Goal: Task Accomplishment & Management: Manage account settings

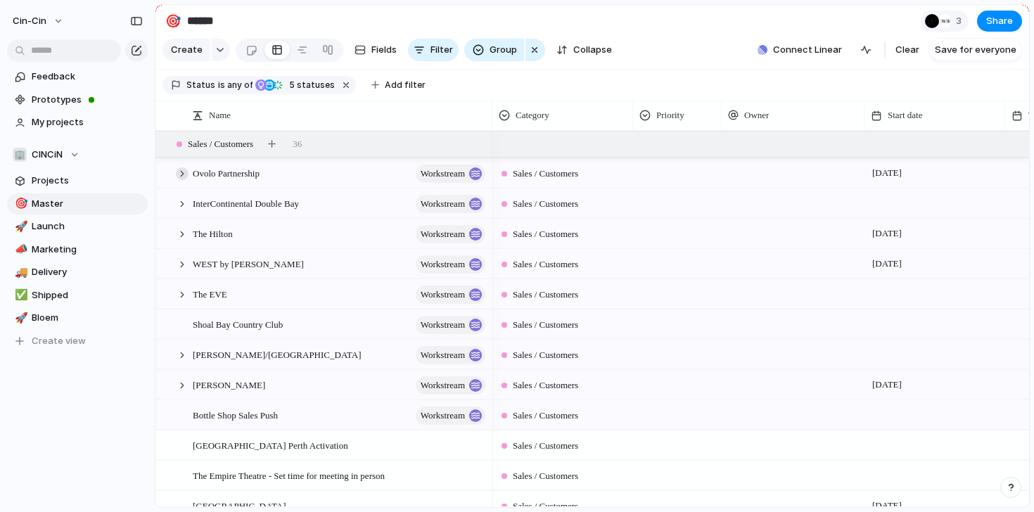
click at [184, 171] on div at bounding box center [182, 173] width 13 height 13
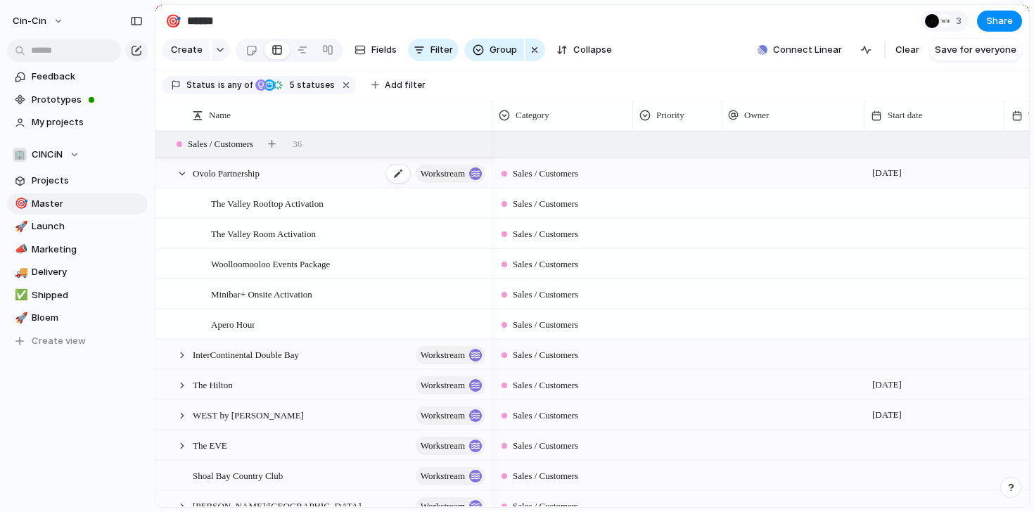
click at [259, 171] on span "Ovolo Partnership" at bounding box center [226, 173] width 67 height 16
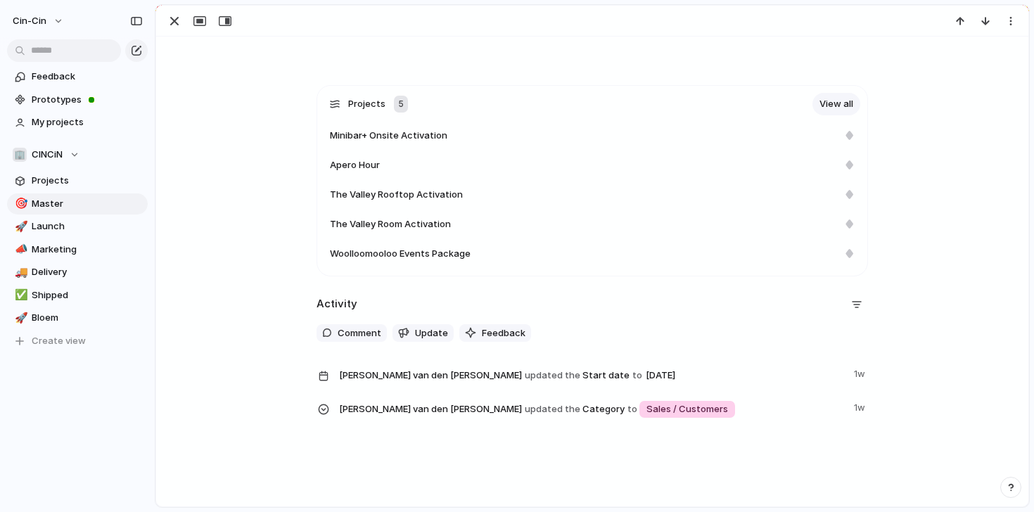
scroll to position [354, 0]
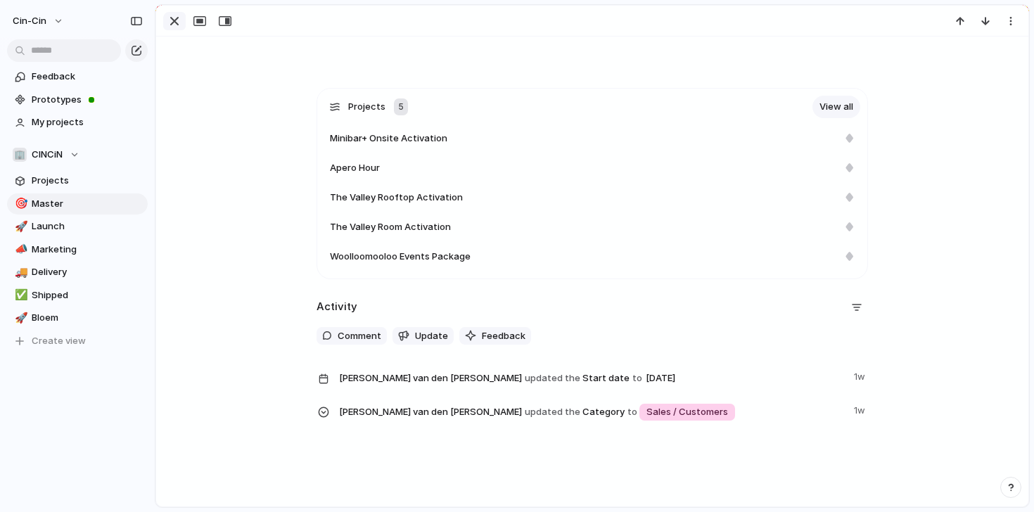
click at [174, 21] on div "button" at bounding box center [174, 21] width 17 height 17
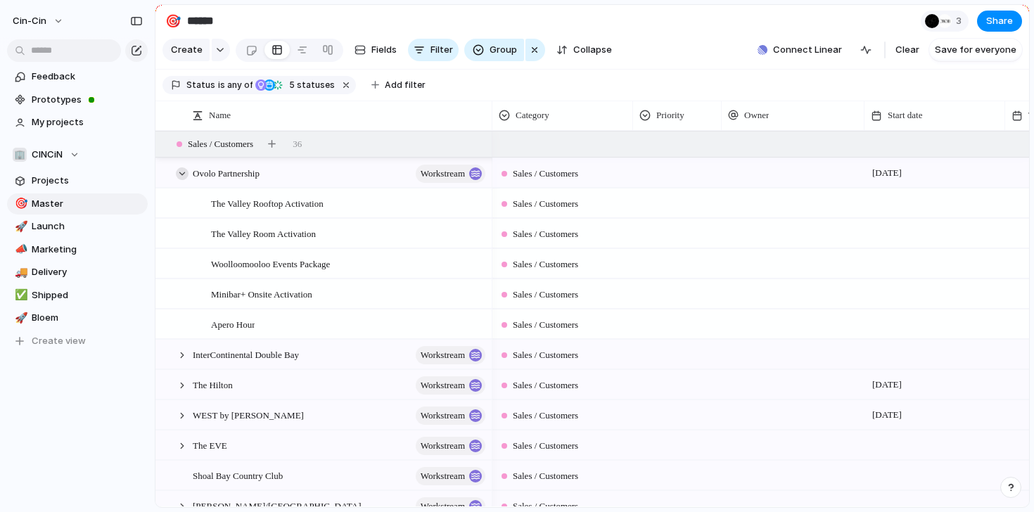
click at [182, 178] on div at bounding box center [182, 173] width 13 height 13
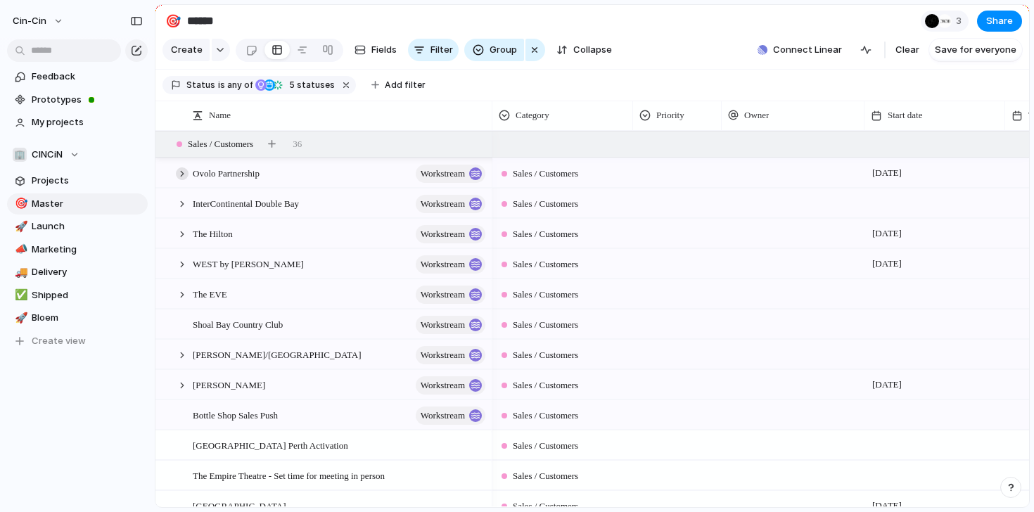
click at [181, 173] on div at bounding box center [182, 173] width 13 height 13
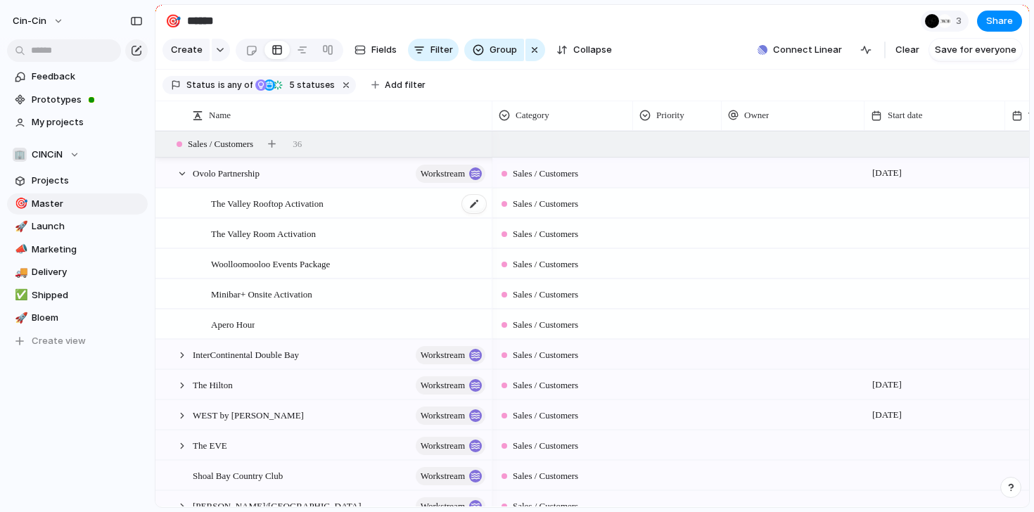
click at [255, 203] on span "The Valley Rooftop Activation" at bounding box center [267, 203] width 113 height 16
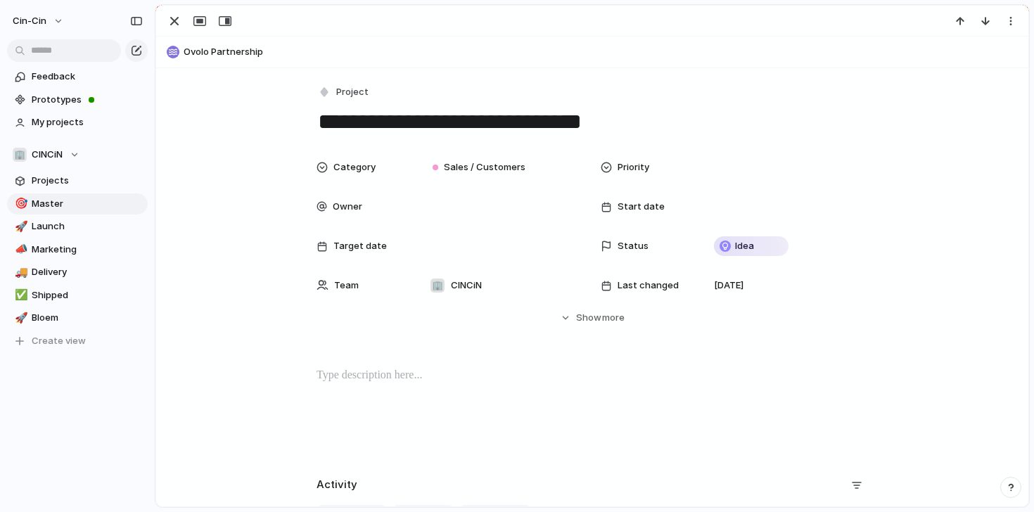
scroll to position [174, 0]
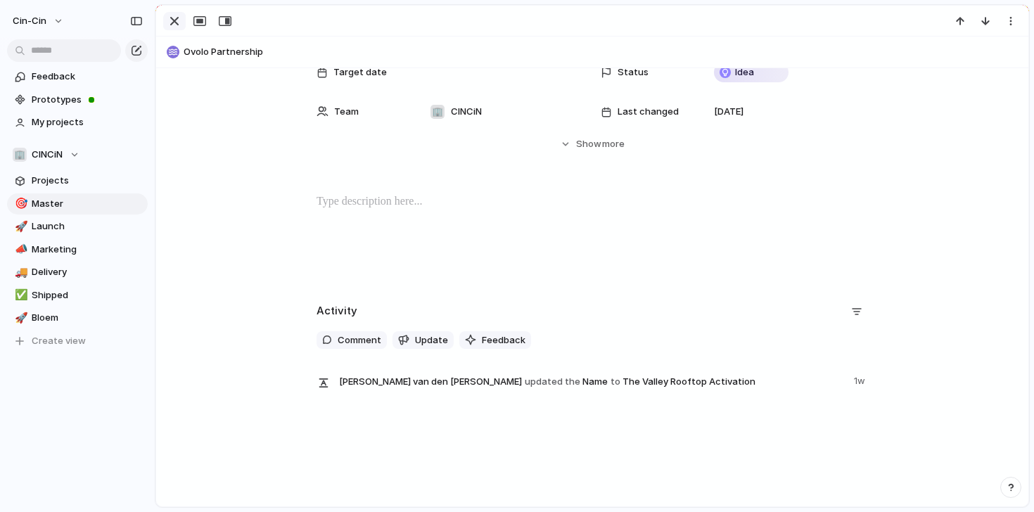
click at [173, 26] on div "button" at bounding box center [174, 21] width 17 height 17
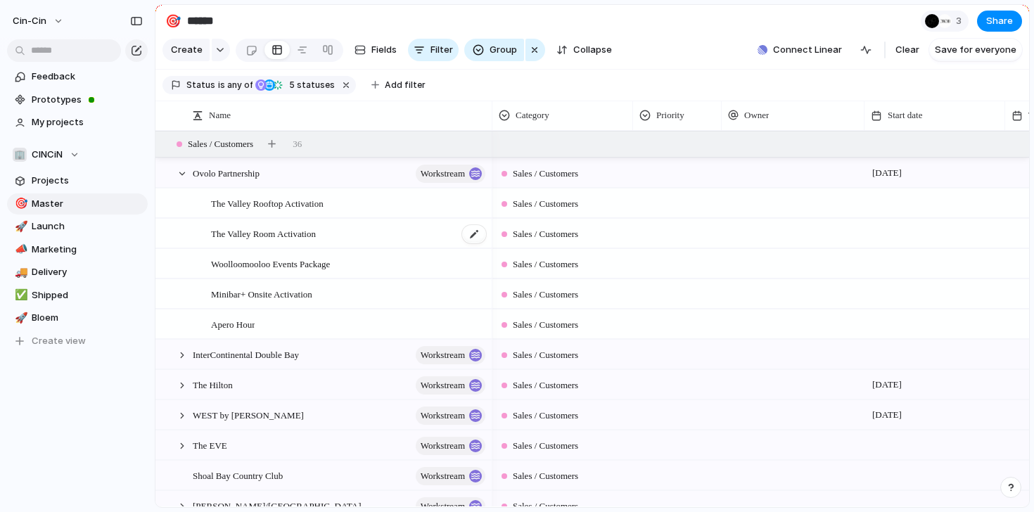
click at [264, 238] on span "The Valley Room Activation" at bounding box center [263, 233] width 105 height 16
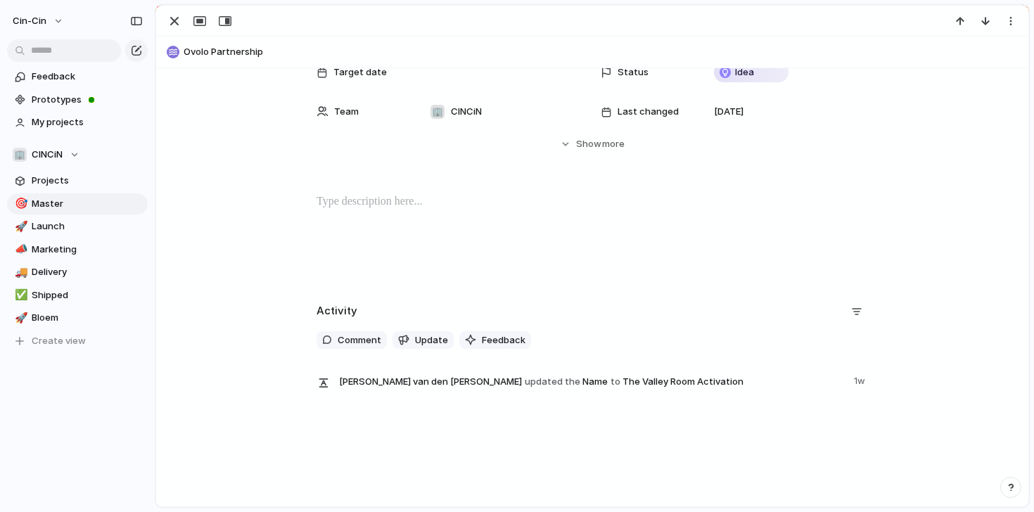
drag, startPoint x: 167, startPoint y: 19, endPoint x: 184, endPoint y: 50, distance: 35.6
click at [167, 19] on div "button" at bounding box center [174, 21] width 17 height 17
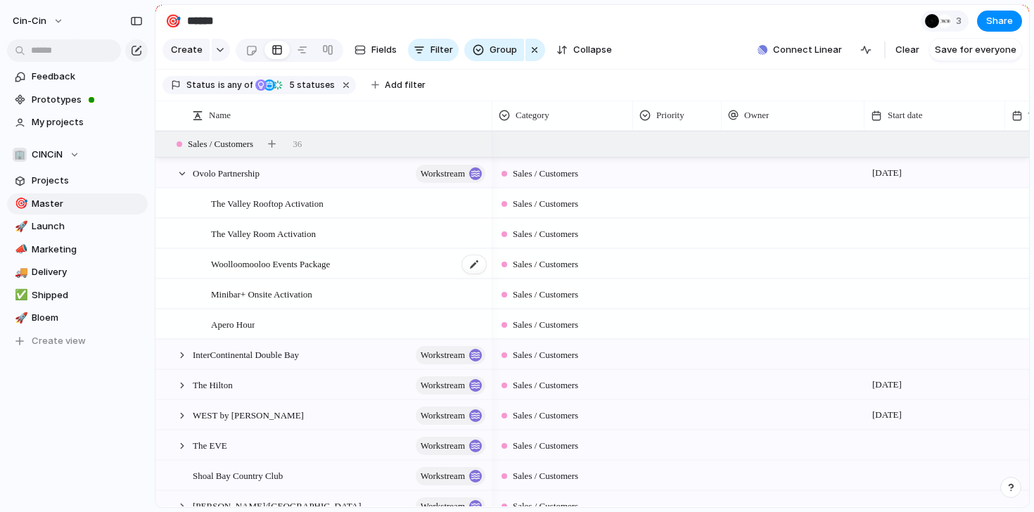
click at [277, 262] on span "Woolloomooloo Events Package" at bounding box center [270, 263] width 119 height 16
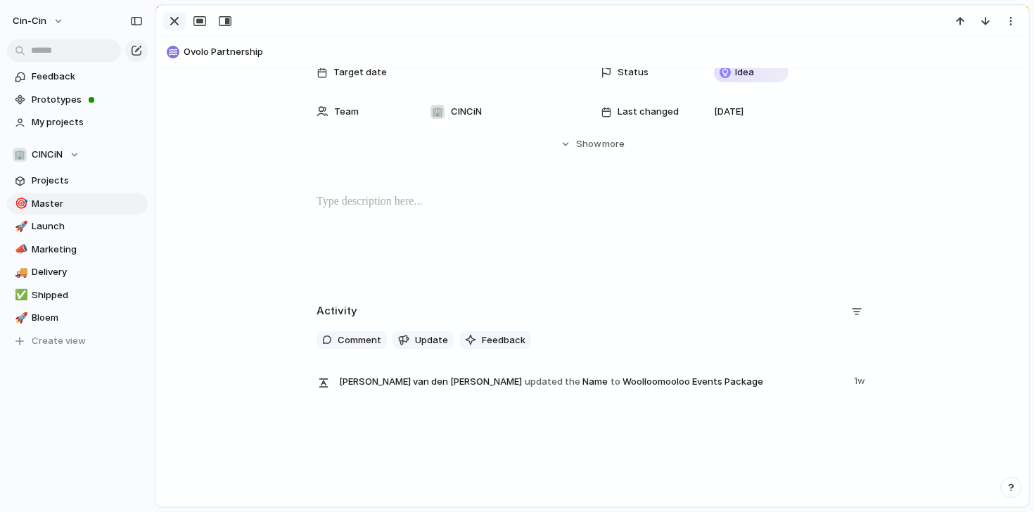
click at [169, 23] on div "button" at bounding box center [174, 21] width 17 height 17
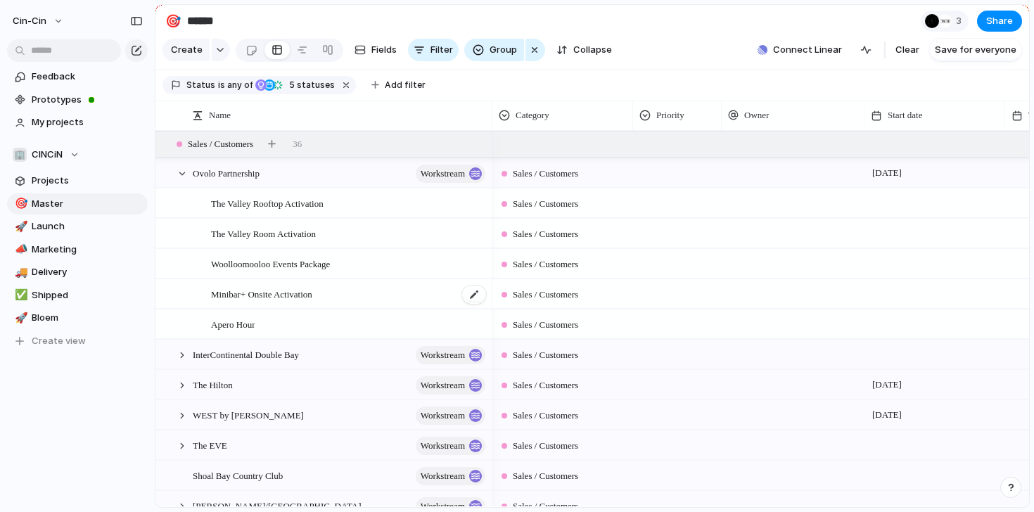
click at [284, 292] on span "Minibar+ Onsite Activation" at bounding box center [261, 294] width 101 height 16
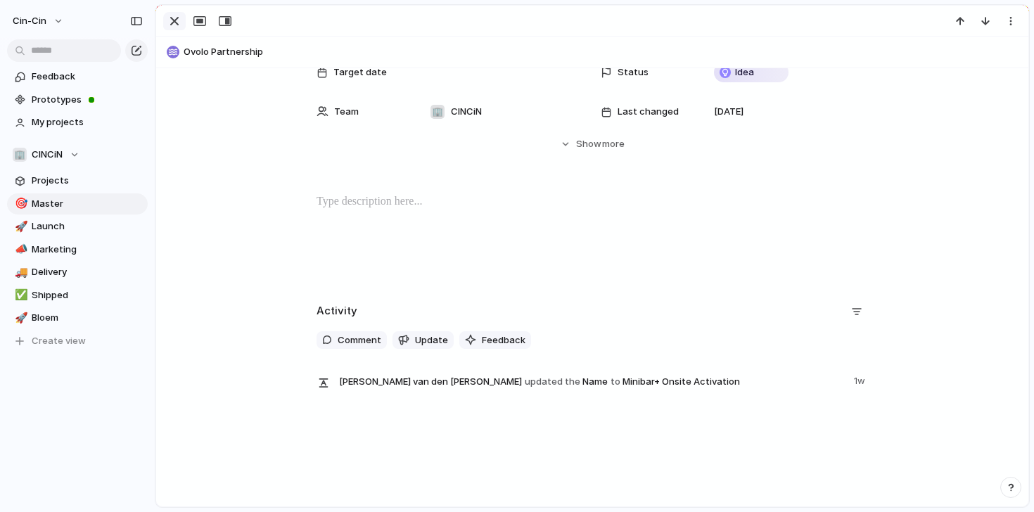
click at [164, 18] on button "button" at bounding box center [174, 21] width 23 height 18
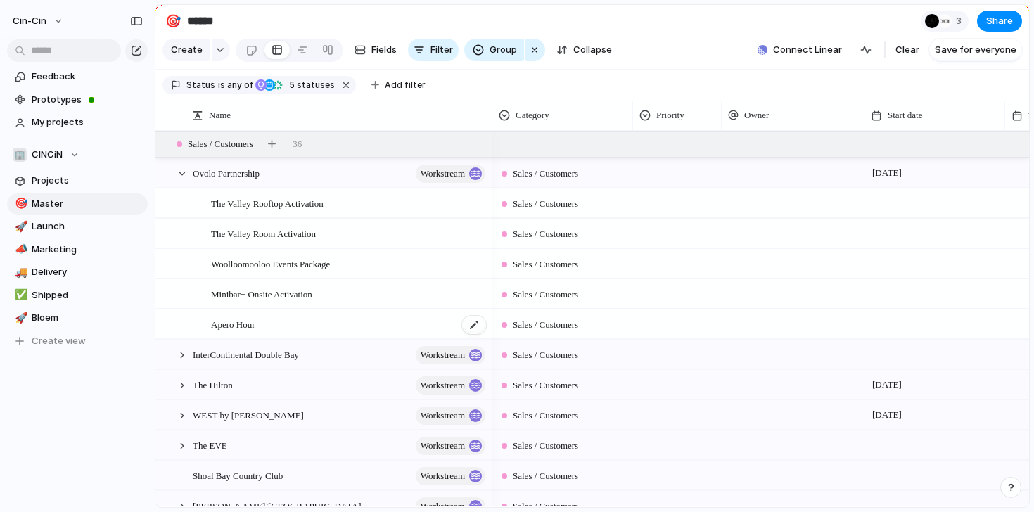
click at [300, 323] on div "Apero Hour" at bounding box center [349, 324] width 276 height 29
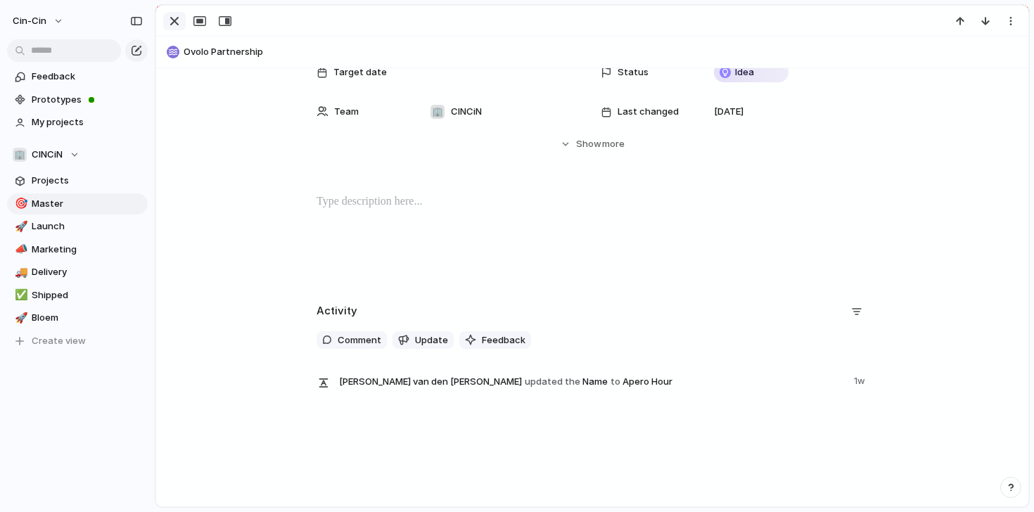
click at [163, 18] on button "button" at bounding box center [174, 21] width 23 height 18
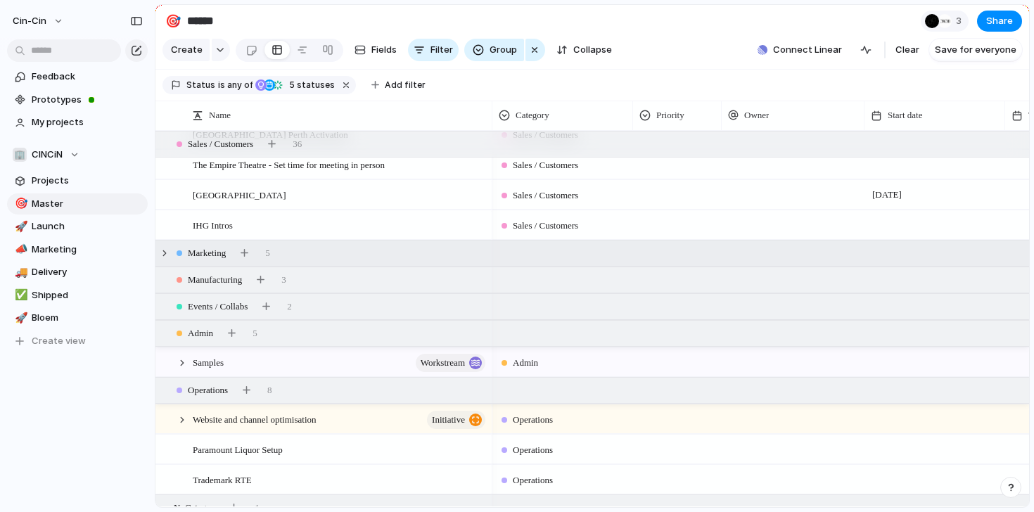
click at [175, 252] on div "Marketing" at bounding box center [201, 253] width 55 height 17
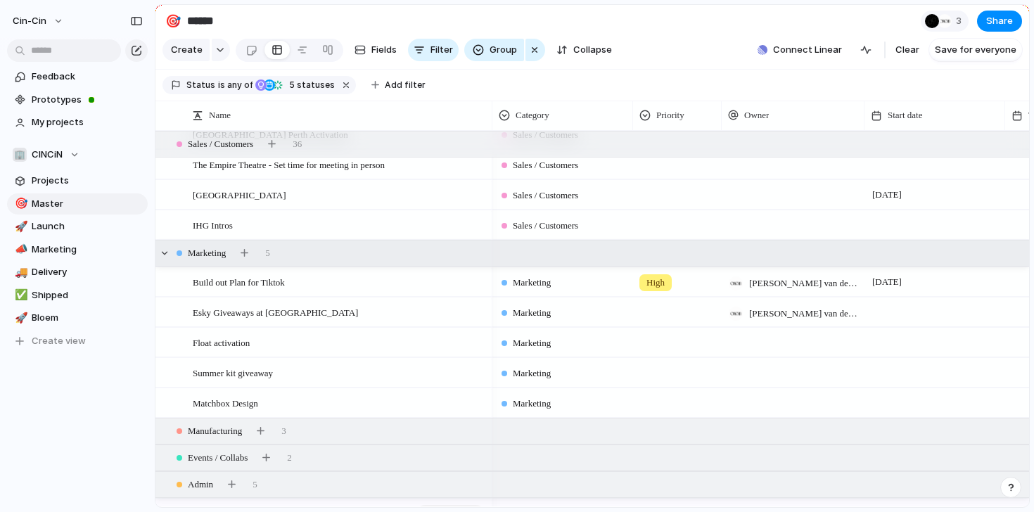
click at [172, 253] on div "Marketing 5" at bounding box center [593, 253] width 876 height 25
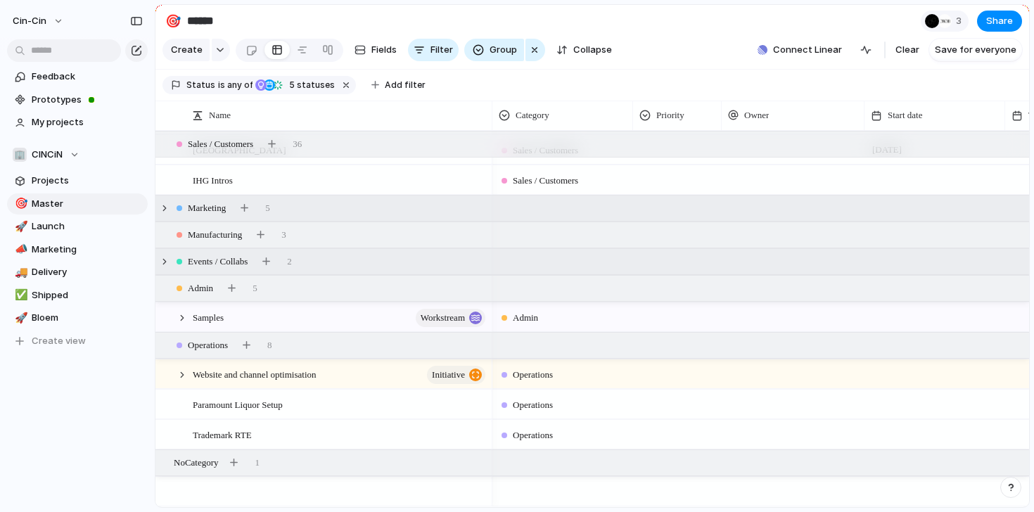
click at [191, 269] on div "Events / Collabs" at bounding box center [212, 261] width 77 height 17
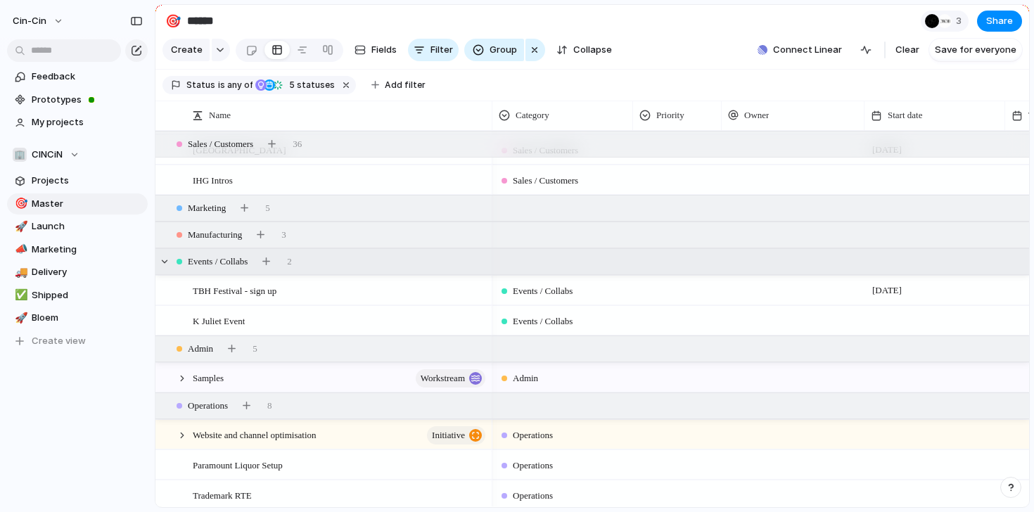
click at [191, 269] on div "Events / Collabs" at bounding box center [212, 261] width 77 height 17
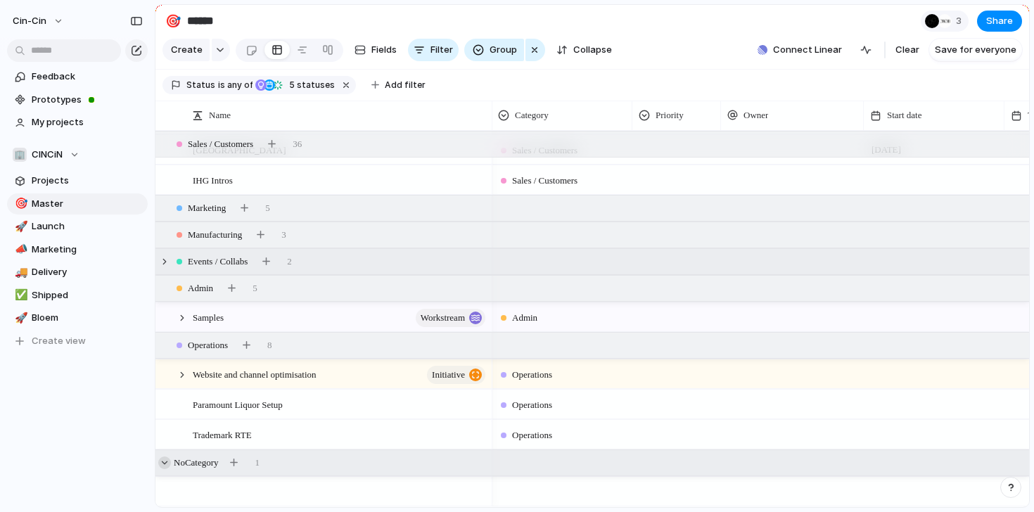
click at [167, 462] on div at bounding box center [164, 462] width 13 height 13
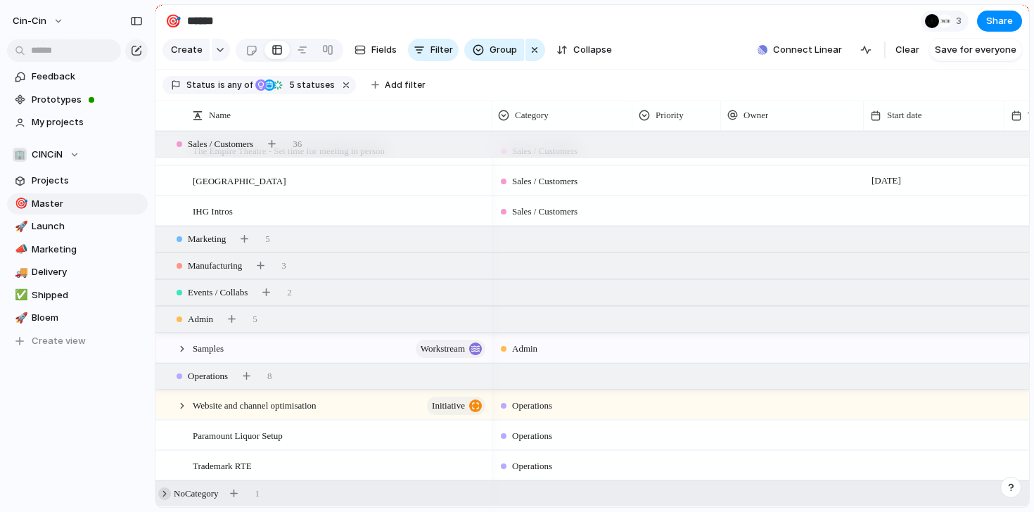
click at [170, 493] on div at bounding box center [164, 493] width 13 height 13
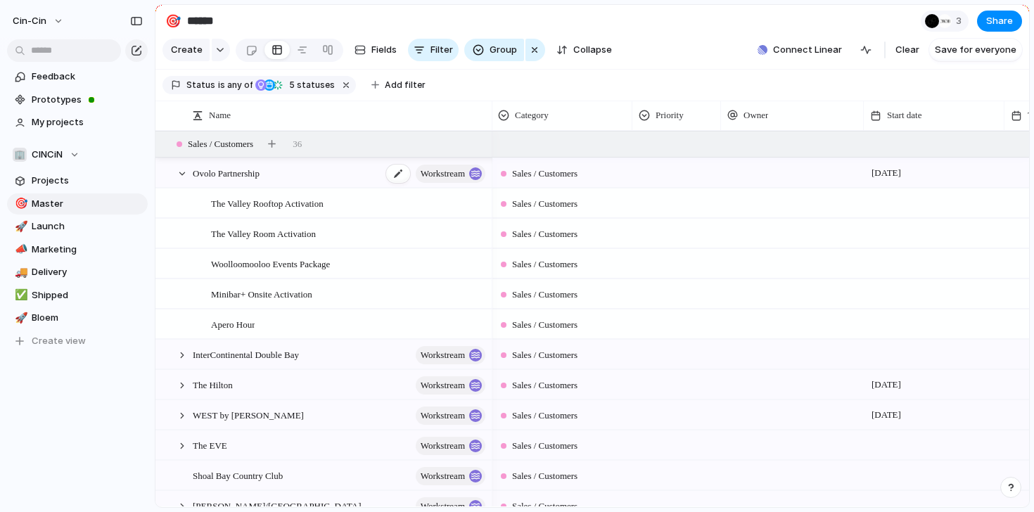
click at [217, 171] on span "Ovolo Partnership" at bounding box center [226, 173] width 67 height 16
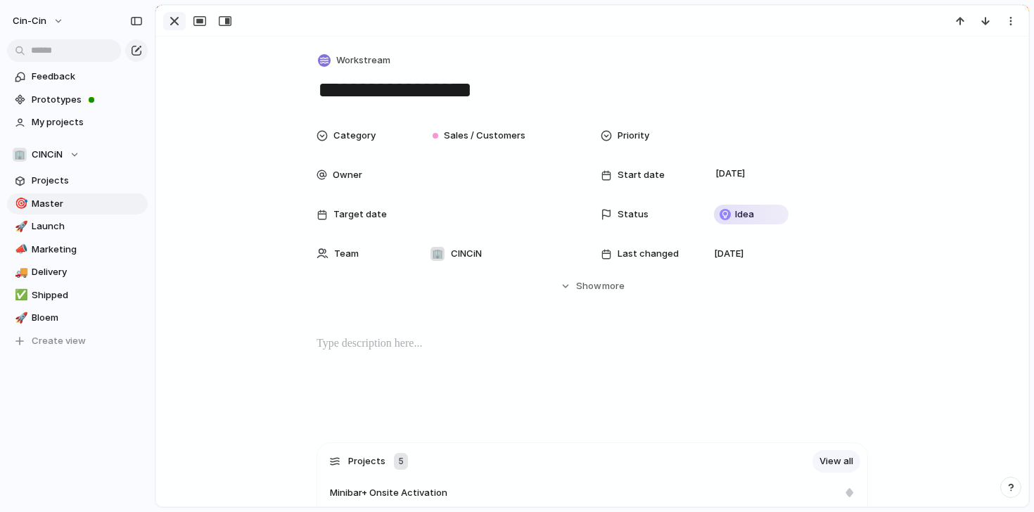
click at [174, 18] on div "button" at bounding box center [174, 21] width 17 height 17
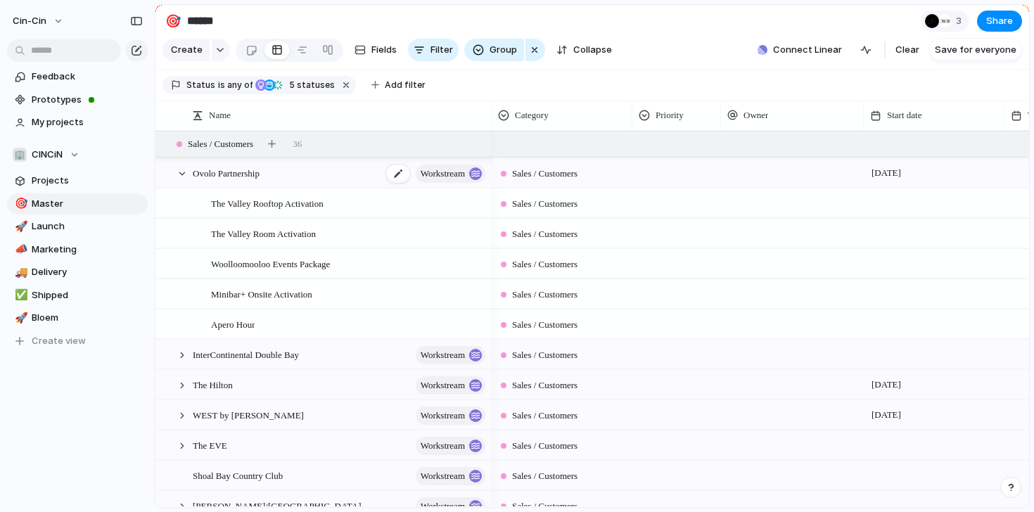
click at [456, 170] on span "workstream" at bounding box center [443, 174] width 44 height 20
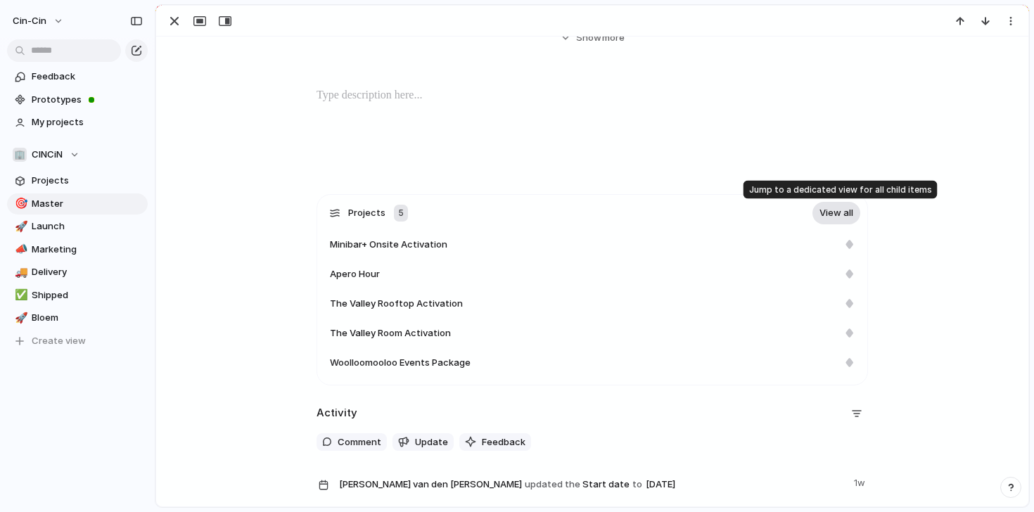
click at [842, 207] on link "View all" at bounding box center [836, 213] width 48 height 23
click at [58, 199] on span "Master" at bounding box center [87, 204] width 111 height 14
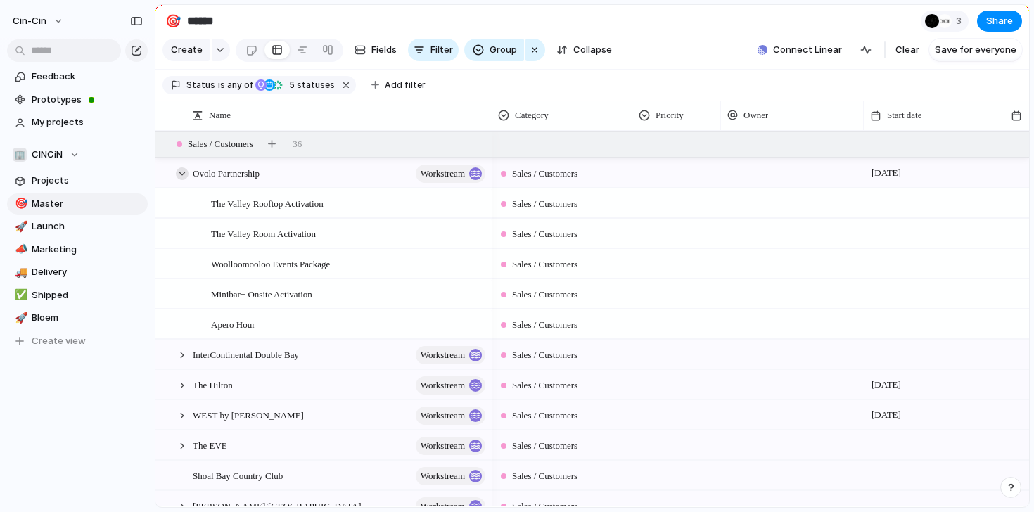
click at [180, 178] on div at bounding box center [182, 173] width 13 height 13
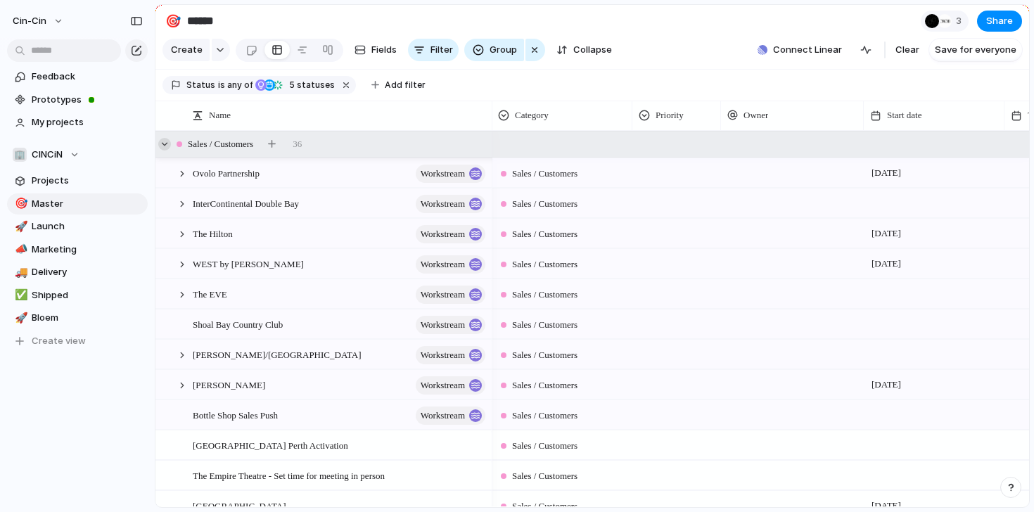
click at [164, 146] on div at bounding box center [164, 144] width 13 height 13
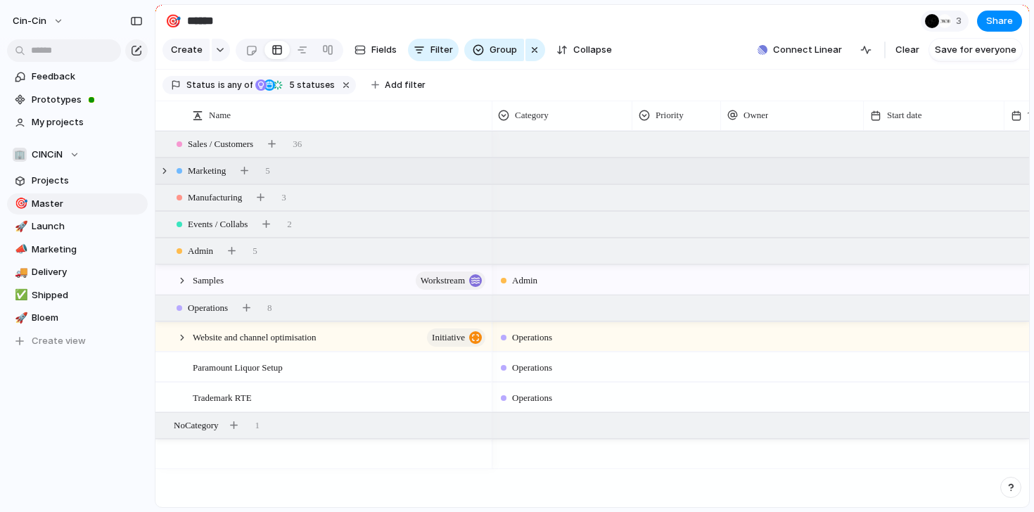
click at [172, 171] on div "Marketing 5" at bounding box center [593, 170] width 876 height 25
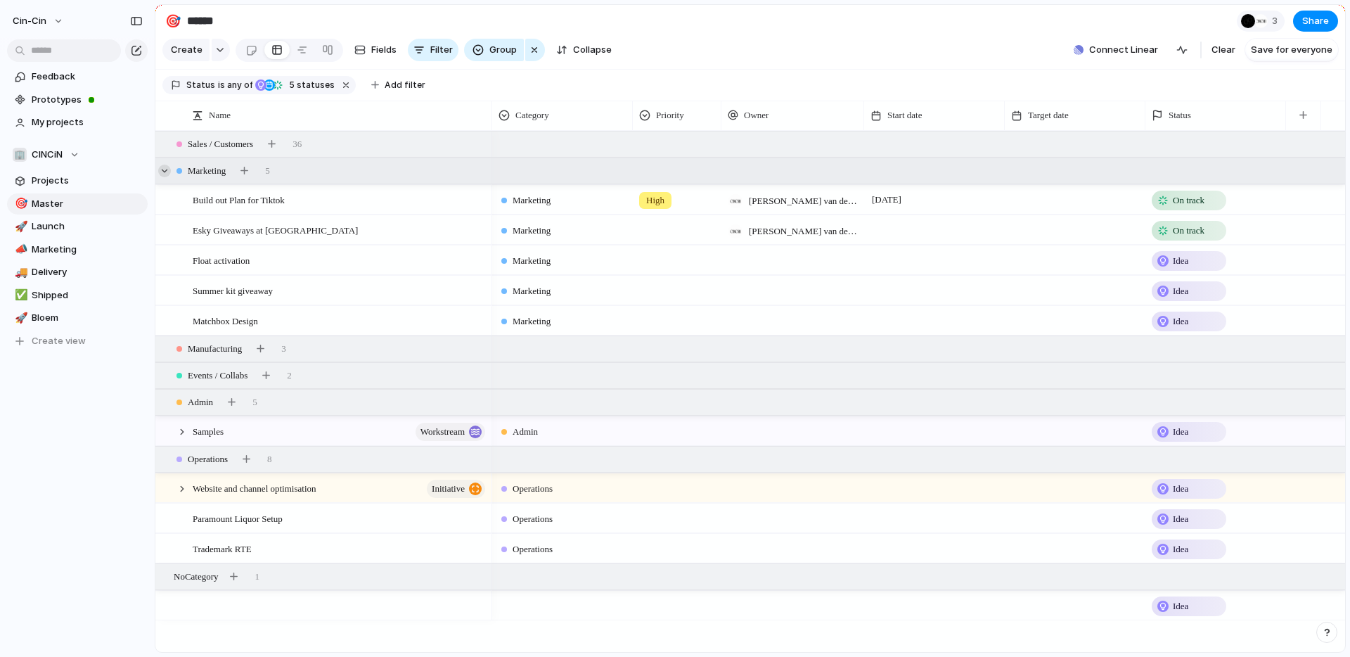
click at [167, 169] on div at bounding box center [164, 171] width 13 height 13
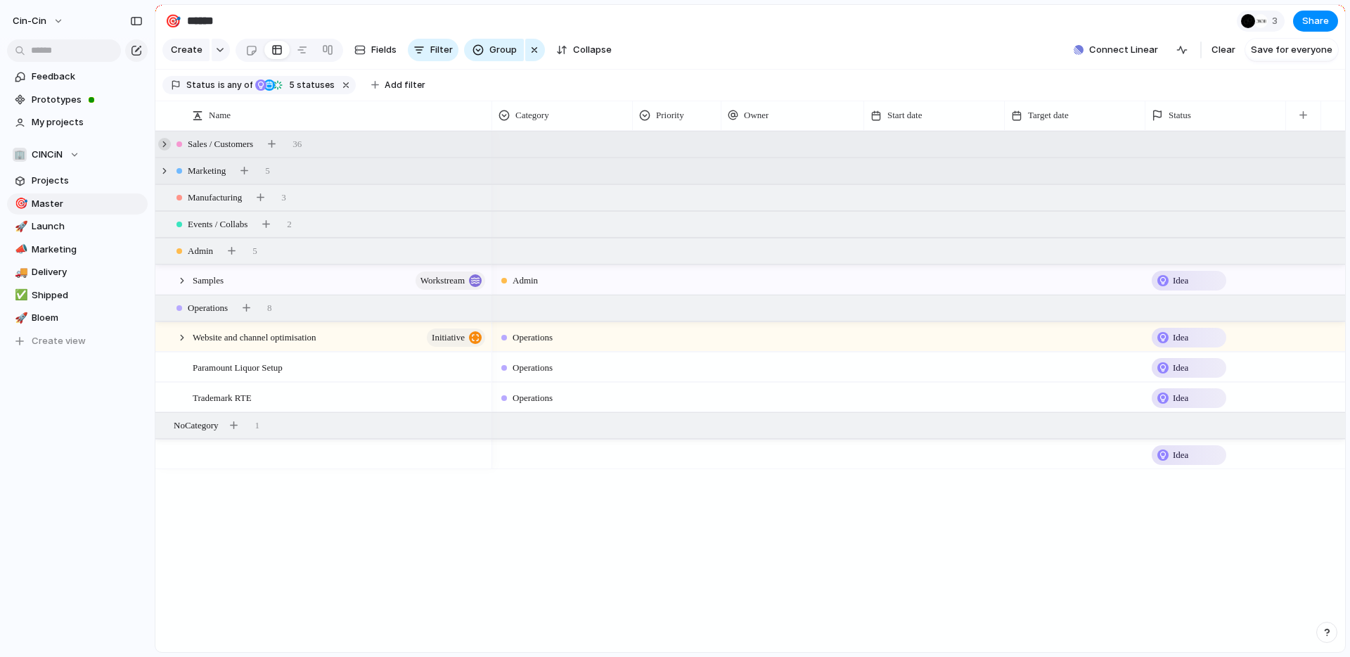
click at [165, 142] on div at bounding box center [164, 144] width 13 height 13
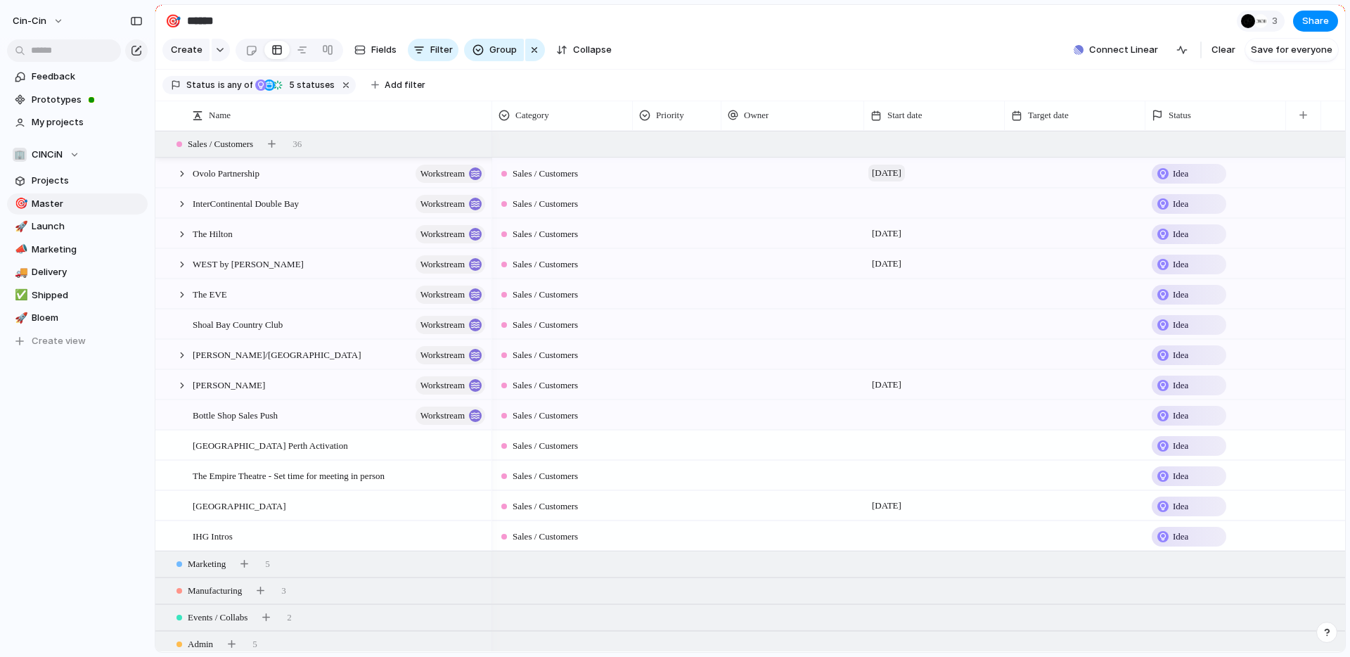
click at [905, 167] on span "[DATE]" at bounding box center [887, 173] width 37 height 17
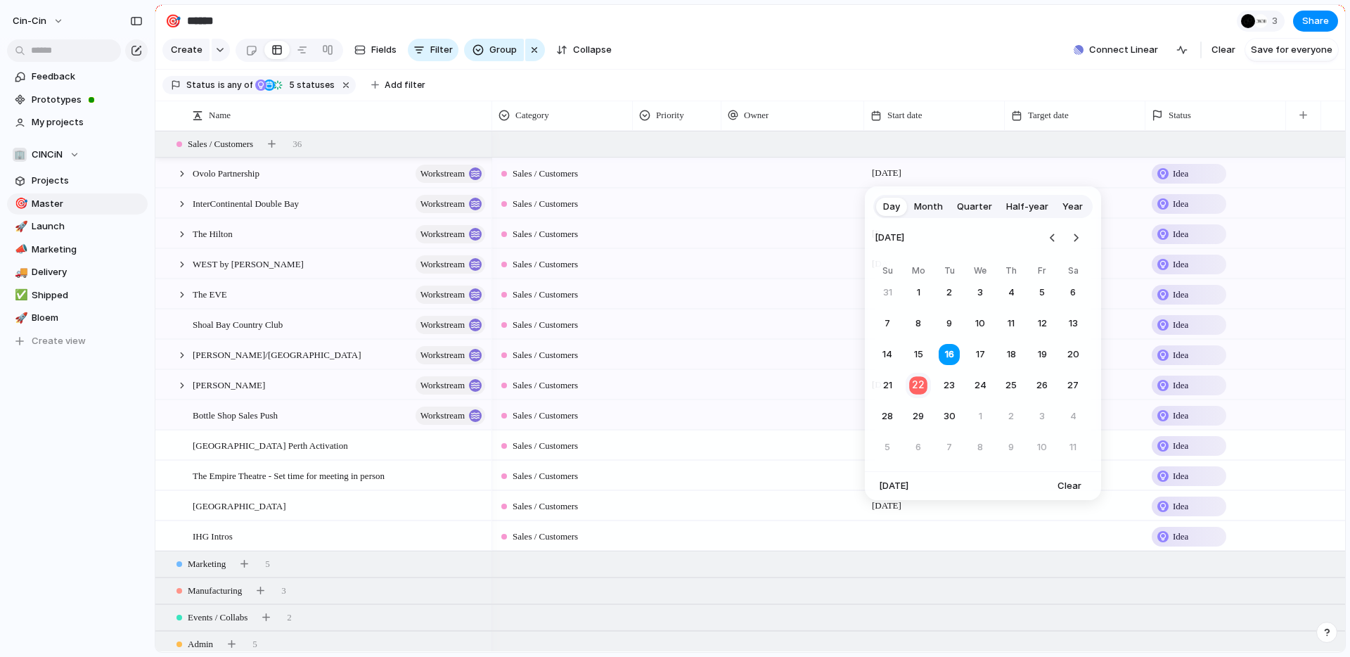
click at [920, 387] on button "22" at bounding box center [918, 385] width 27 height 27
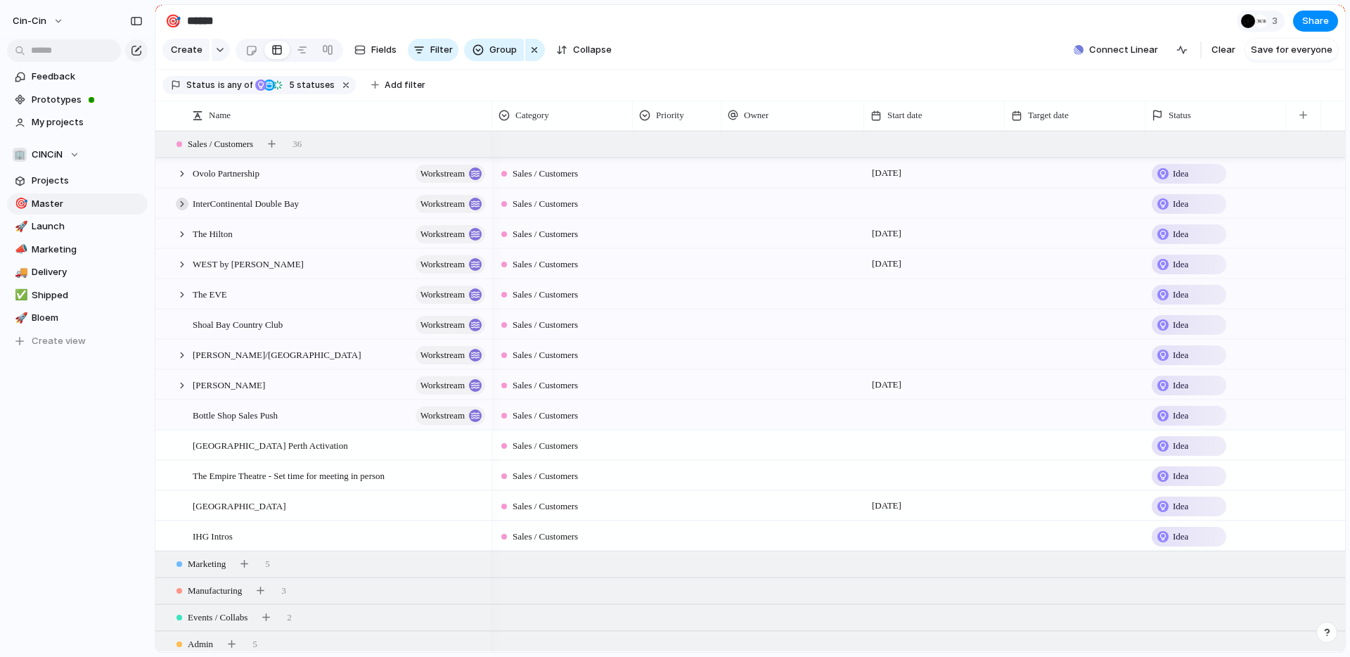
click at [185, 205] on div at bounding box center [182, 204] width 13 height 13
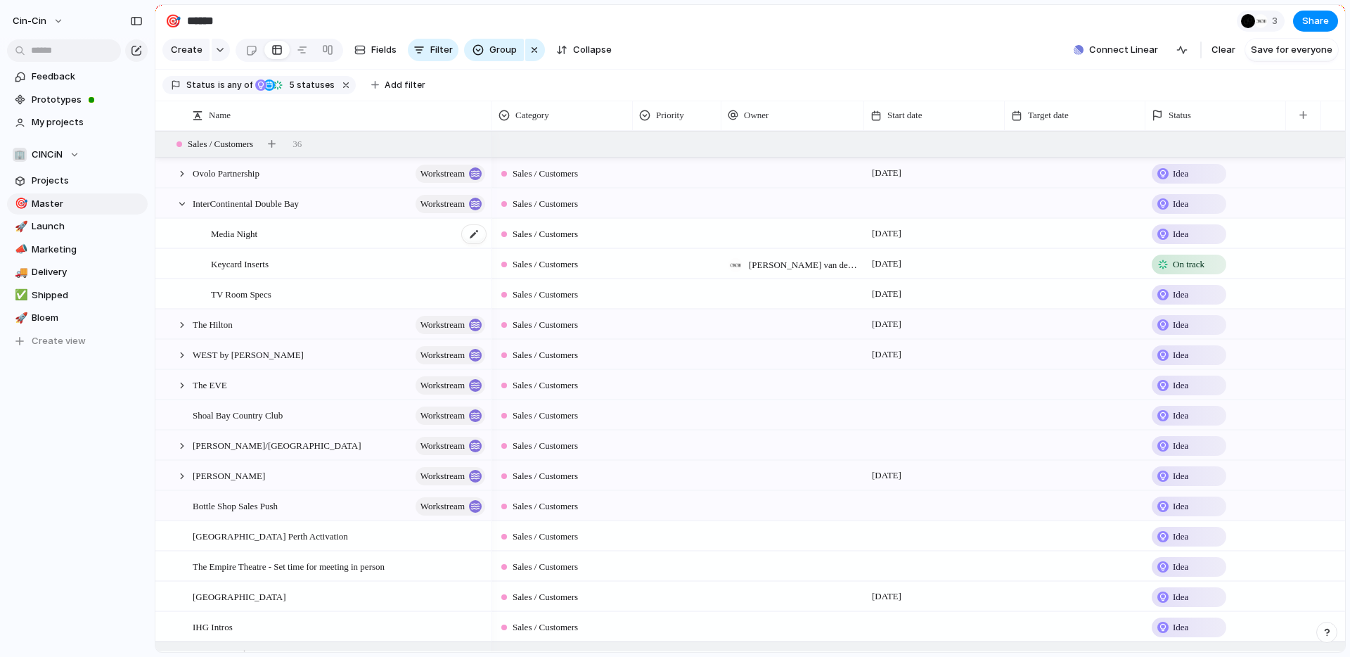
click at [262, 241] on div "Media Night" at bounding box center [349, 233] width 276 height 29
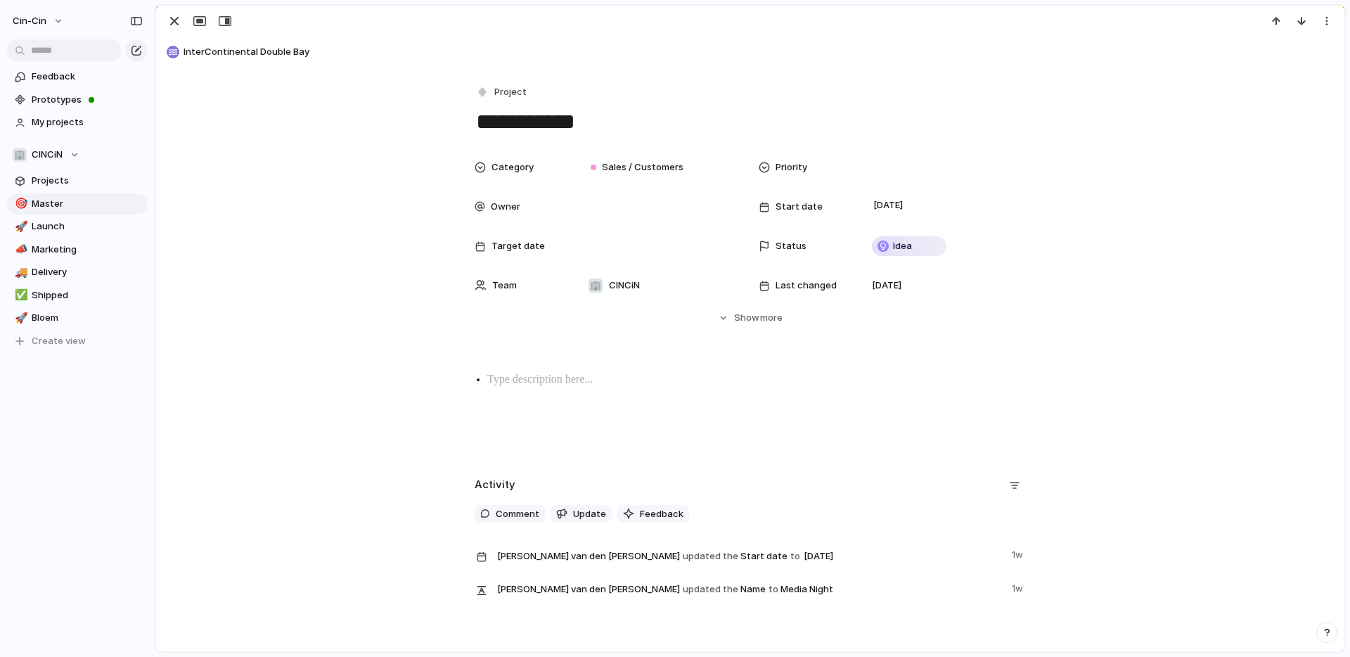
click at [262, 241] on div "Category Sales / Customers Priority Owner Start date [DATE] Target date Status …" at bounding box center [750, 239] width 1155 height 172
click at [549, 119] on textarea "**********" at bounding box center [750, 122] width 551 height 30
type textarea "**********"
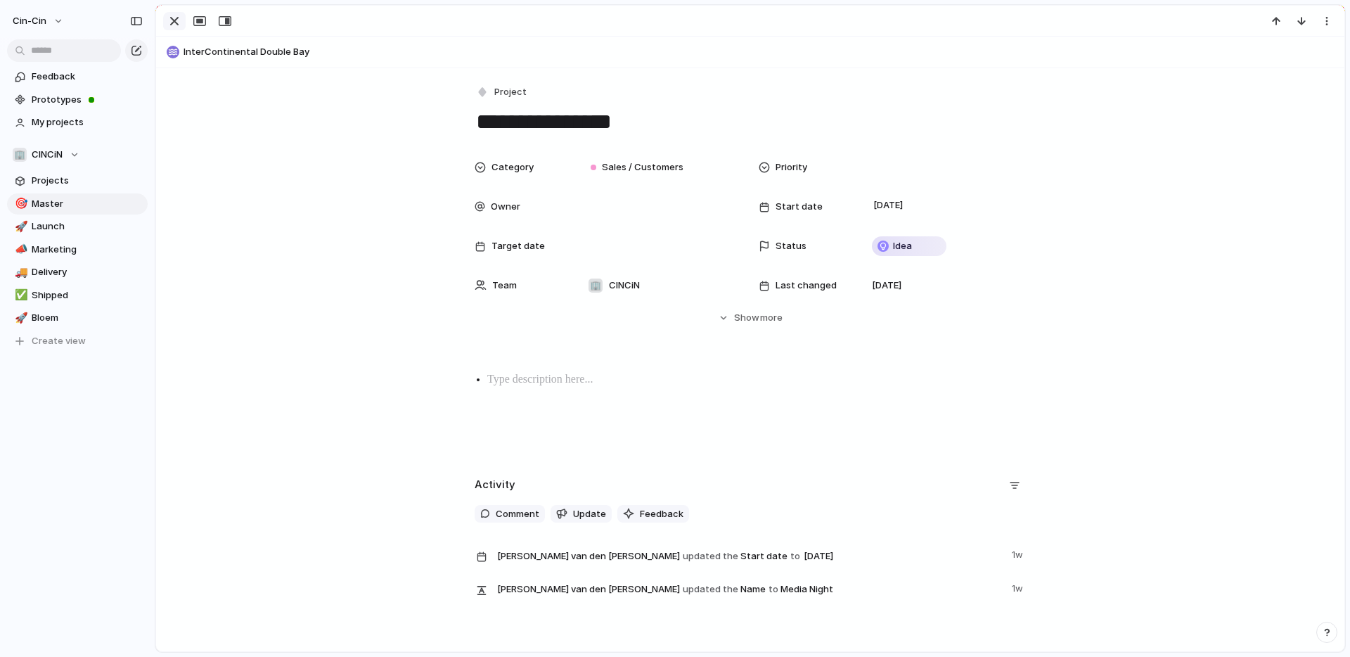
click at [173, 23] on div "button" at bounding box center [174, 21] width 17 height 17
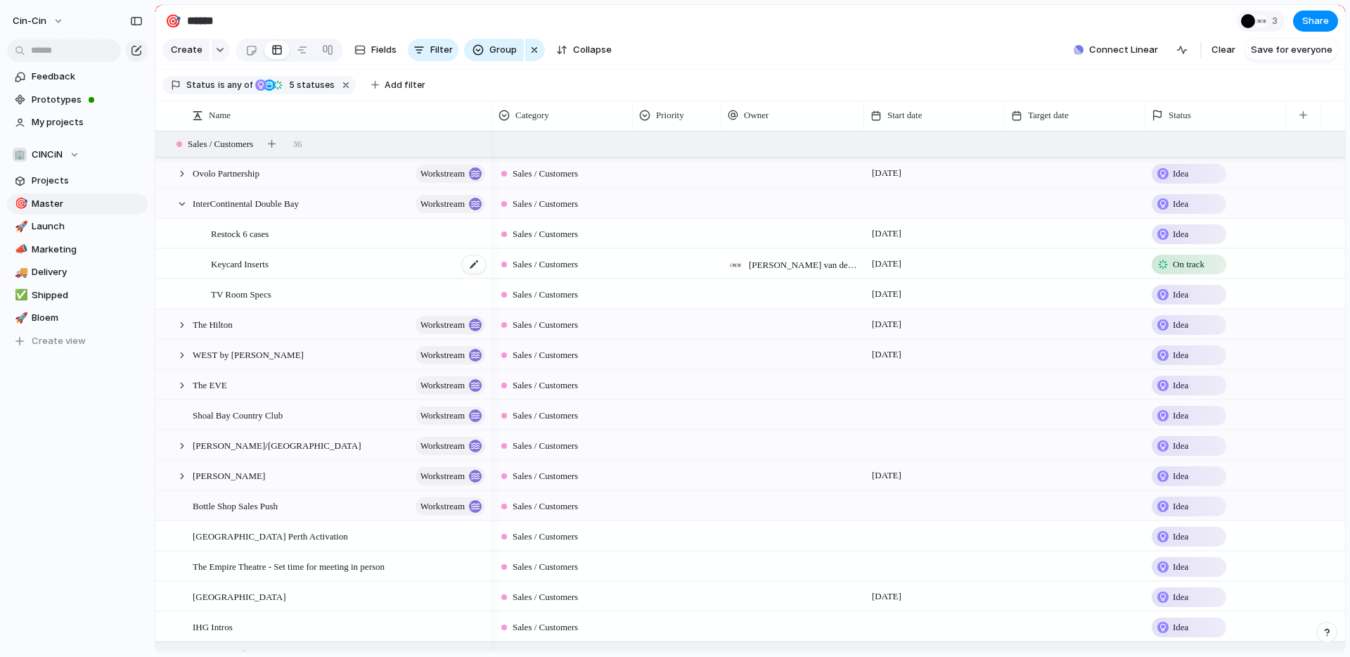
click at [257, 262] on span "Keycard Inserts" at bounding box center [240, 263] width 58 height 16
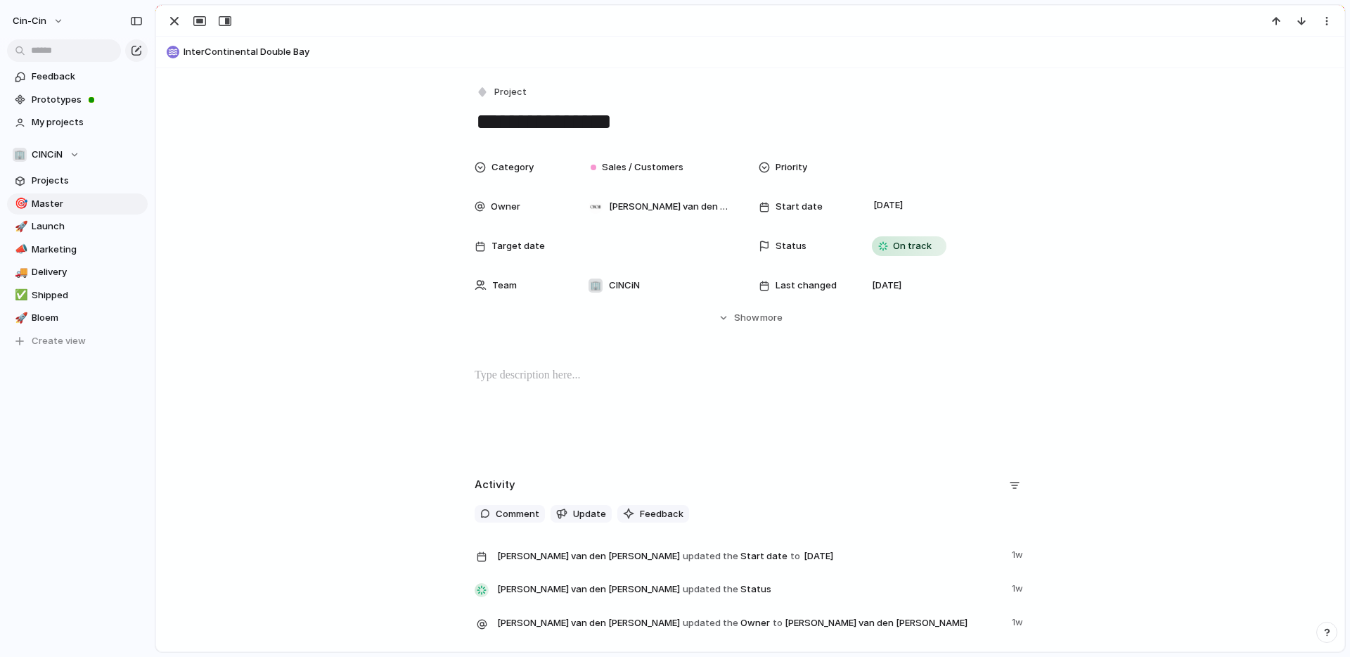
click at [513, 122] on textarea "**********" at bounding box center [750, 122] width 551 height 30
click at [514, 122] on textarea "**********" at bounding box center [750, 122] width 551 height 30
type textarea "**********"
click at [178, 14] on div "button" at bounding box center [174, 21] width 17 height 17
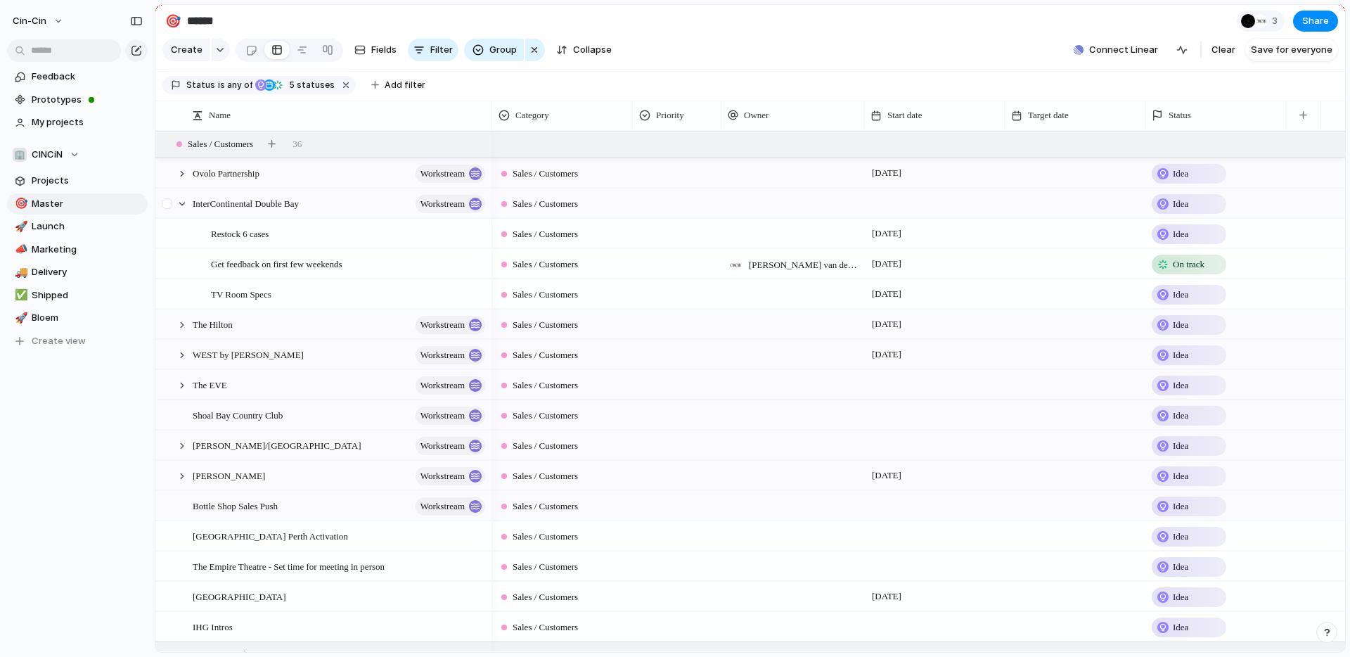
click at [191, 207] on div at bounding box center [175, 203] width 38 height 29
click at [186, 204] on div at bounding box center [182, 204] width 13 height 13
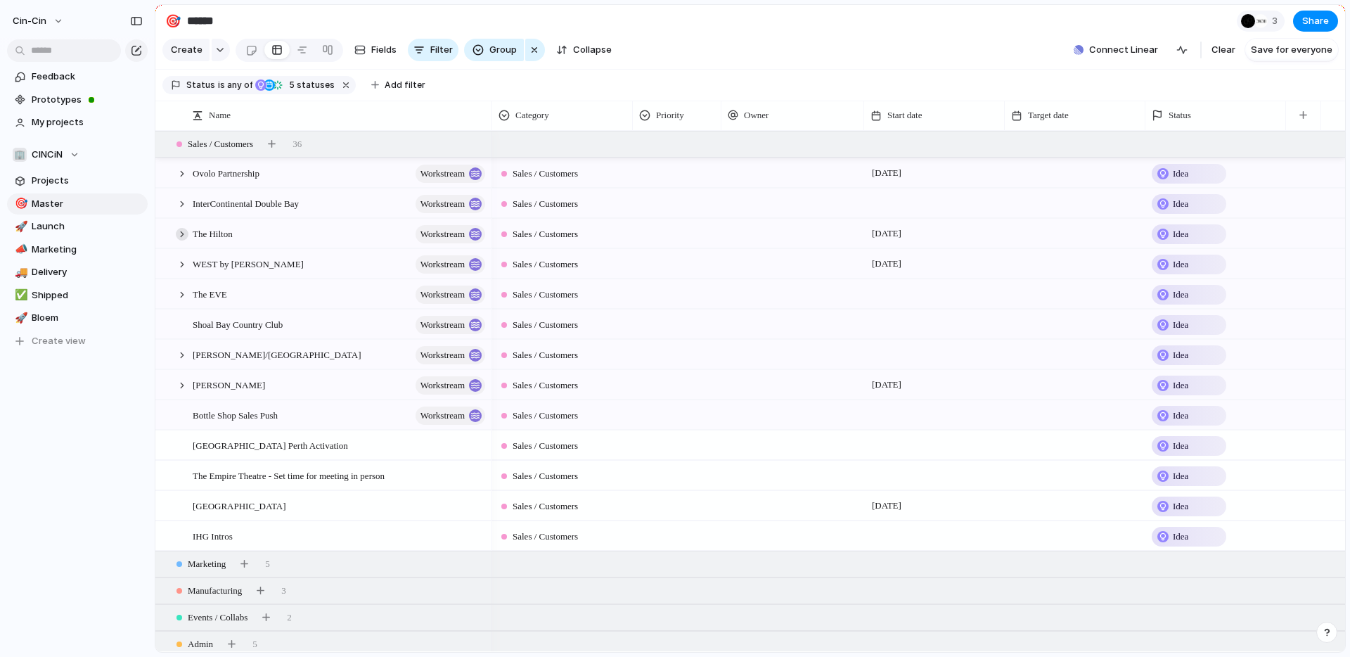
click at [182, 237] on div at bounding box center [182, 234] width 13 height 13
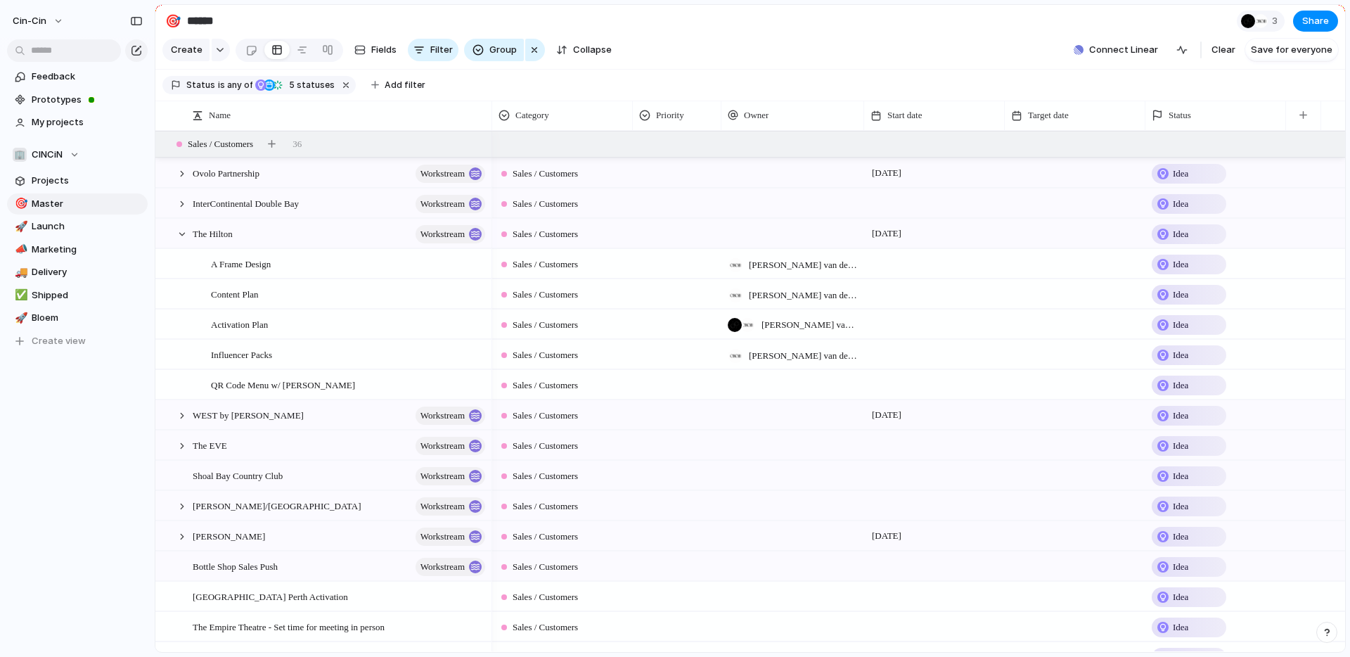
click at [913, 329] on div at bounding box center [934, 323] width 141 height 29
click at [979, 536] on button "24" at bounding box center [980, 536] width 25 height 25
click at [170, 385] on div at bounding box center [167, 385] width 11 height 11
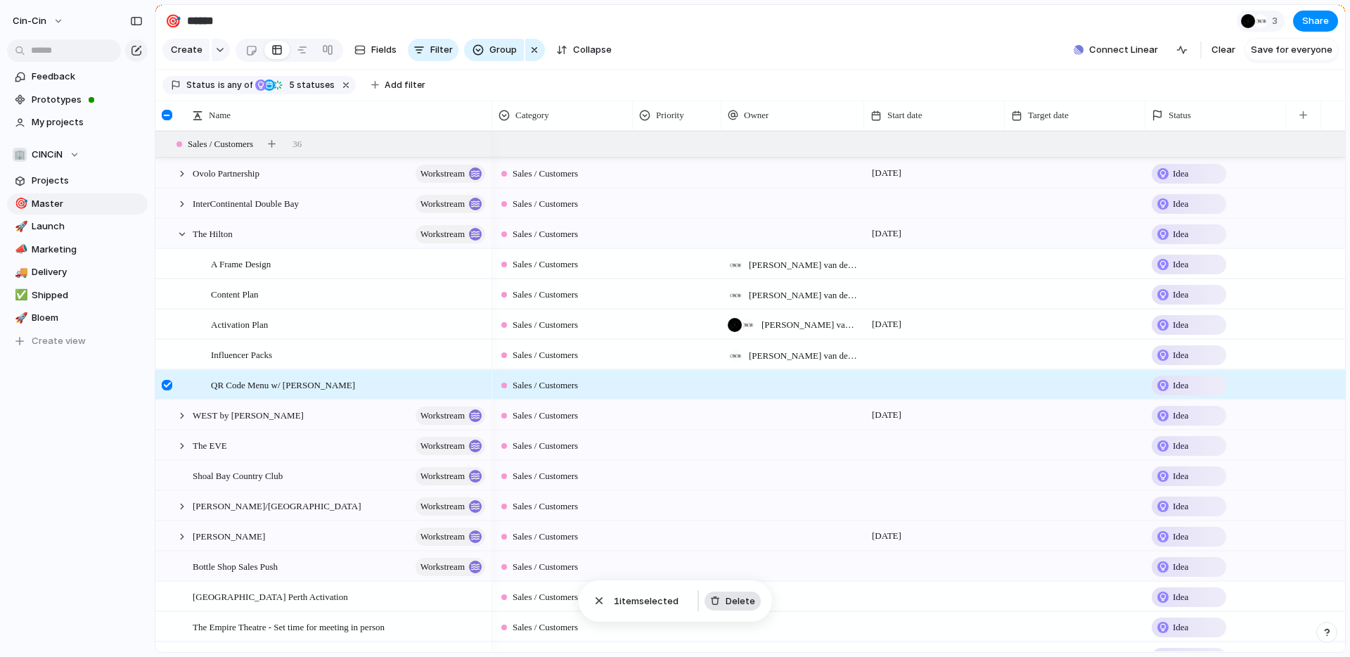
click at [731, 603] on span "Delete" at bounding box center [741, 601] width 30 height 14
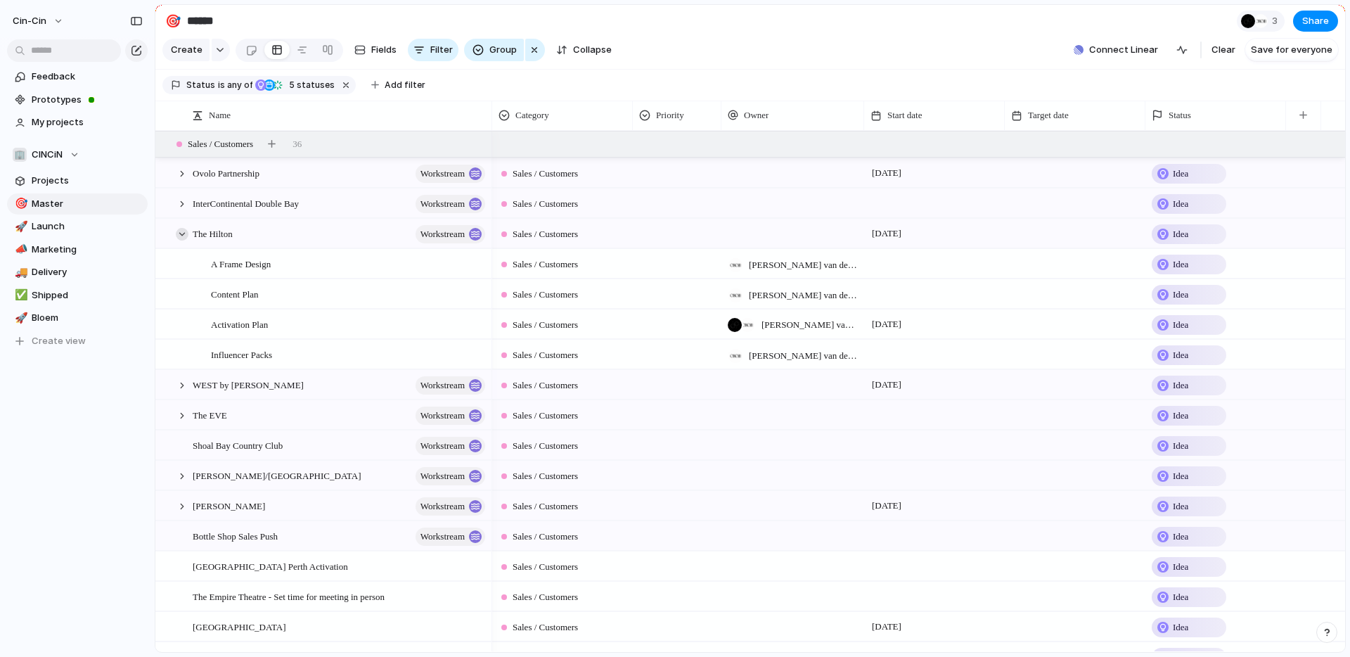
click at [183, 231] on div at bounding box center [182, 234] width 13 height 13
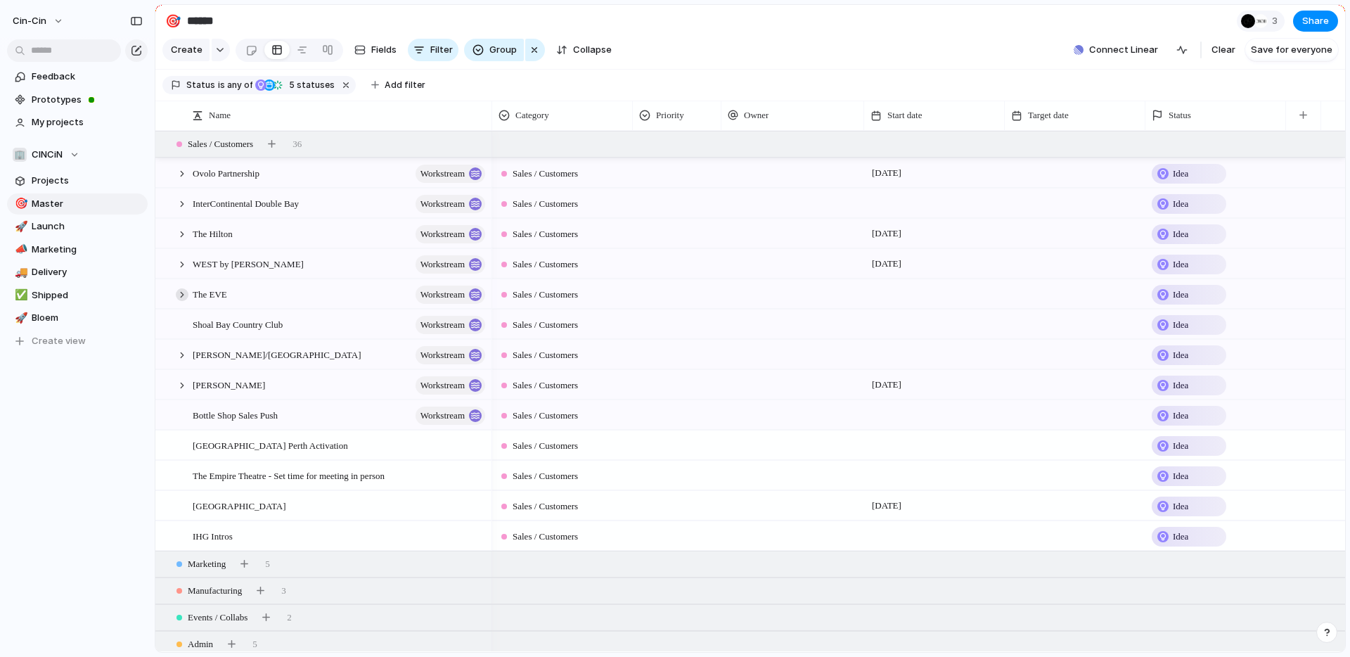
click at [181, 289] on div at bounding box center [182, 294] width 13 height 13
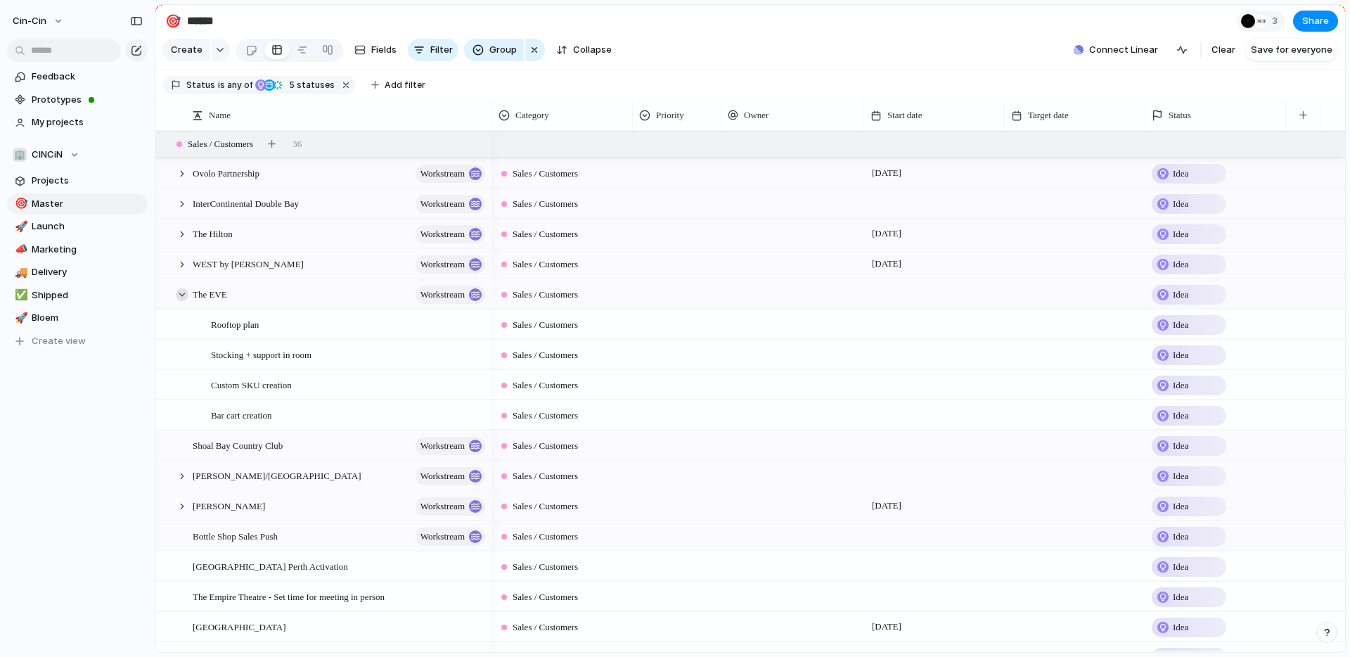
click at [184, 293] on div at bounding box center [182, 294] width 13 height 13
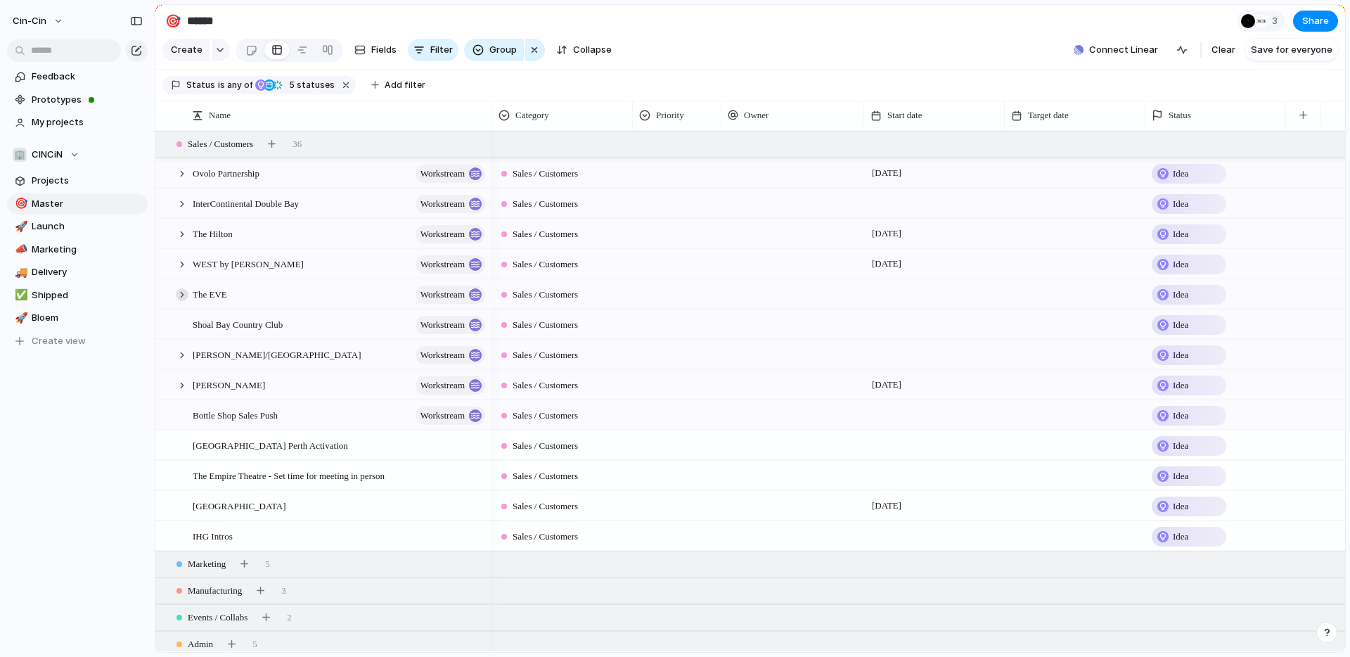
click at [184, 293] on div at bounding box center [182, 294] width 13 height 13
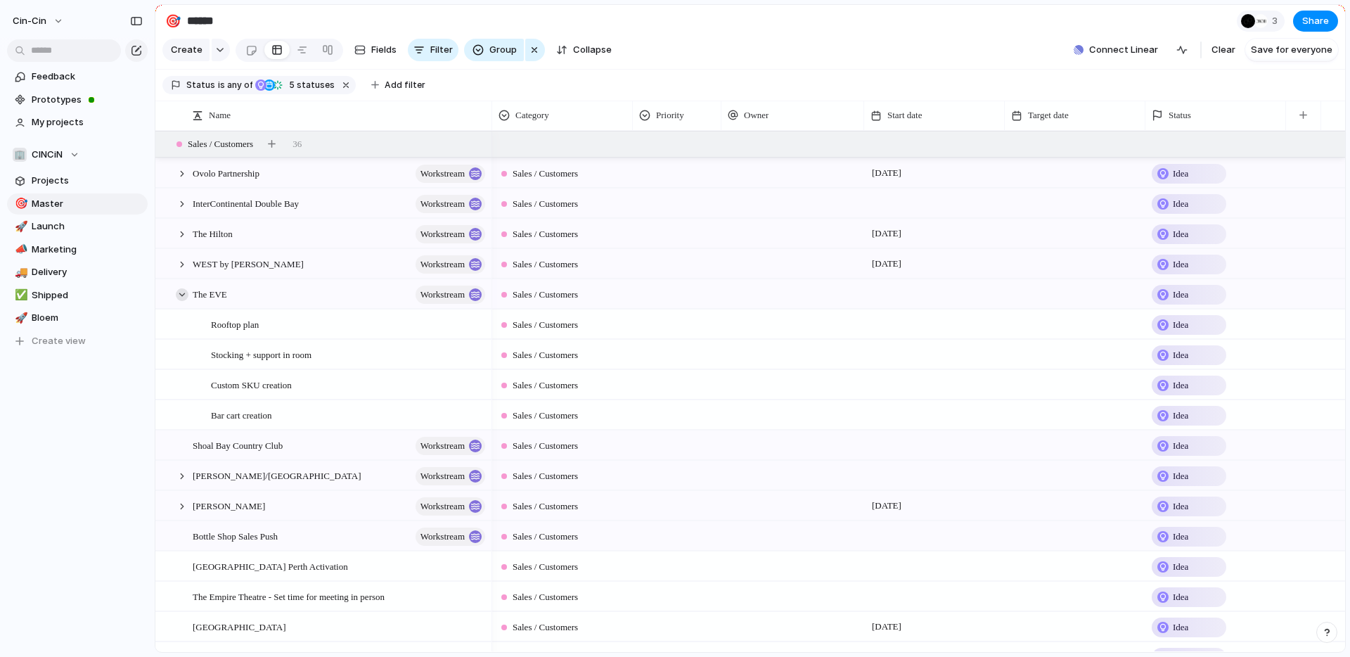
click at [179, 295] on div at bounding box center [182, 294] width 13 height 13
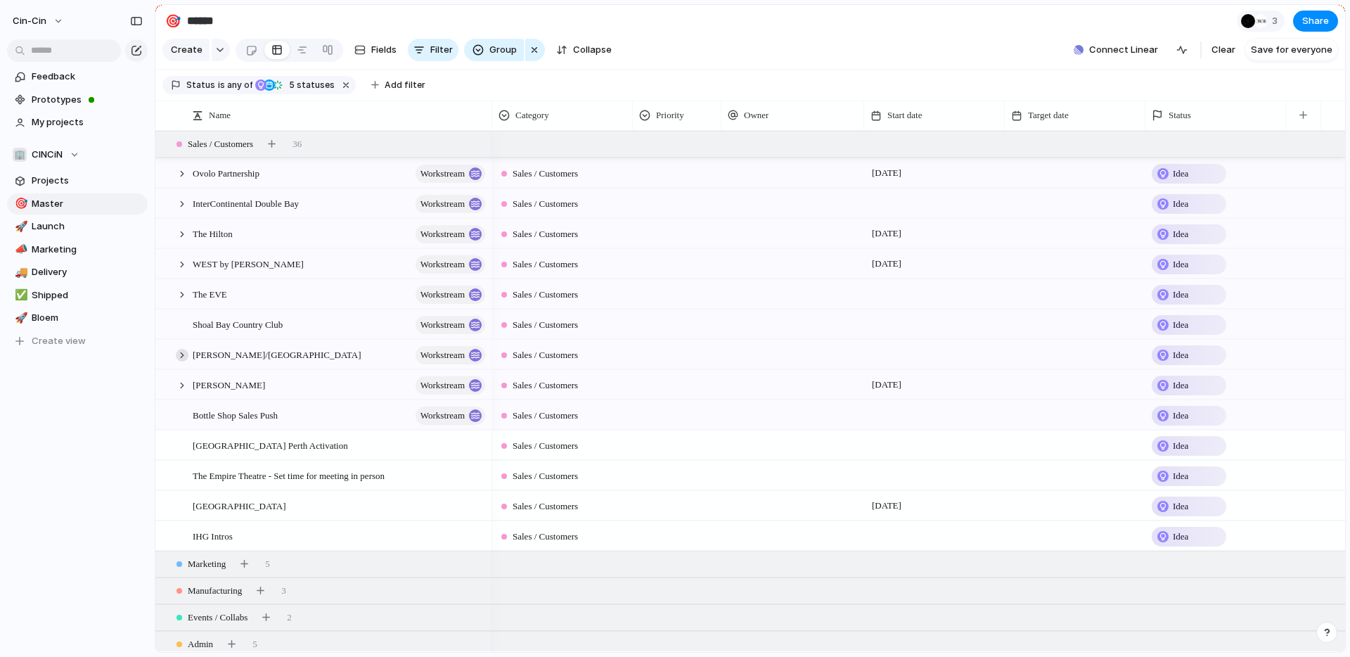
click at [181, 355] on div at bounding box center [182, 355] width 13 height 13
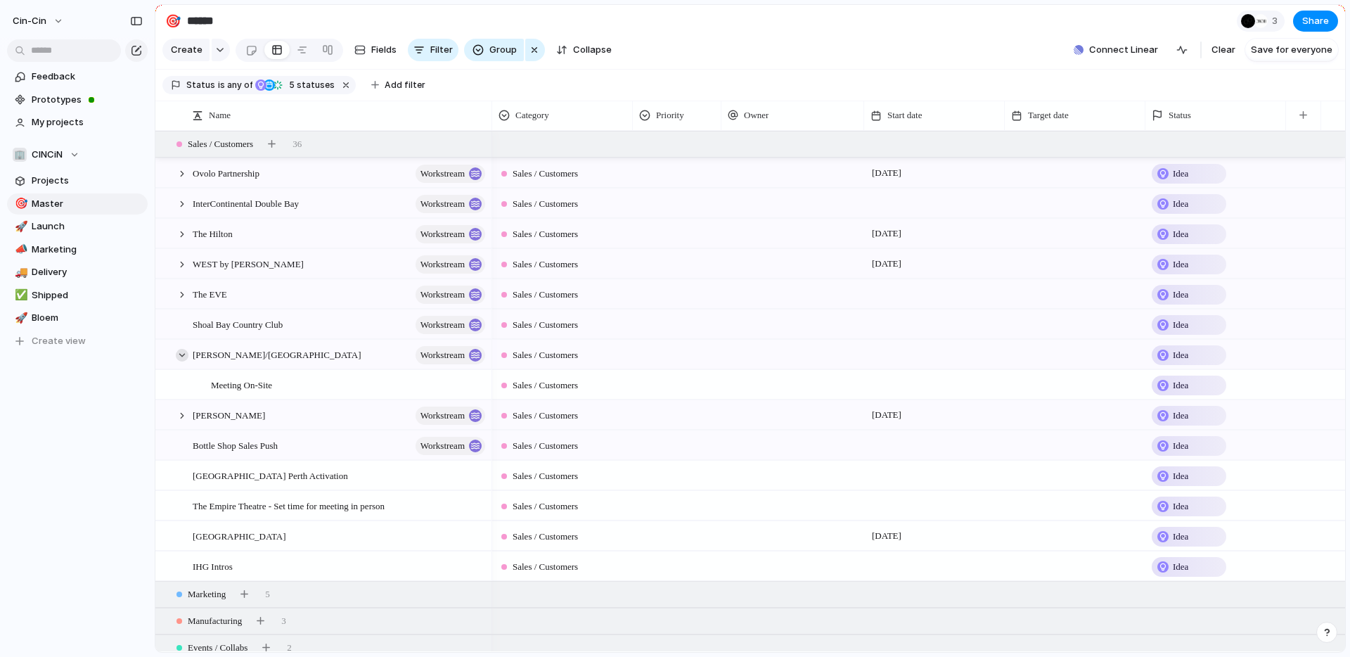
click at [181, 355] on div at bounding box center [182, 355] width 13 height 13
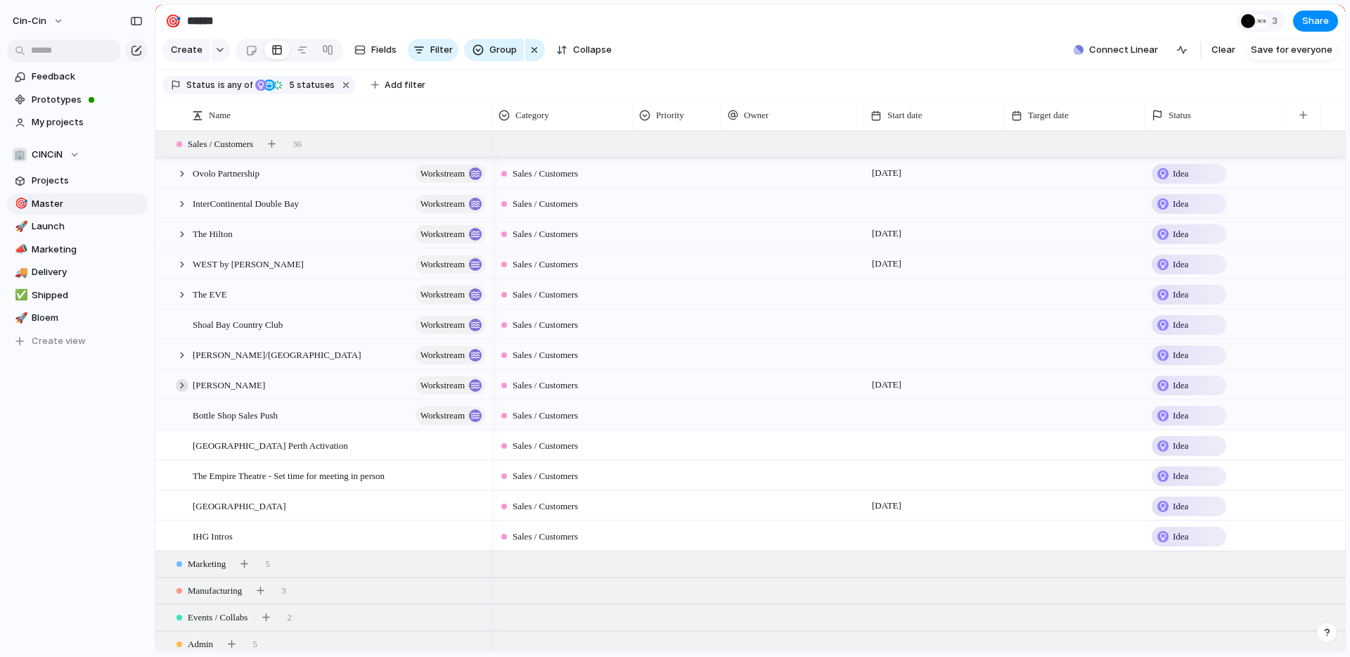
click at [180, 380] on div at bounding box center [182, 385] width 13 height 13
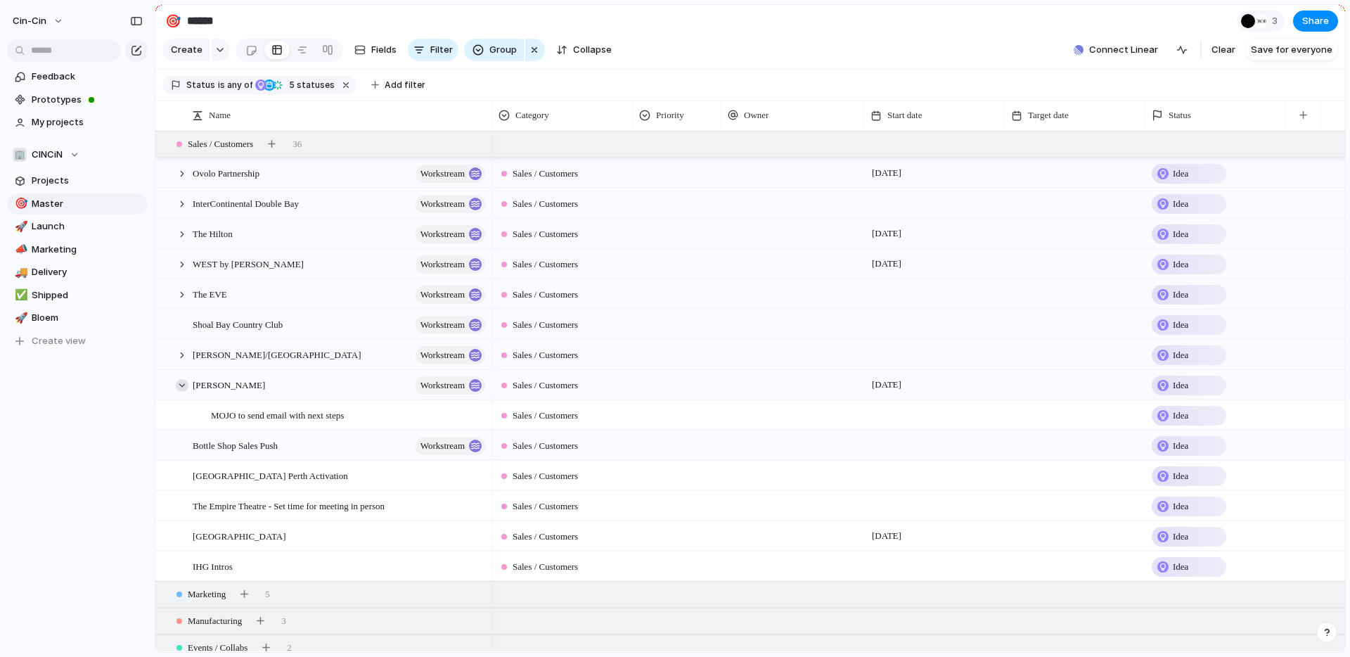
click at [180, 380] on div at bounding box center [182, 385] width 13 height 13
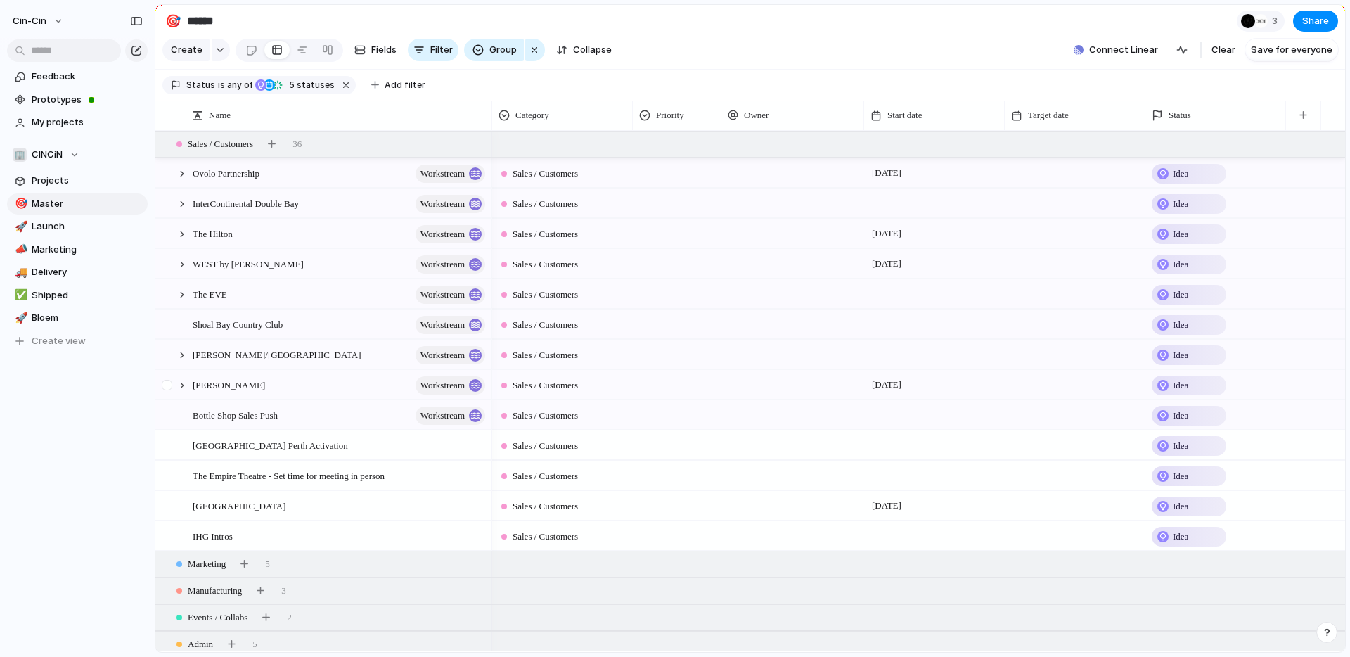
click at [169, 382] on div at bounding box center [167, 385] width 11 height 11
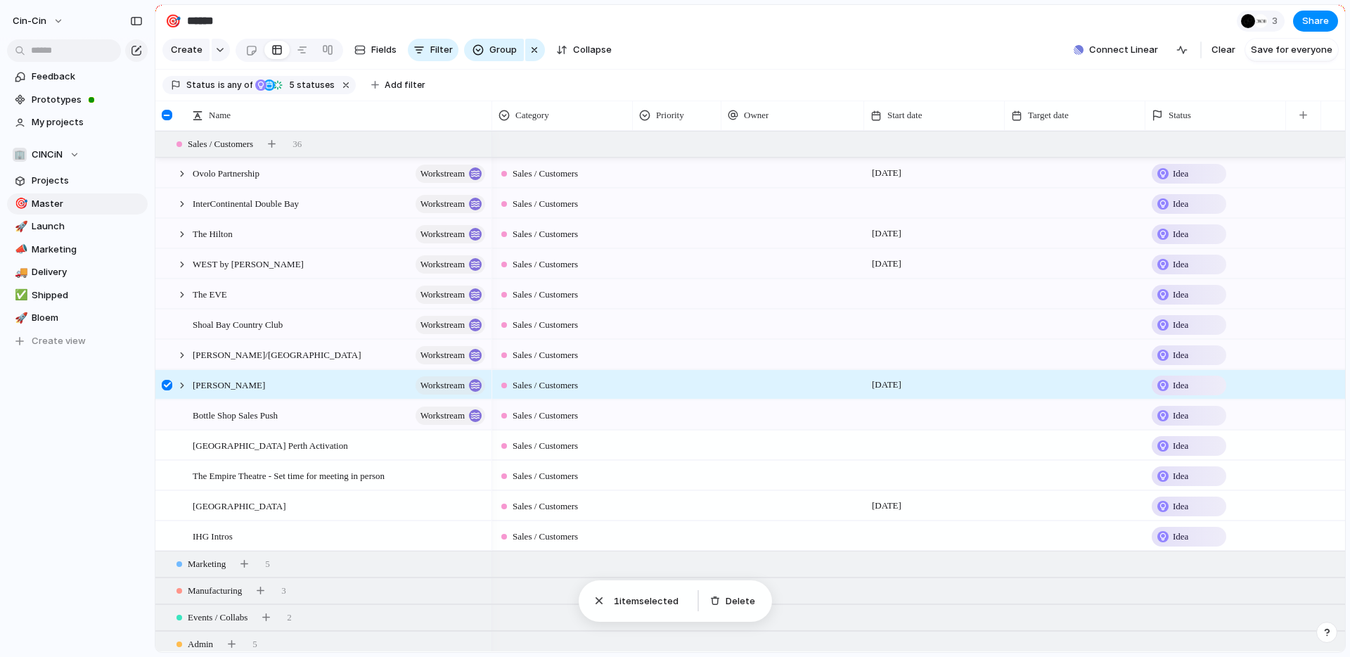
click at [77, 442] on div "Feedback Prototypes My projects 🏢 CINCiN Projects 🎯 Master 🚀 Launch 📣 Marketing…" at bounding box center [77, 233] width 155 height 466
click at [169, 381] on div at bounding box center [167, 383] width 11 height 11
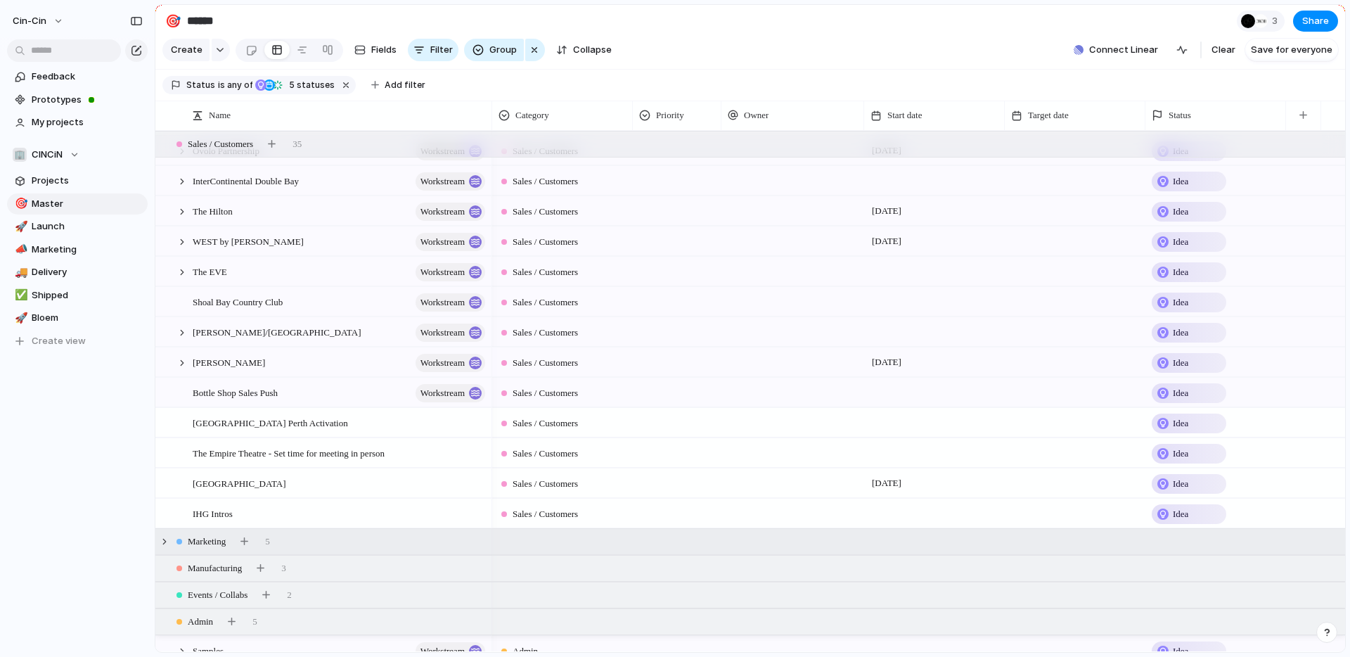
scroll to position [0, 0]
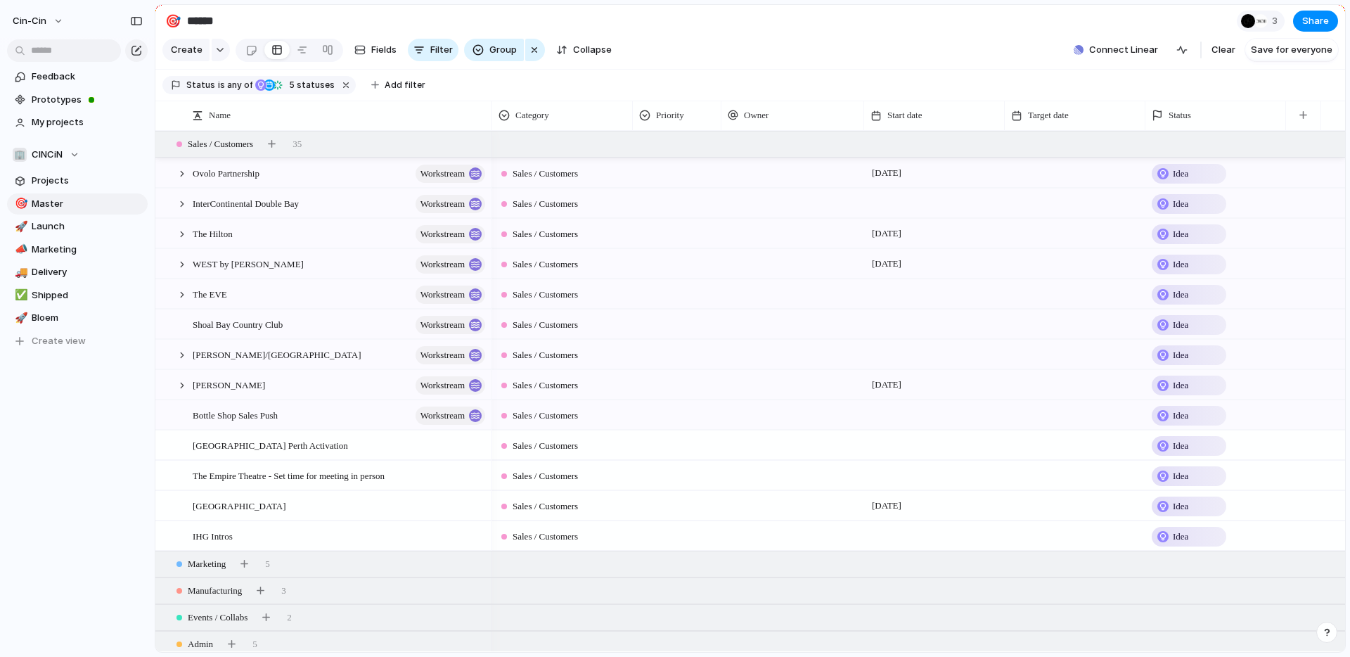
click at [902, 292] on div at bounding box center [934, 293] width 141 height 29
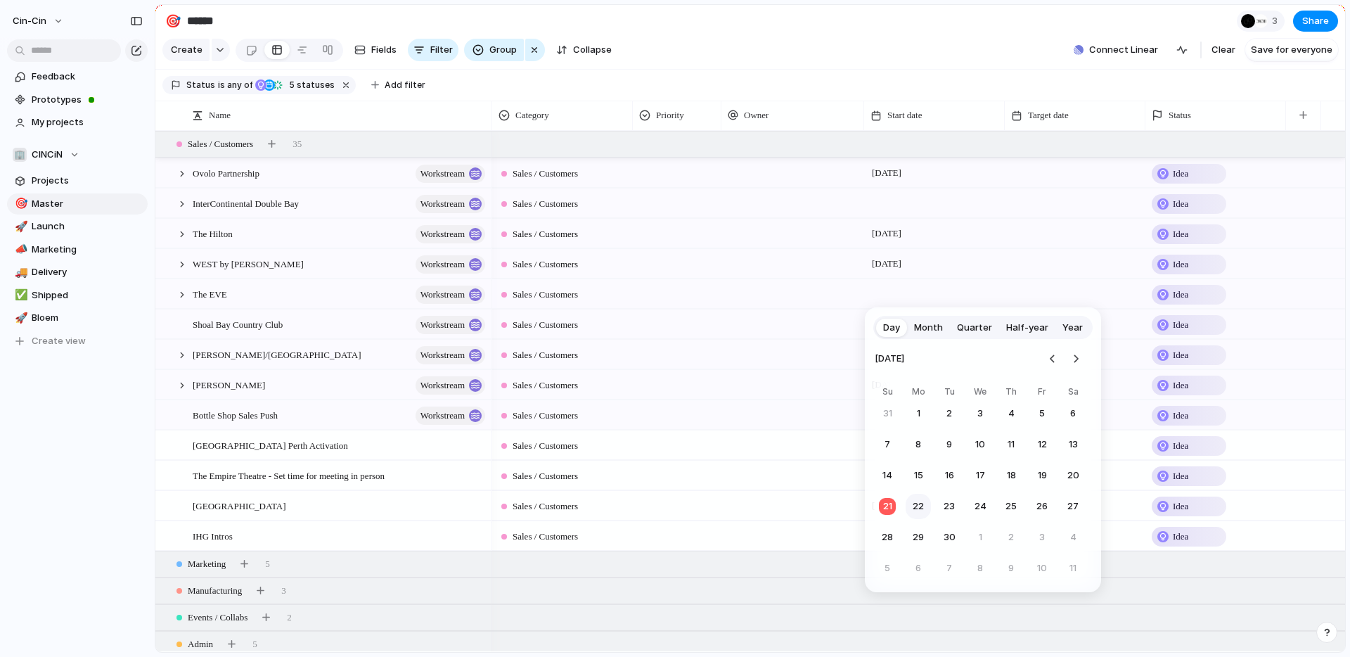
click at [920, 515] on button "22" at bounding box center [918, 506] width 25 height 25
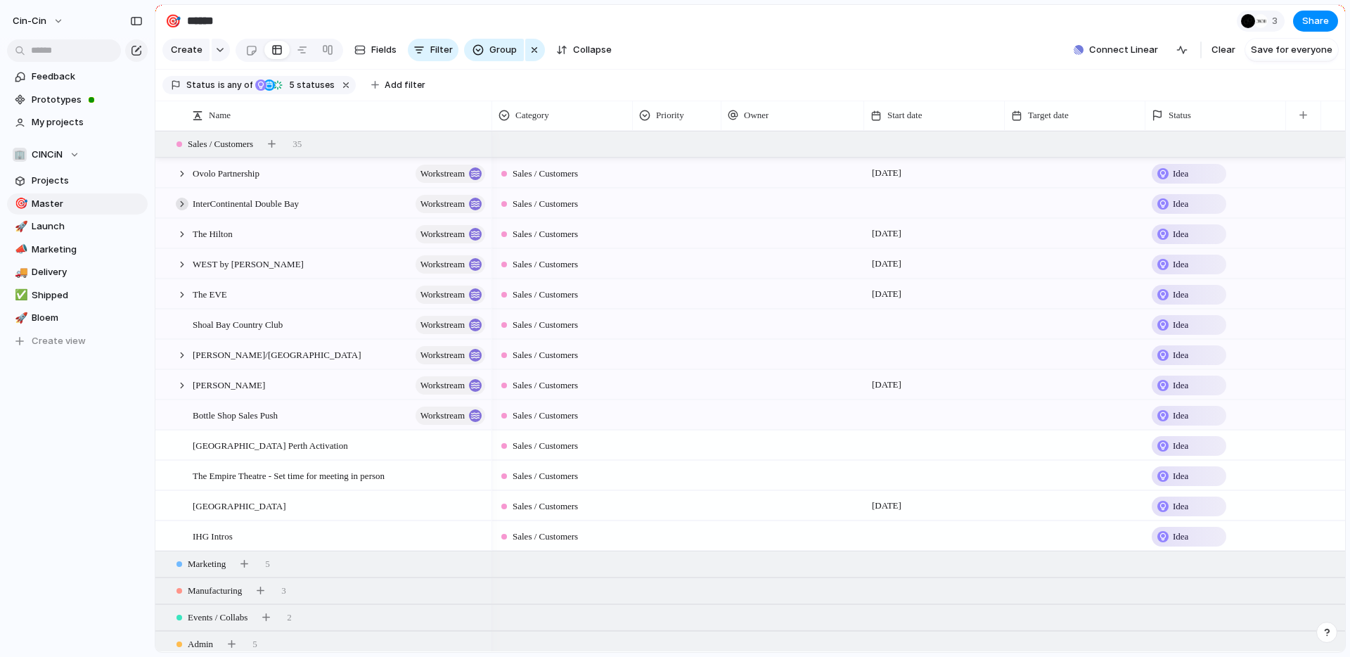
click at [185, 207] on div at bounding box center [182, 204] width 13 height 13
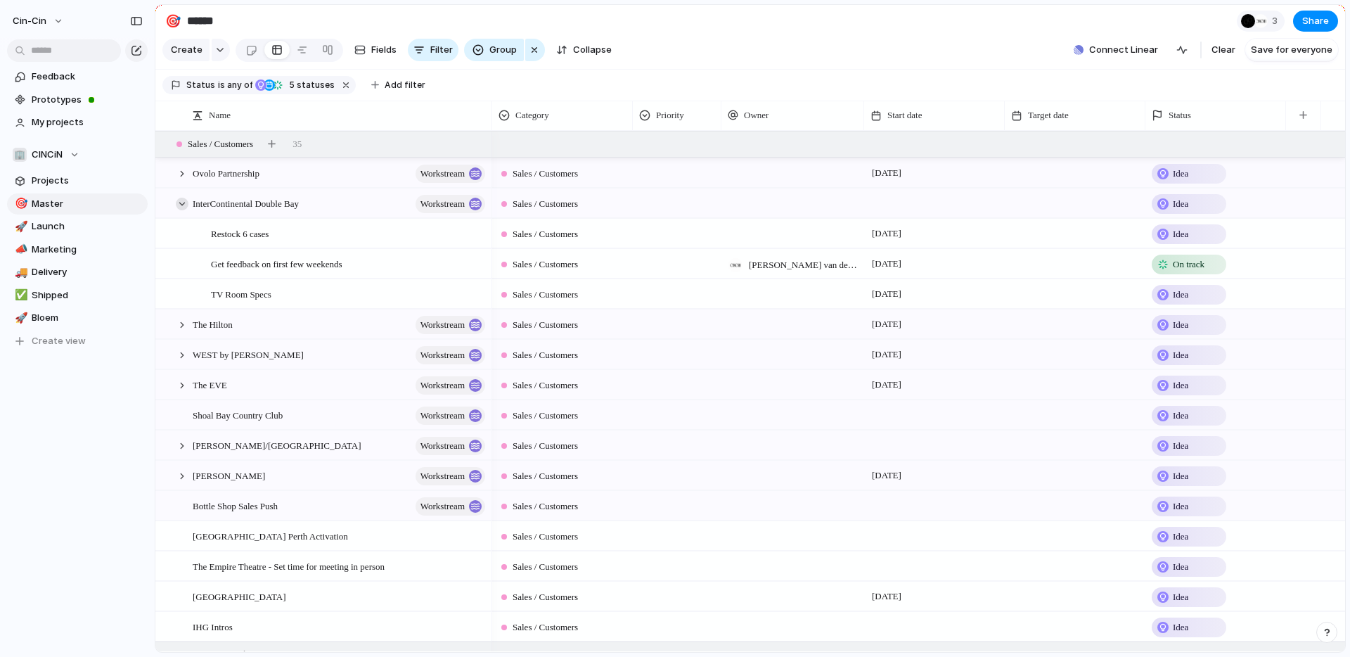
click at [185, 207] on div at bounding box center [182, 204] width 13 height 13
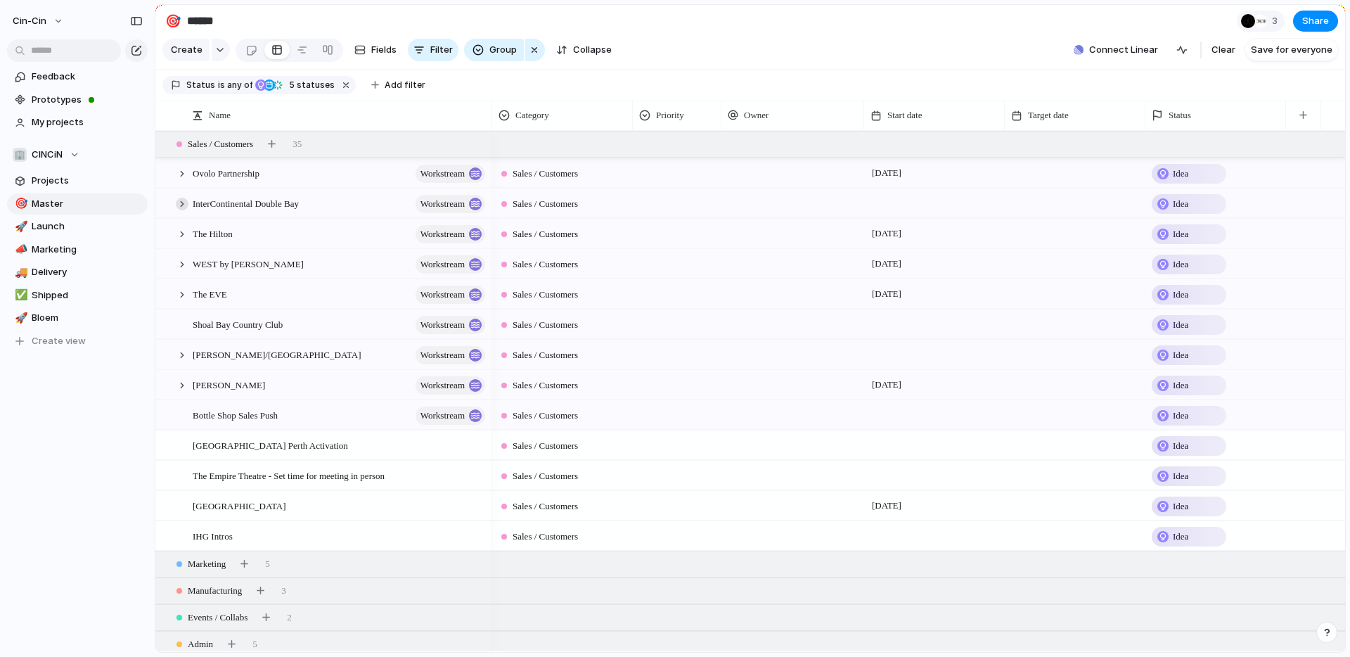
click at [185, 207] on div at bounding box center [182, 204] width 13 height 13
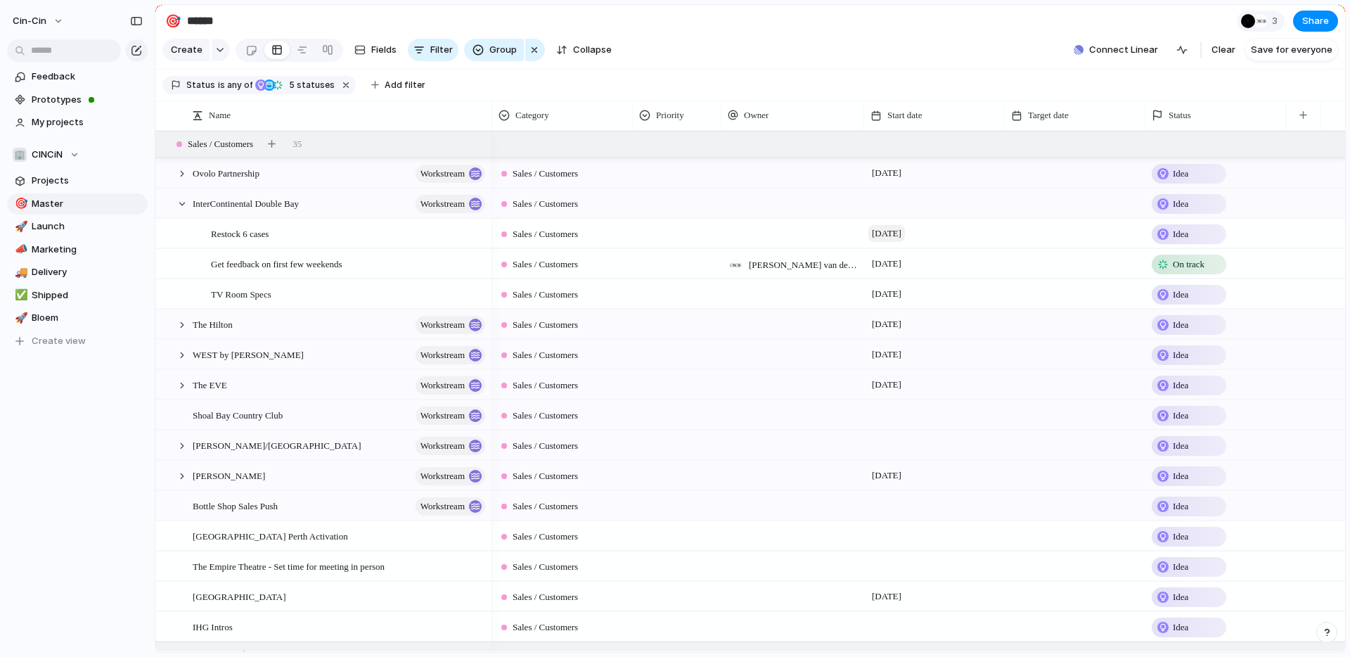
click at [893, 231] on span "[DATE]" at bounding box center [887, 233] width 37 height 17
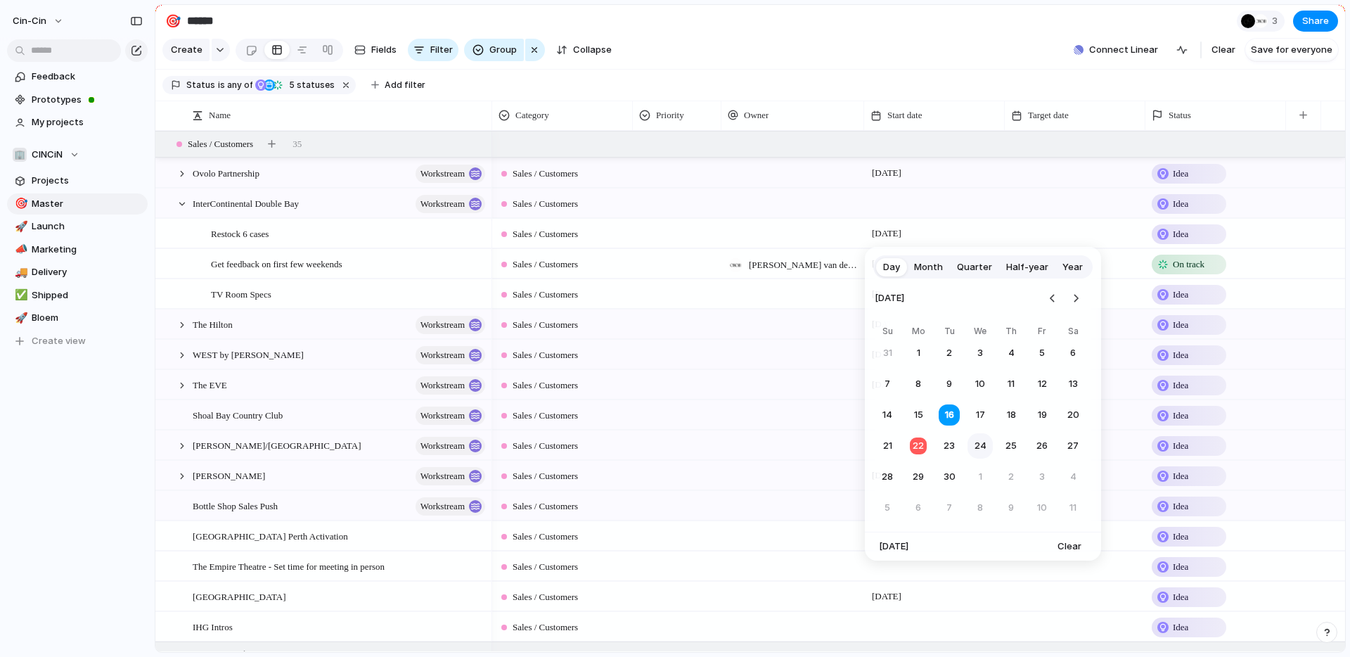
click at [977, 444] on button "24" at bounding box center [980, 445] width 25 height 25
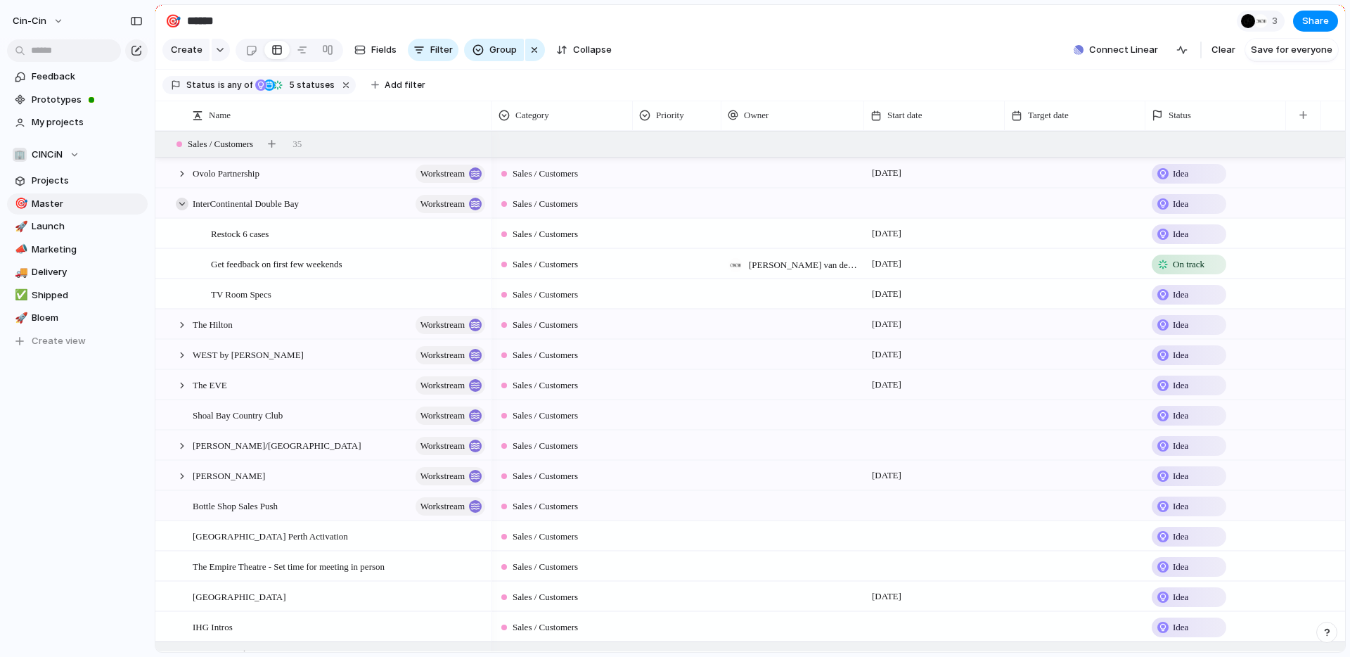
click at [186, 207] on div at bounding box center [182, 204] width 13 height 13
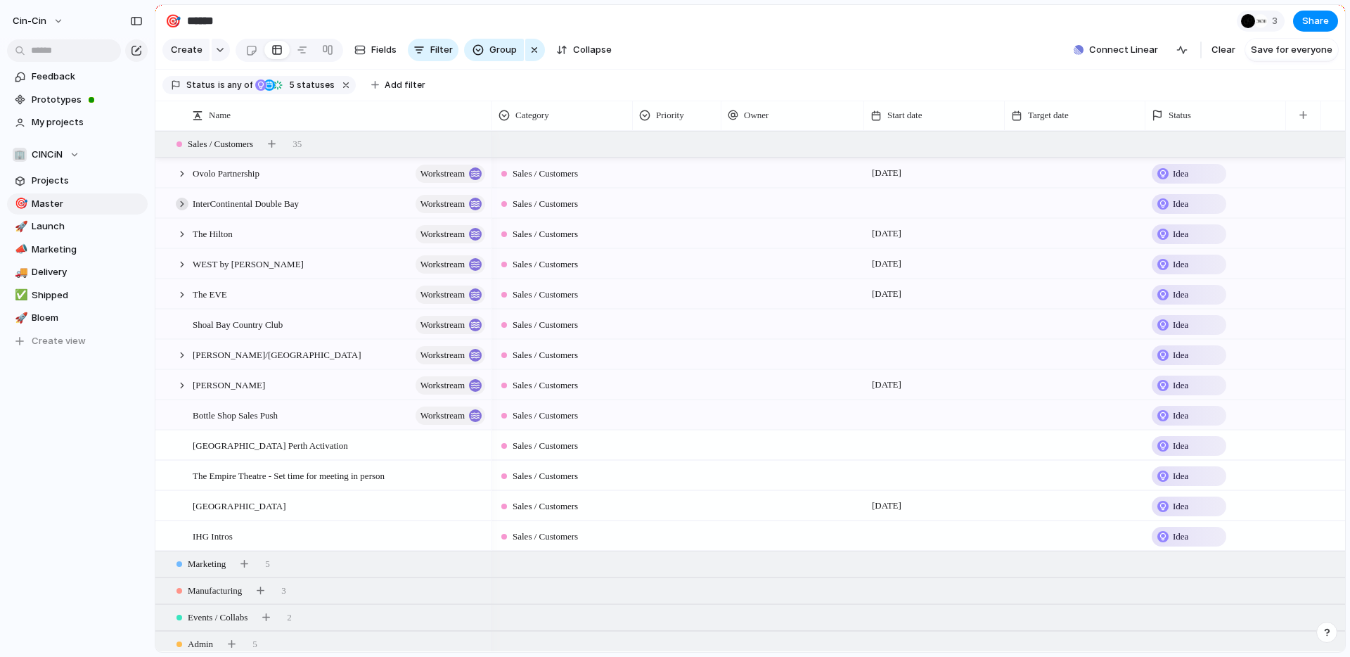
click at [179, 203] on div at bounding box center [182, 204] width 13 height 13
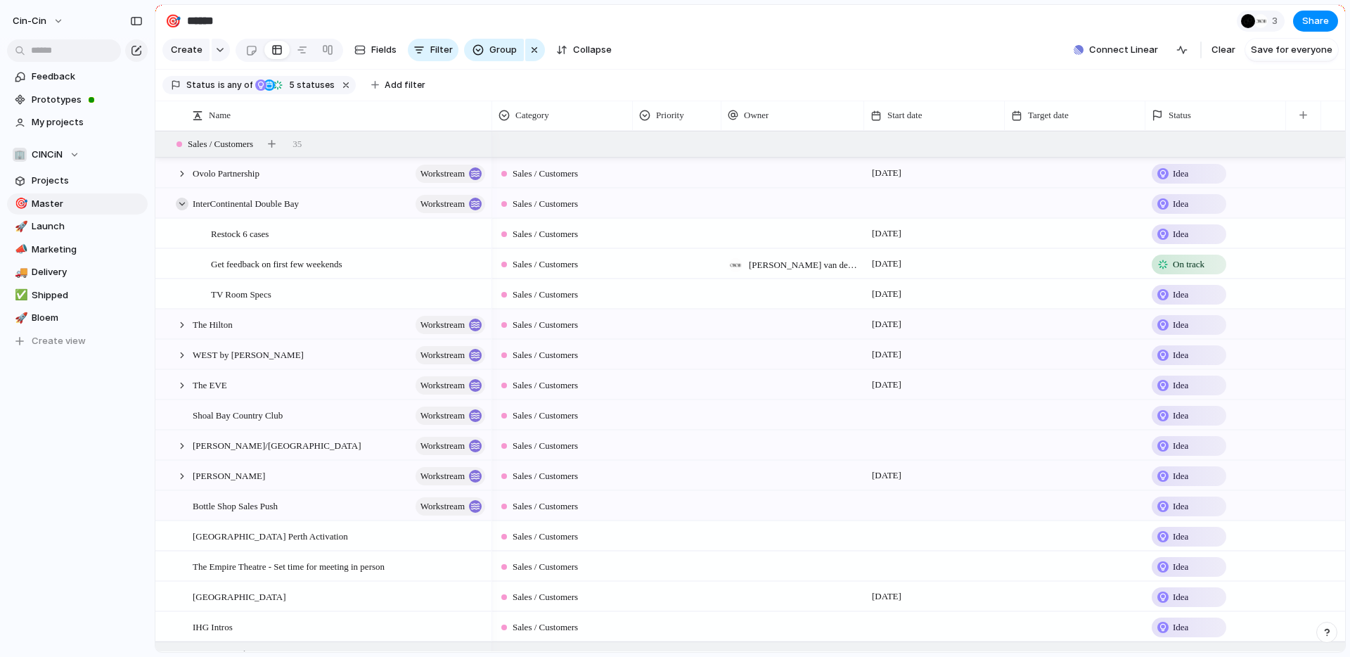
click at [179, 203] on div at bounding box center [182, 204] width 13 height 13
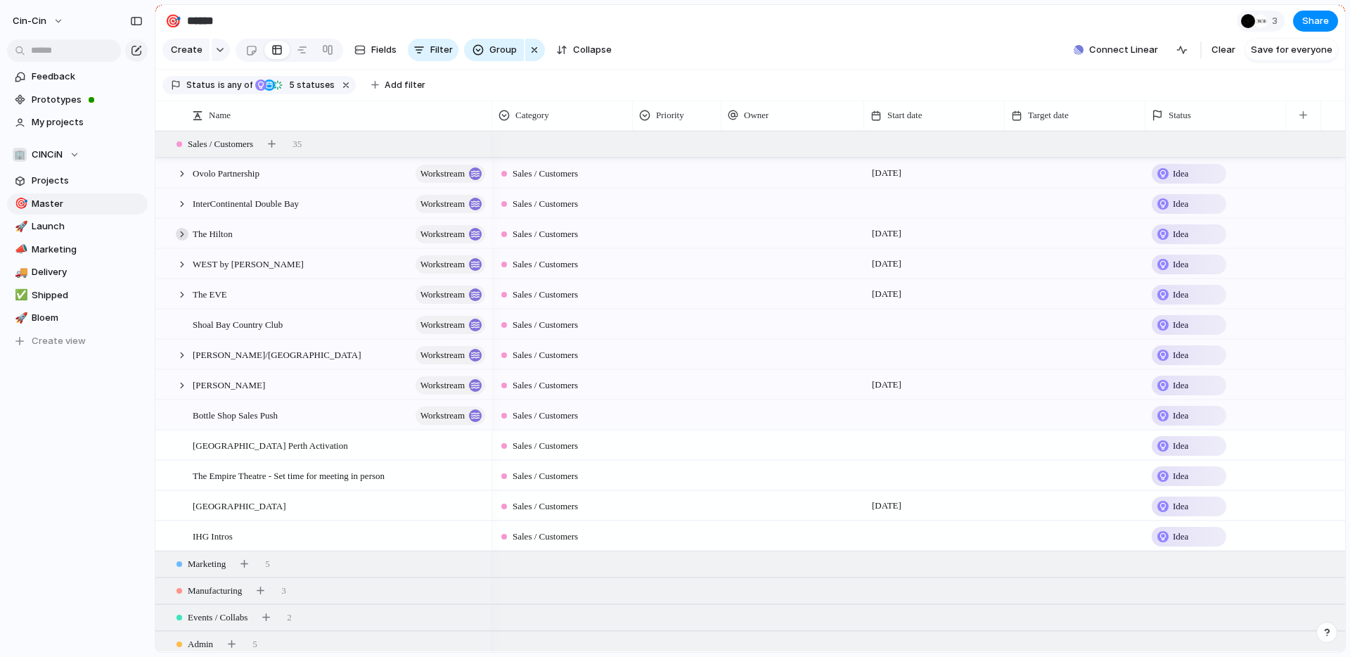
click at [181, 231] on div at bounding box center [182, 234] width 13 height 13
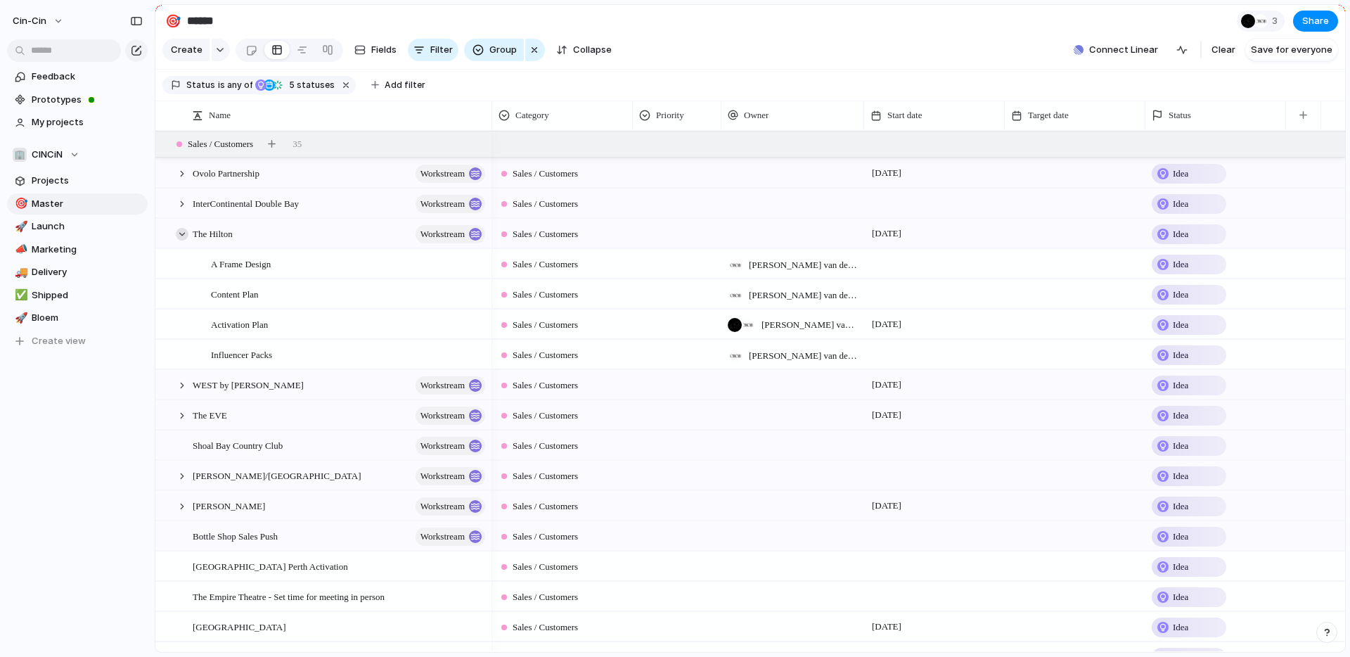
click at [180, 230] on div at bounding box center [182, 234] width 13 height 13
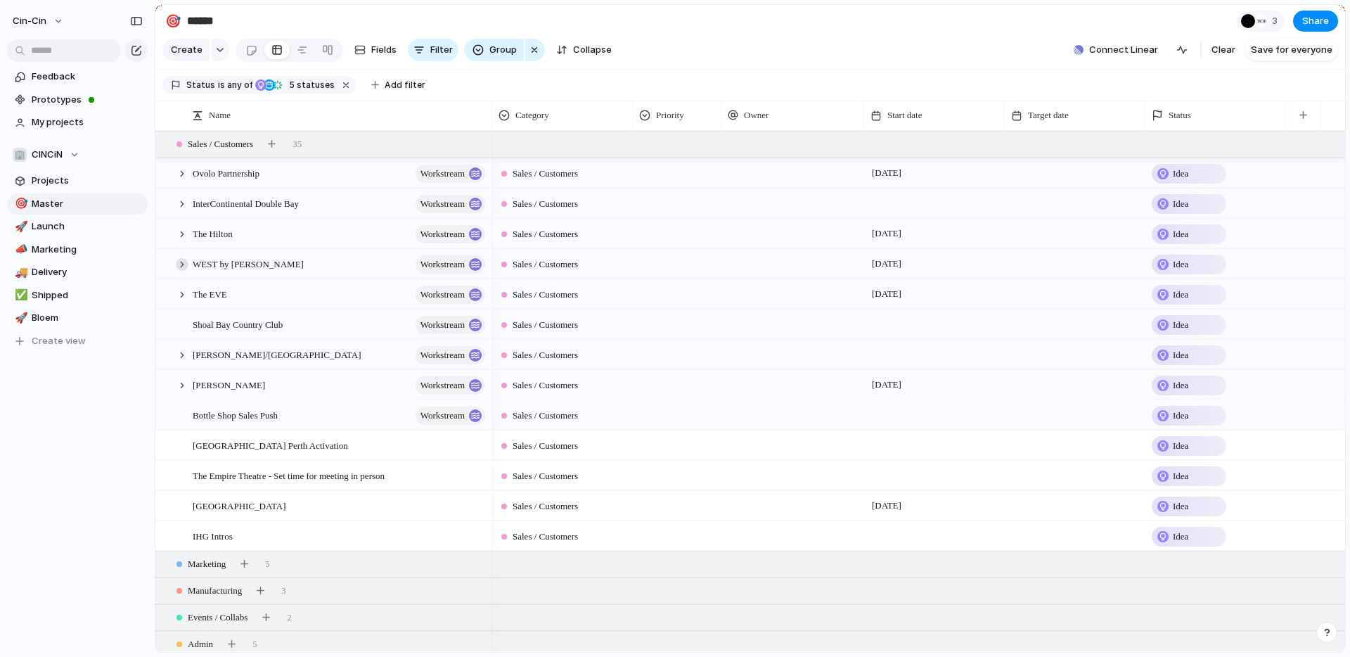
click at [182, 258] on div at bounding box center [182, 264] width 13 height 13
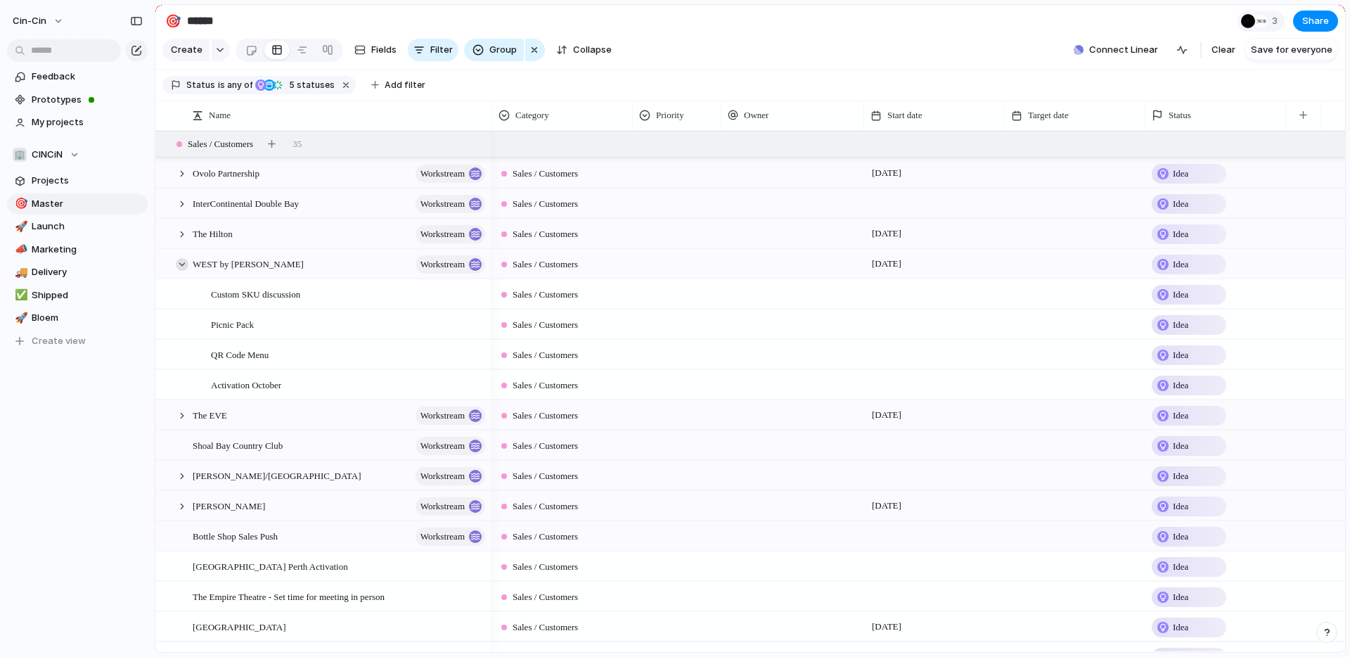
click at [186, 262] on div at bounding box center [182, 264] width 13 height 13
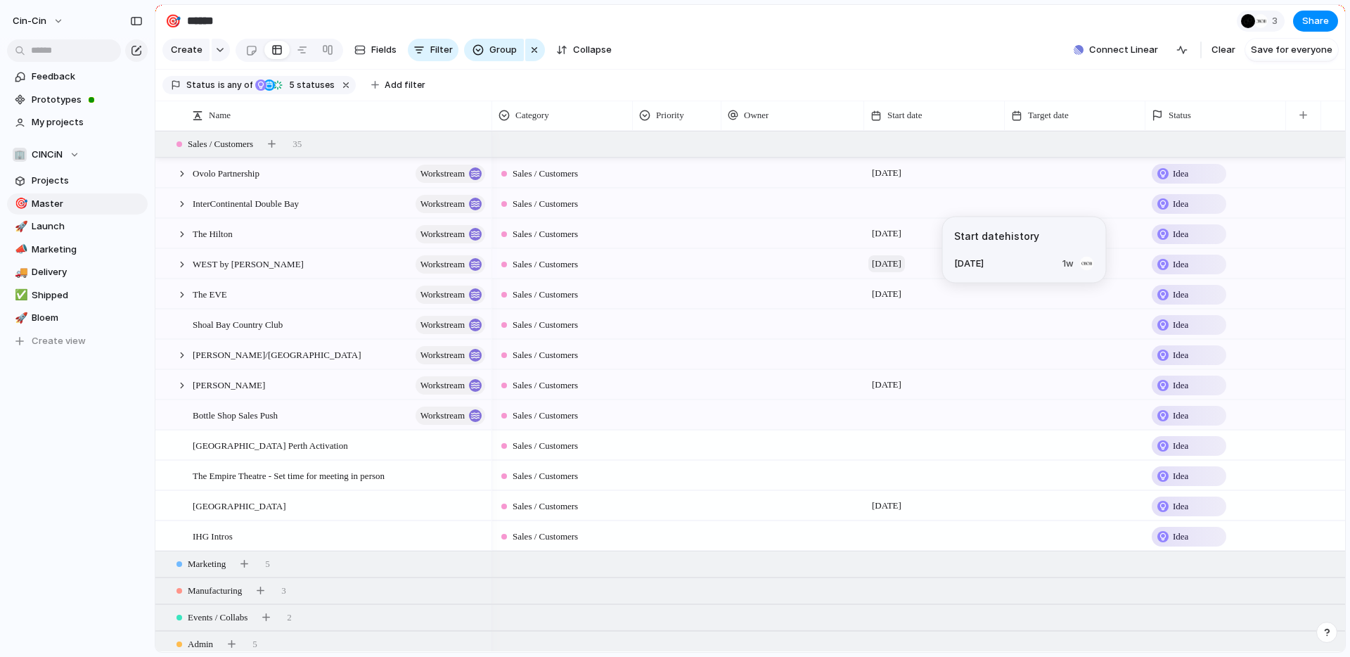
click at [885, 263] on span "[DATE]" at bounding box center [887, 263] width 37 height 17
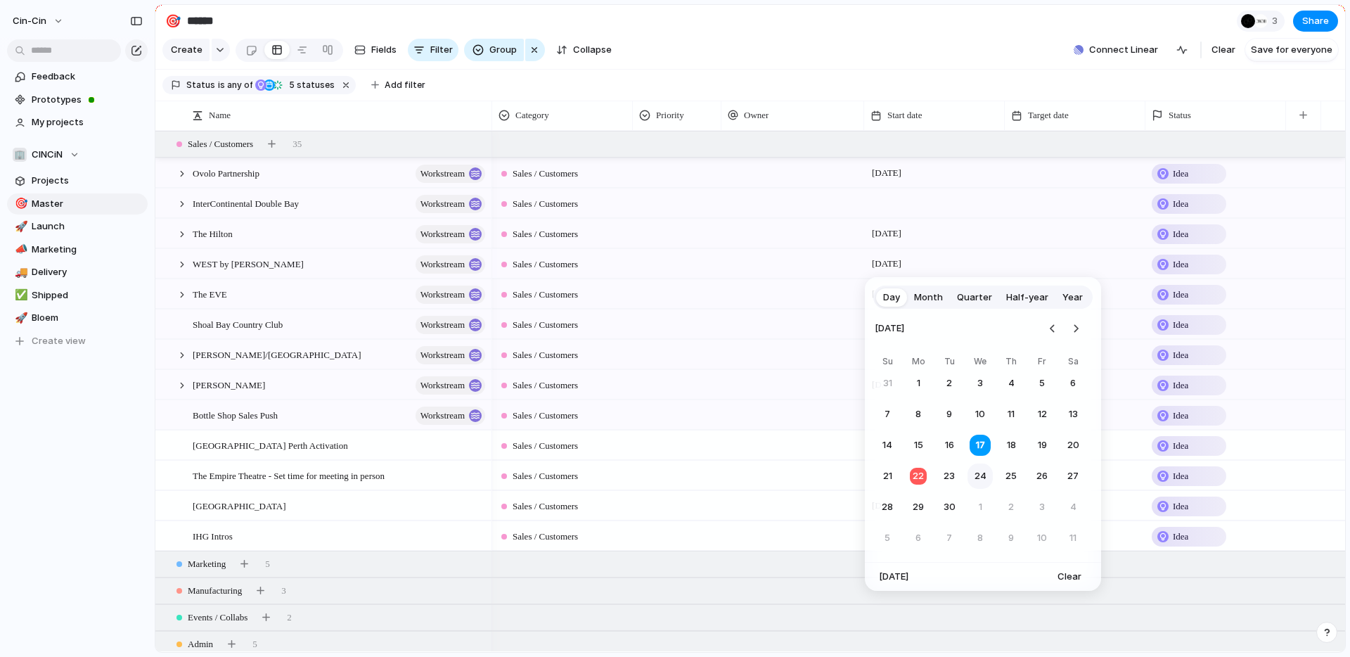
click at [974, 478] on button "24" at bounding box center [980, 475] width 25 height 25
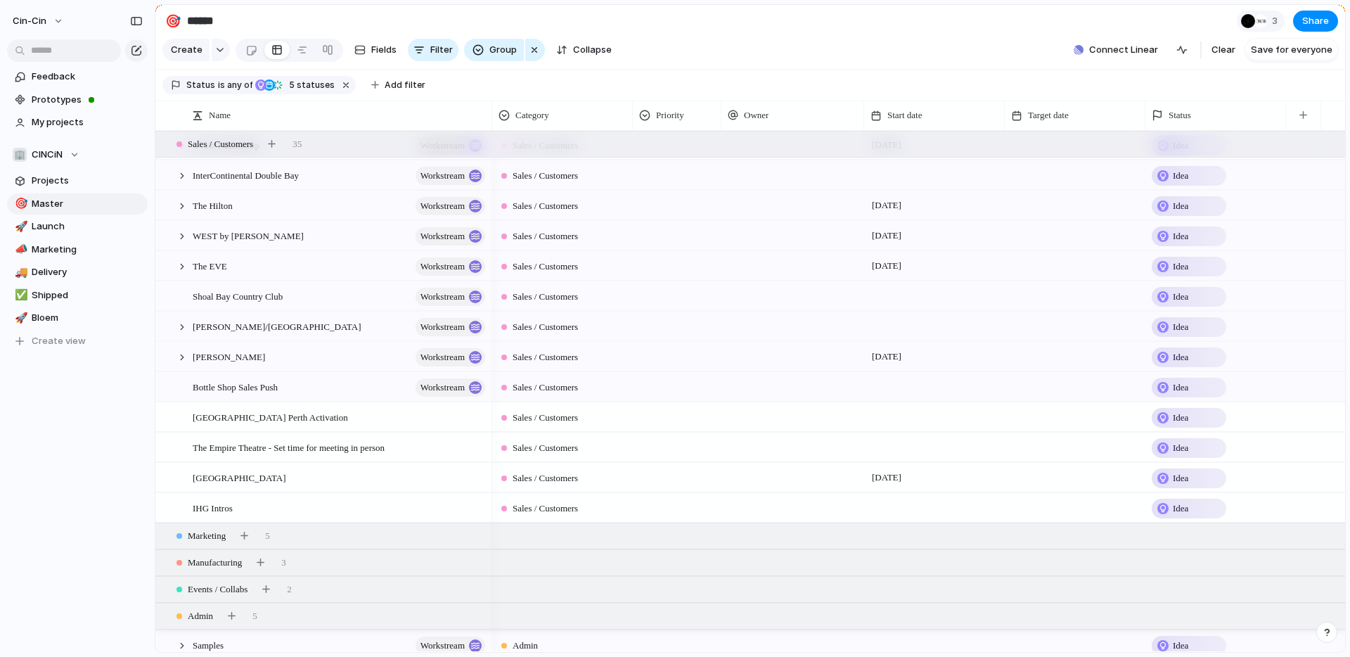
scroll to position [44, 0]
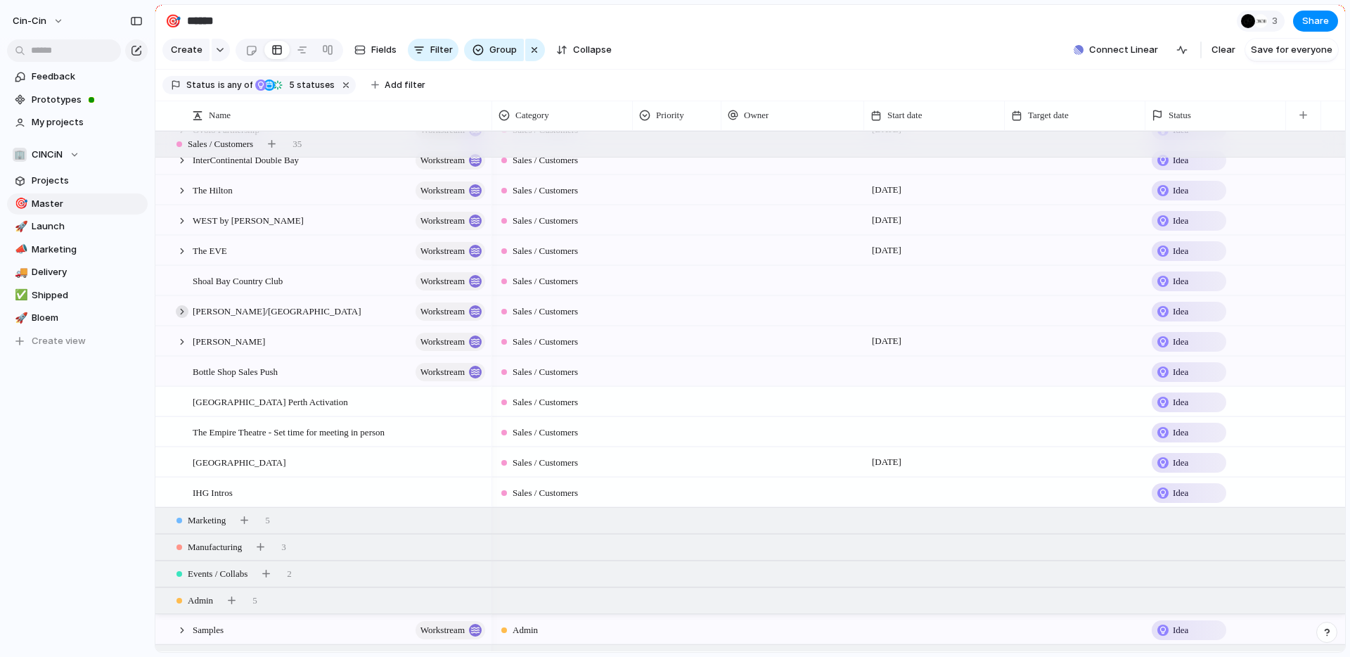
click at [182, 315] on div at bounding box center [182, 311] width 13 height 13
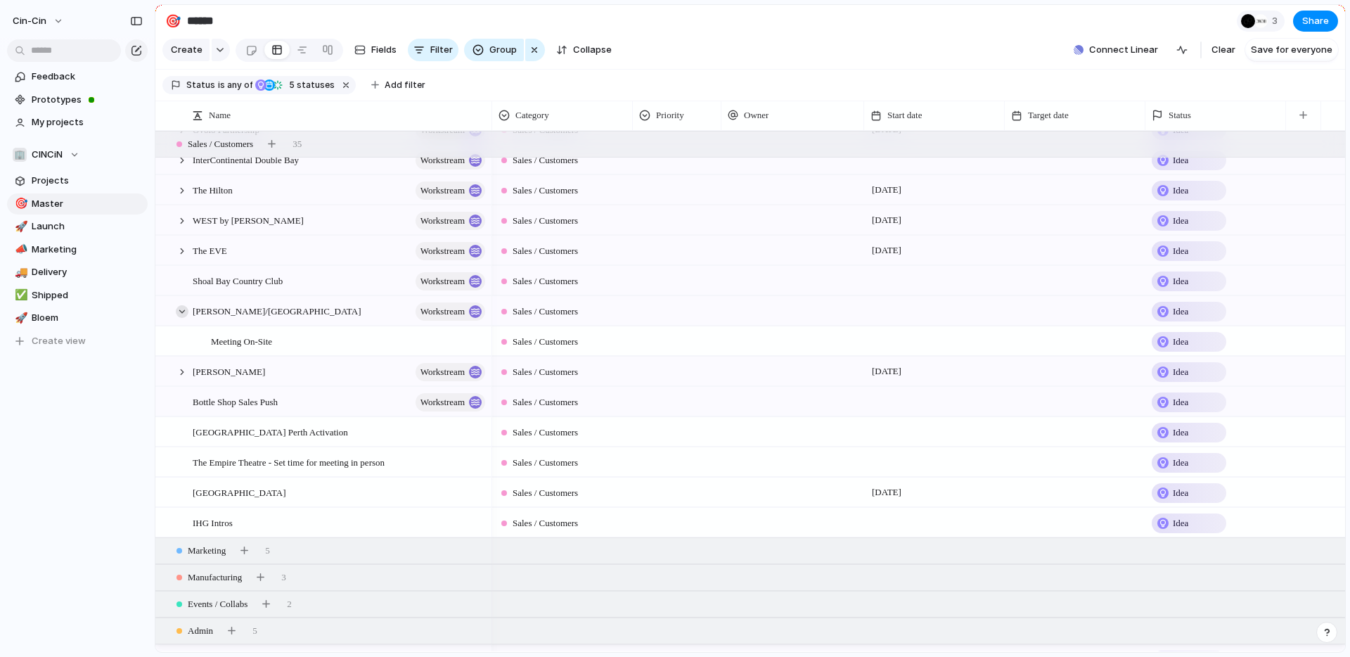
click at [182, 315] on div at bounding box center [182, 311] width 13 height 13
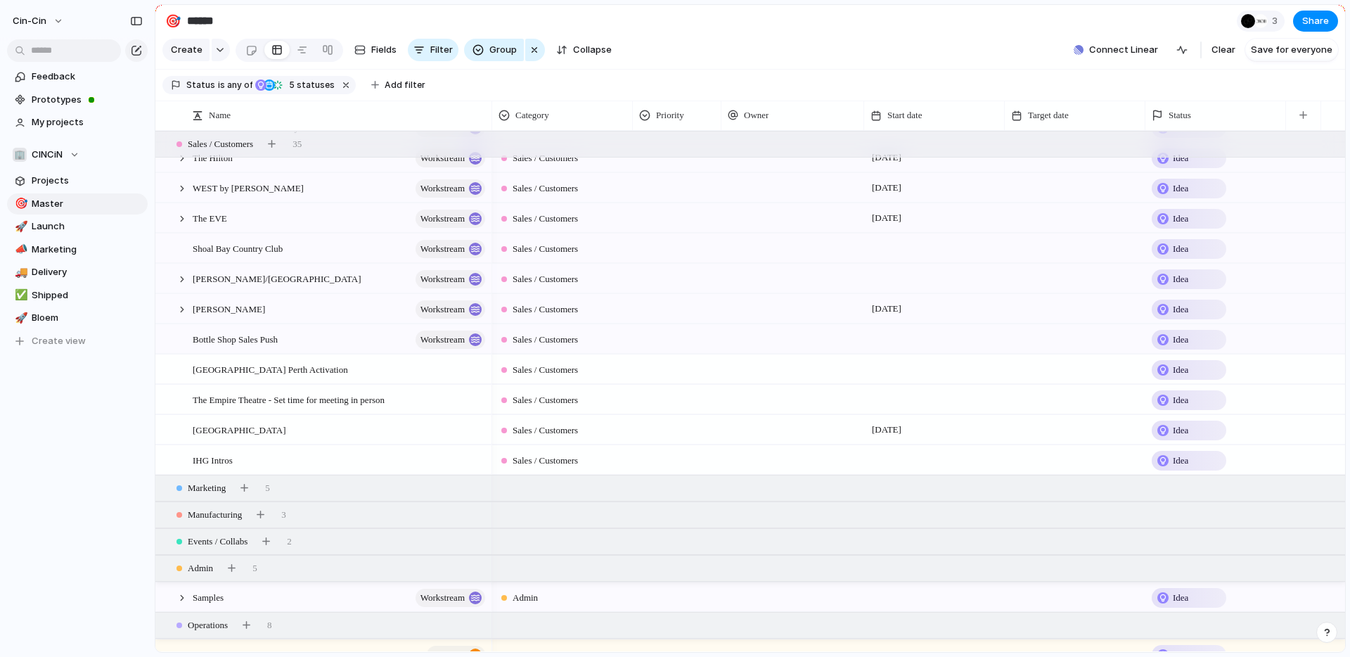
scroll to position [86, 0]
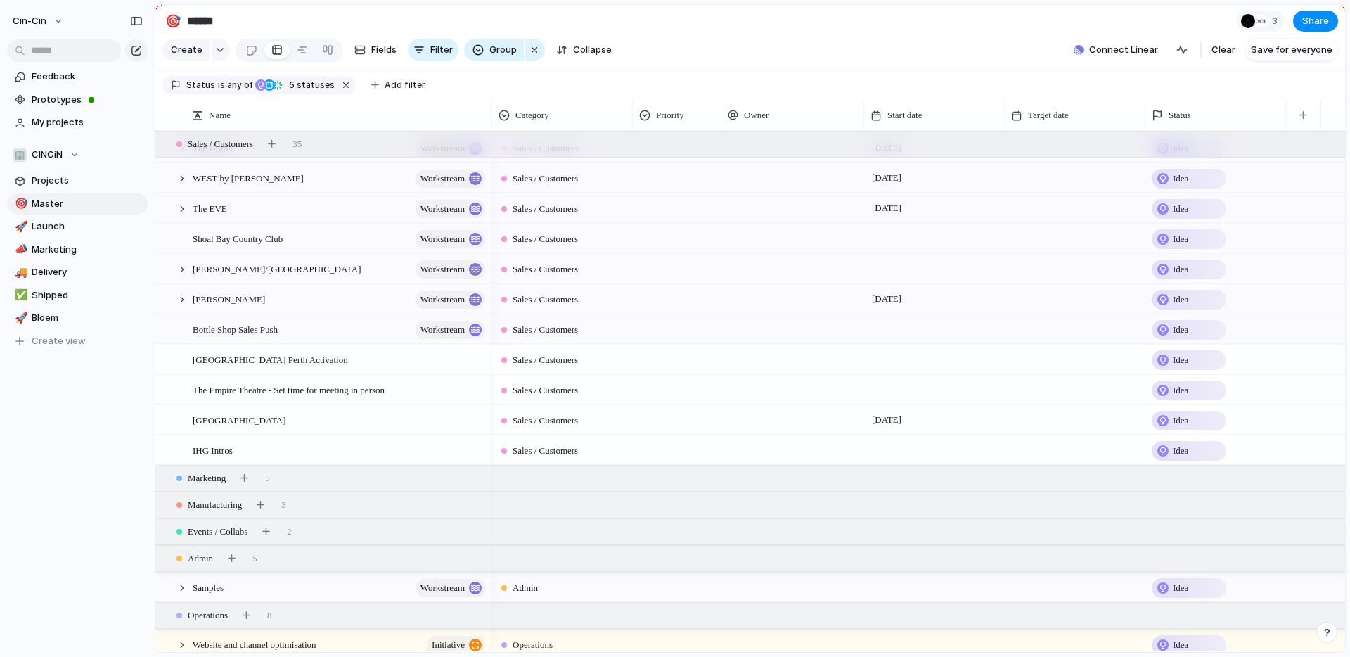
click at [918, 363] on div at bounding box center [934, 359] width 141 height 29
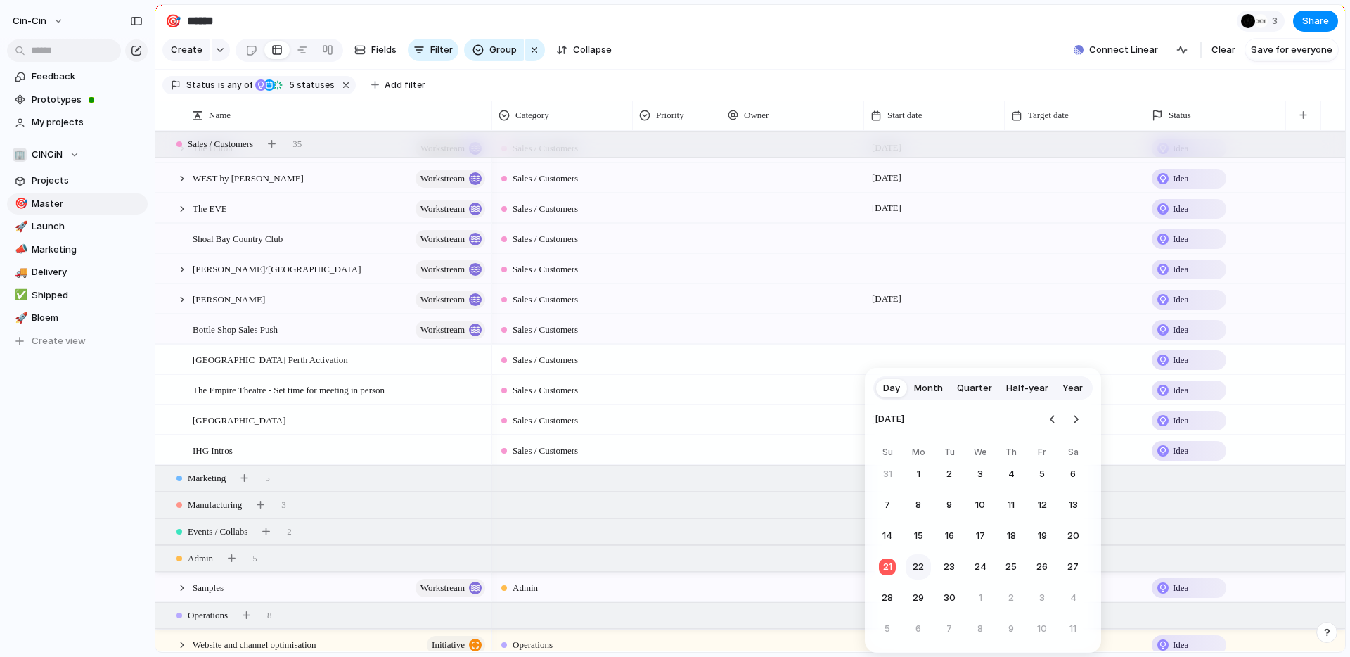
click at [918, 567] on button "22" at bounding box center [918, 566] width 25 height 25
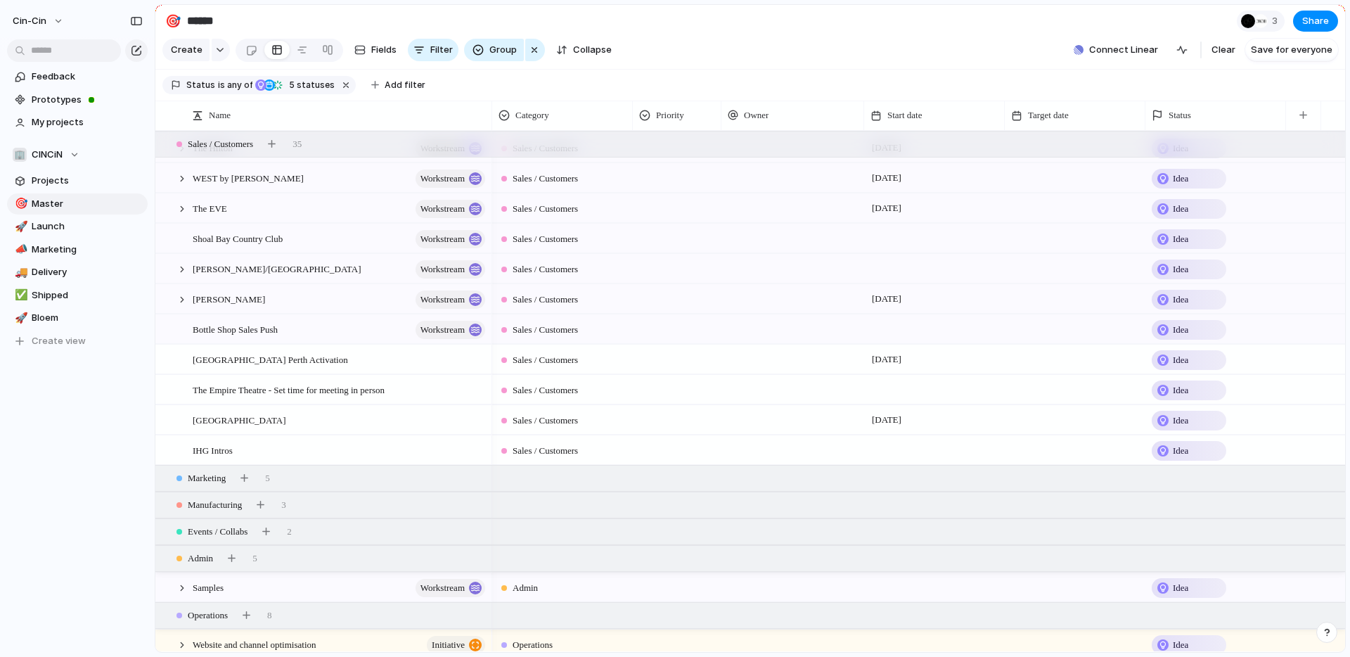
click at [874, 448] on div at bounding box center [934, 449] width 141 height 29
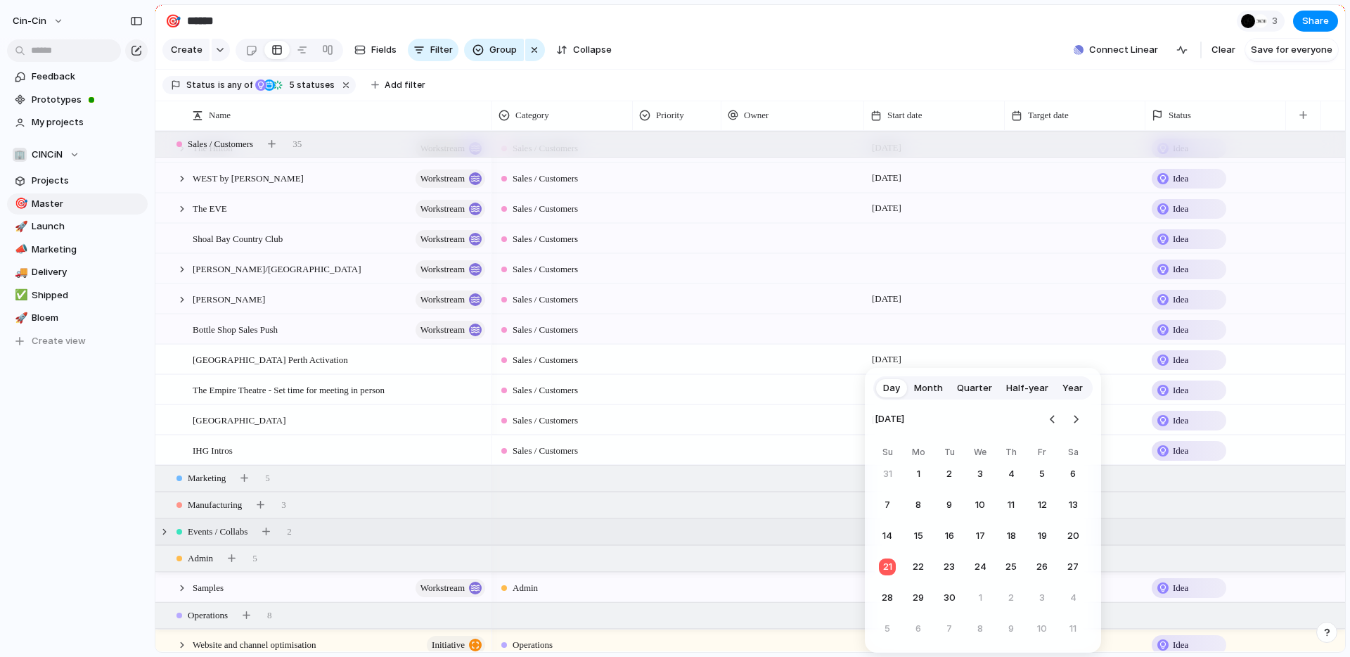
drag, startPoint x: 918, startPoint y: 568, endPoint x: 824, endPoint y: 532, distance: 100.2
click at [918, 568] on button "22" at bounding box center [918, 566] width 25 height 25
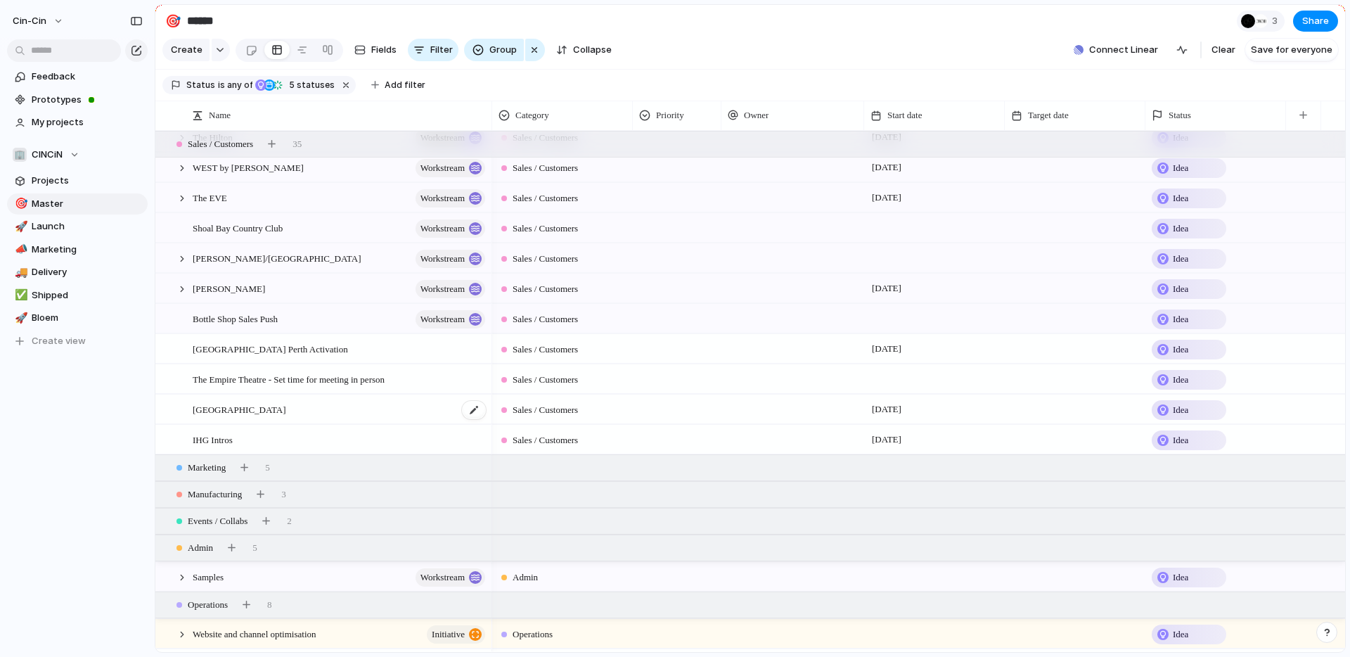
scroll to position [113, 0]
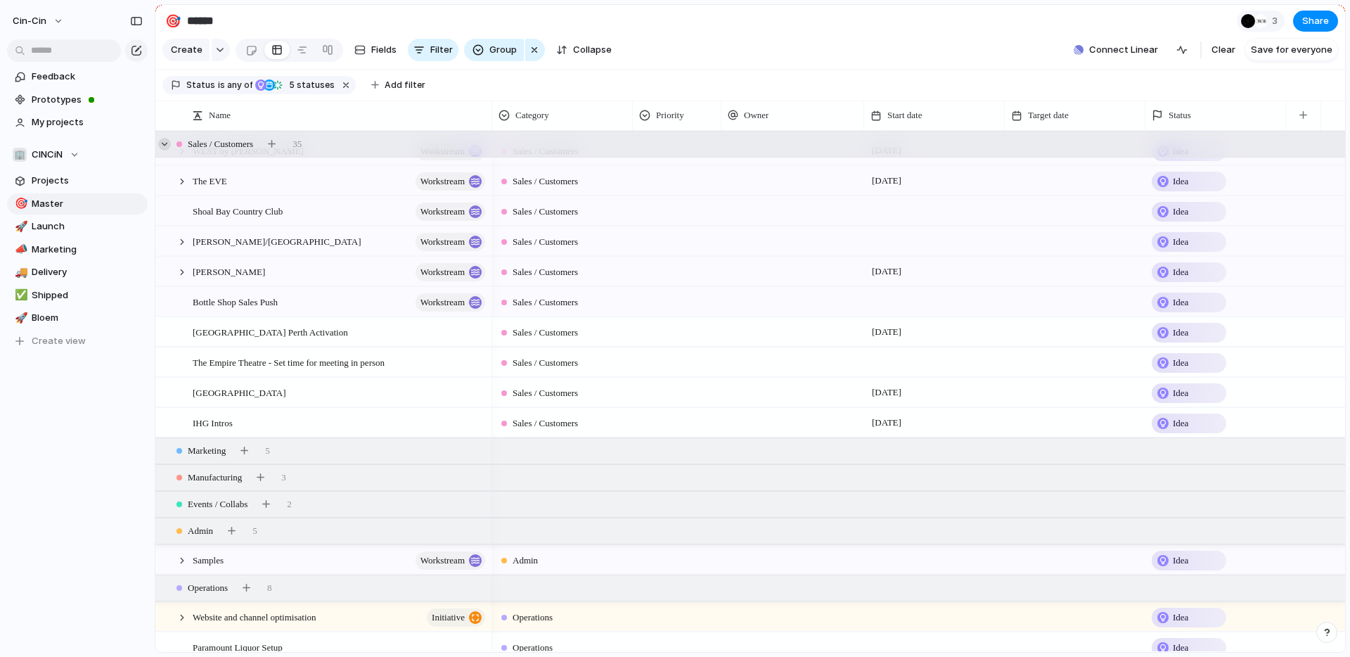
click at [165, 142] on div at bounding box center [164, 144] width 13 height 13
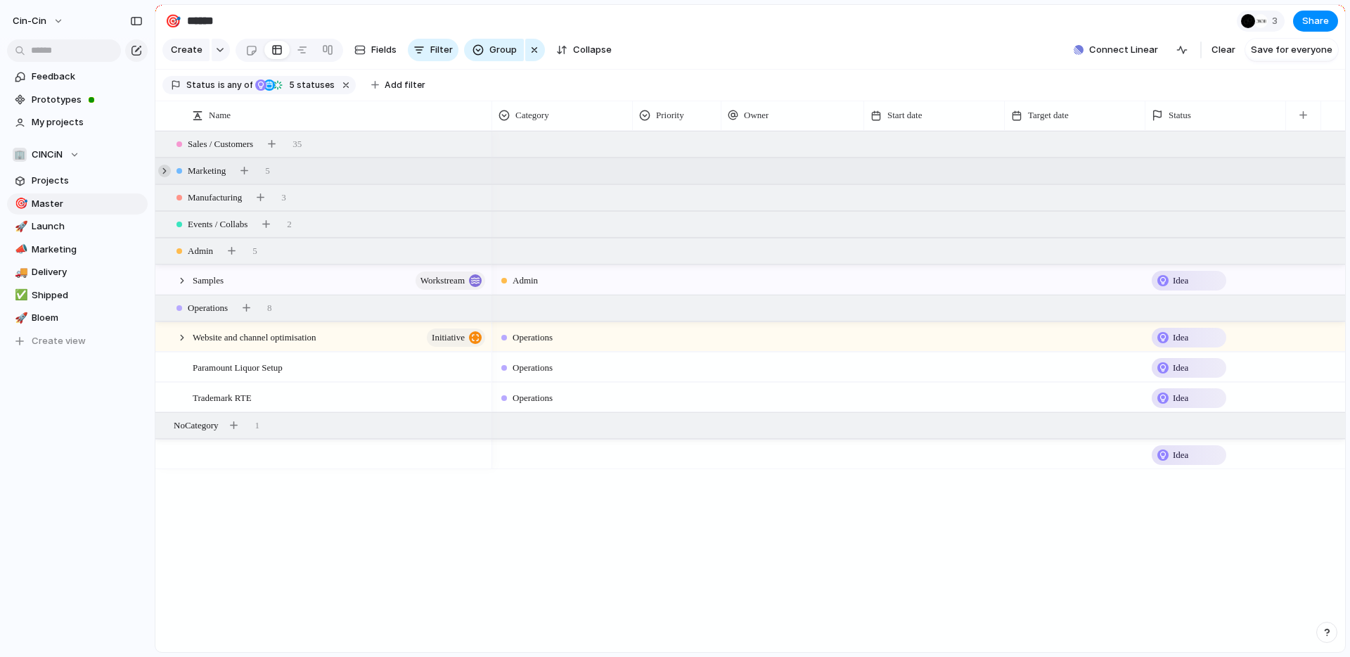
click at [166, 172] on div at bounding box center [164, 171] width 13 height 13
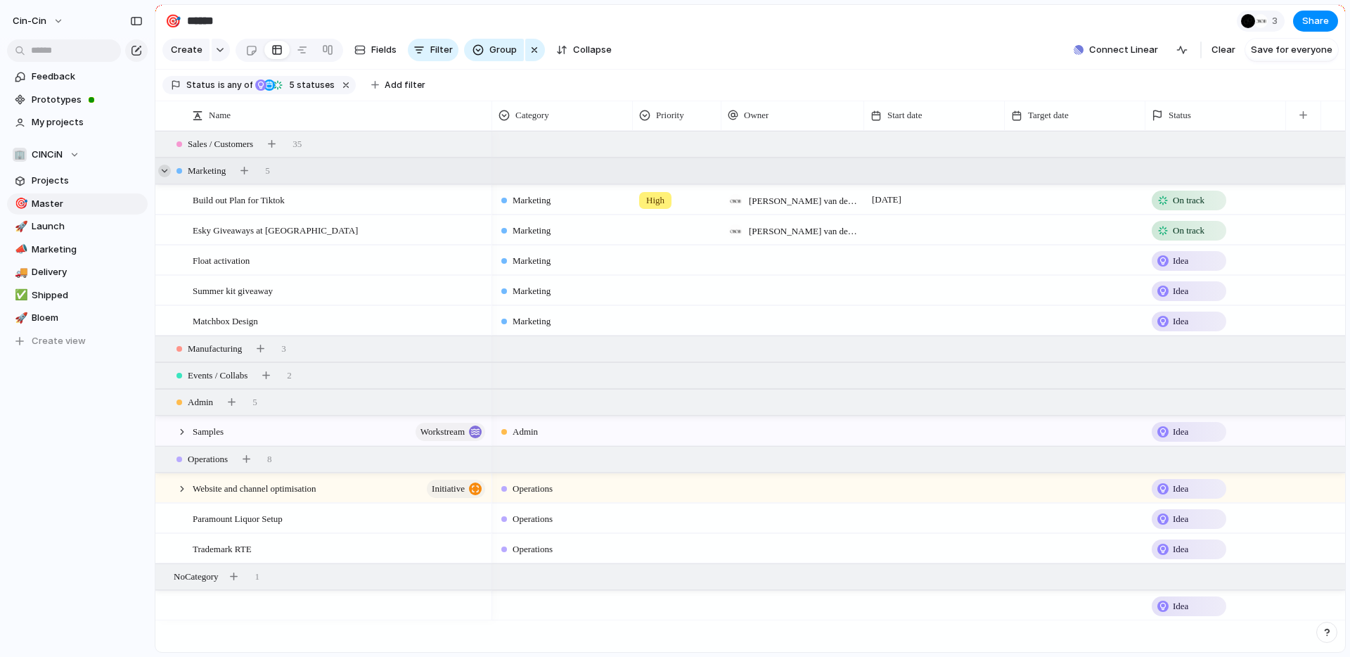
click at [166, 172] on div at bounding box center [164, 171] width 13 height 13
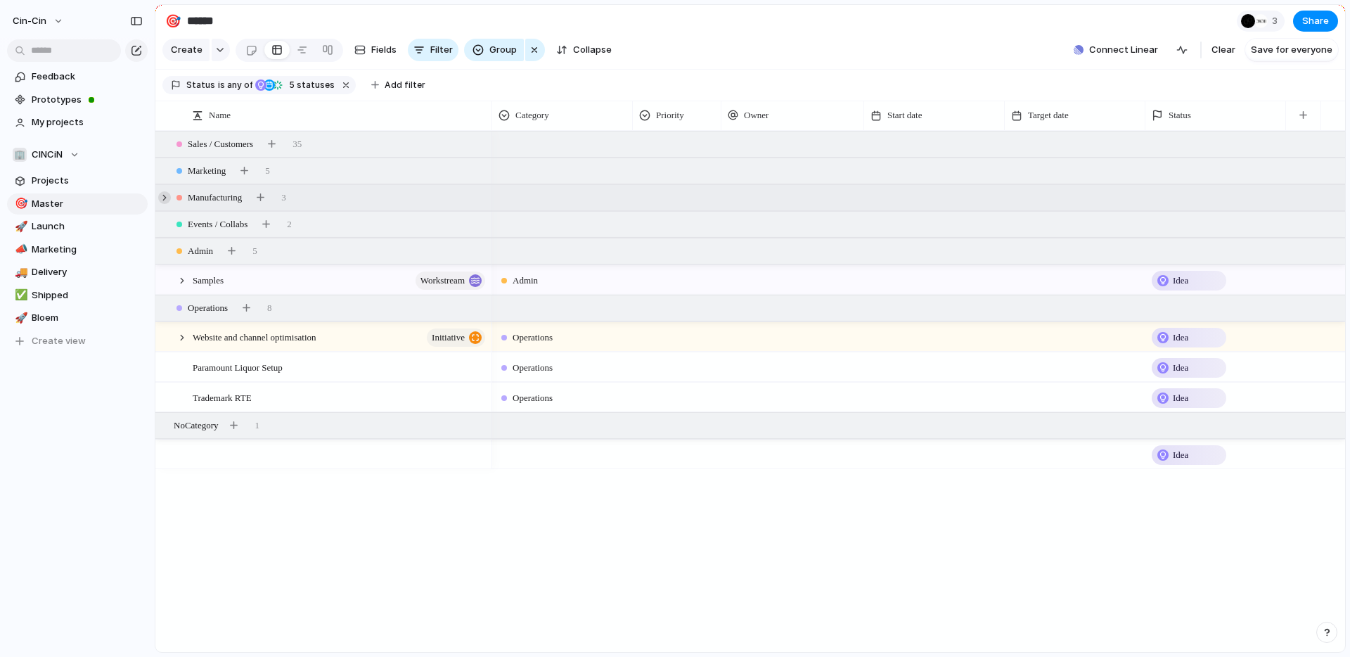
click at [162, 200] on div at bounding box center [164, 197] width 13 height 13
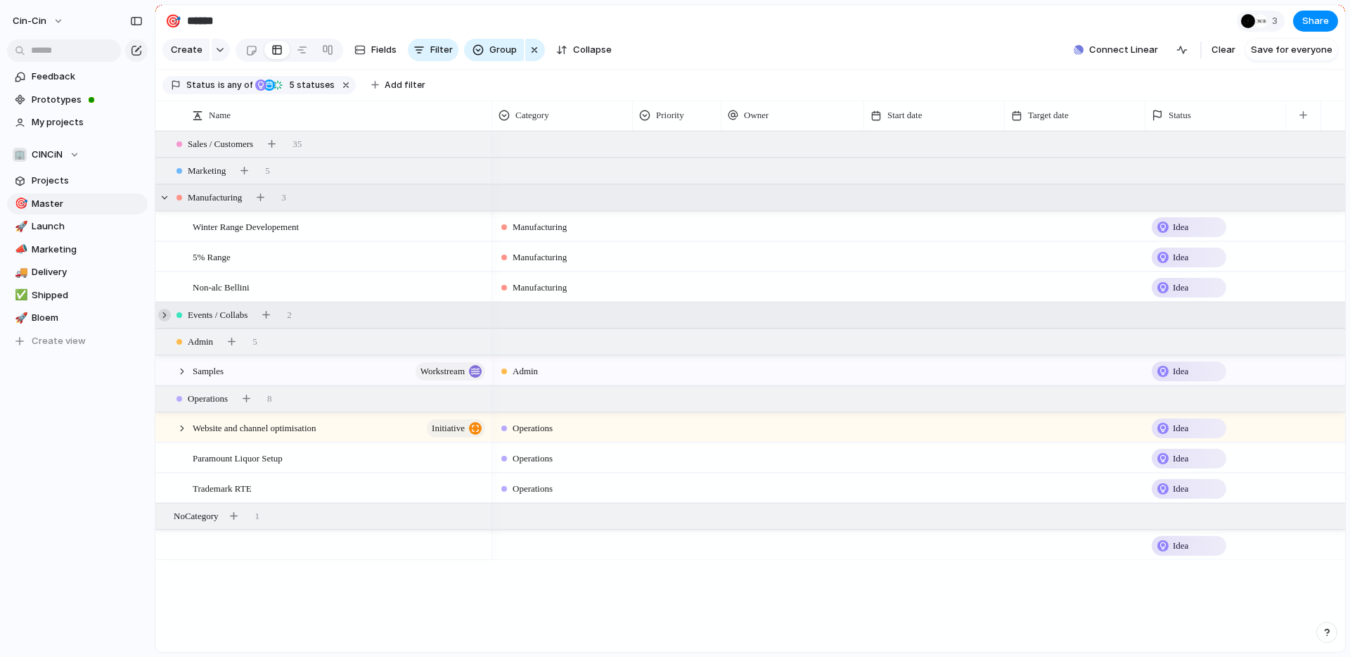
click at [167, 314] on div at bounding box center [164, 315] width 13 height 13
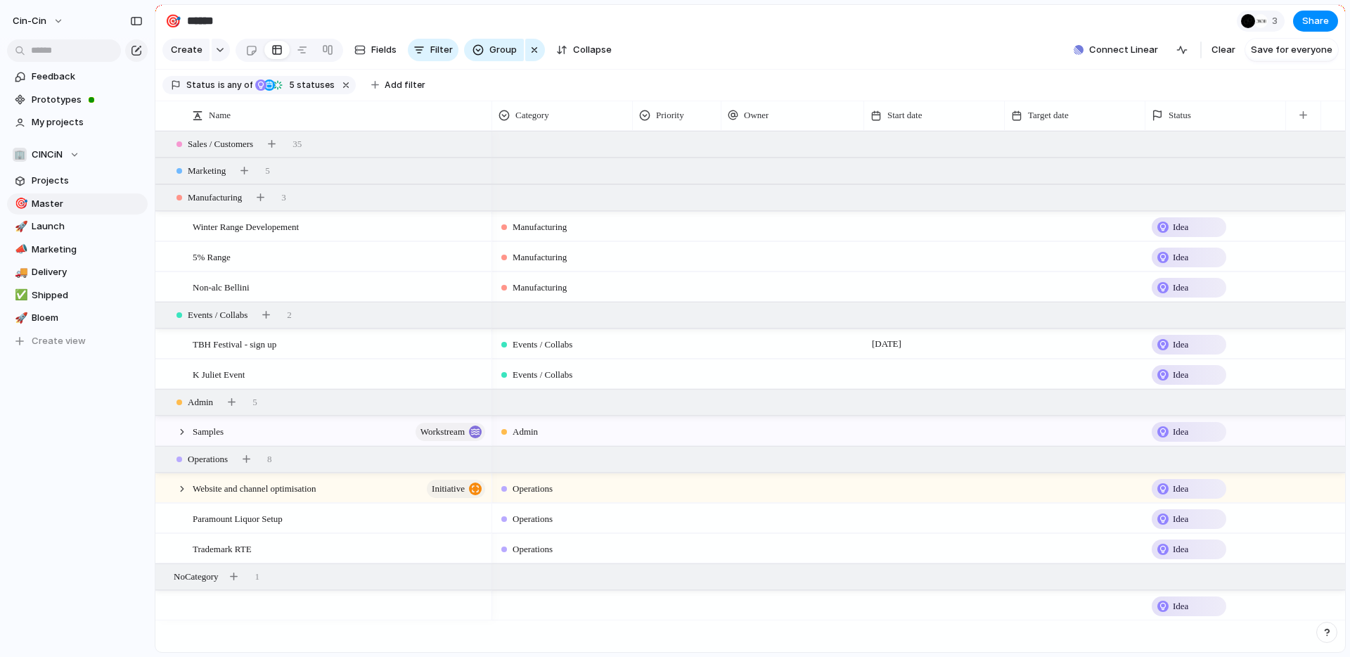
click at [896, 524] on div at bounding box center [934, 518] width 141 height 29
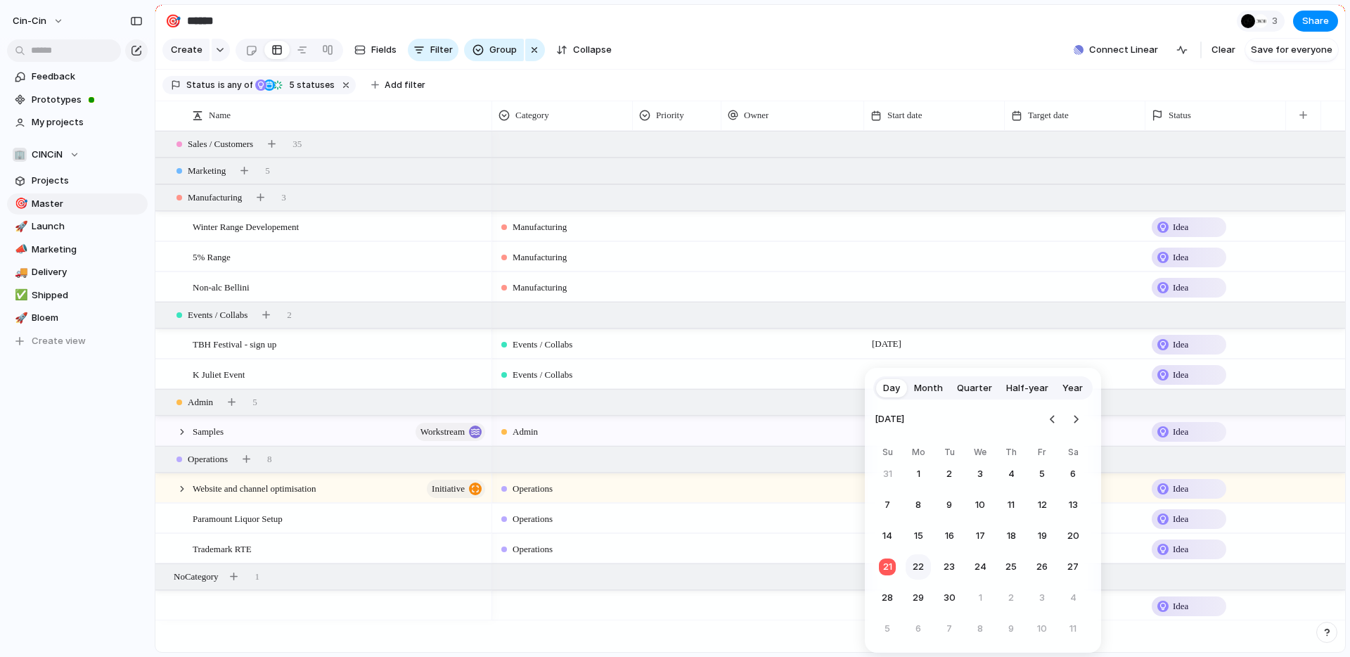
click at [919, 574] on button "22" at bounding box center [918, 566] width 25 height 25
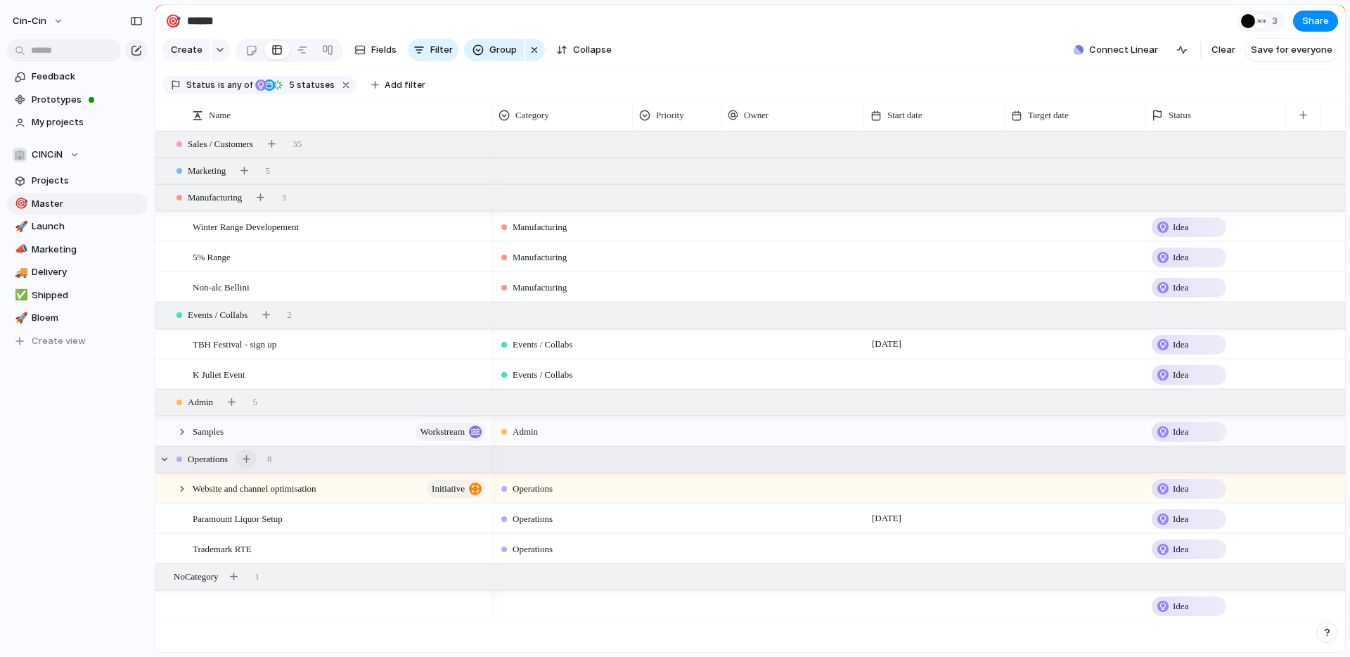
click at [256, 463] on button "button" at bounding box center [246, 459] width 20 height 20
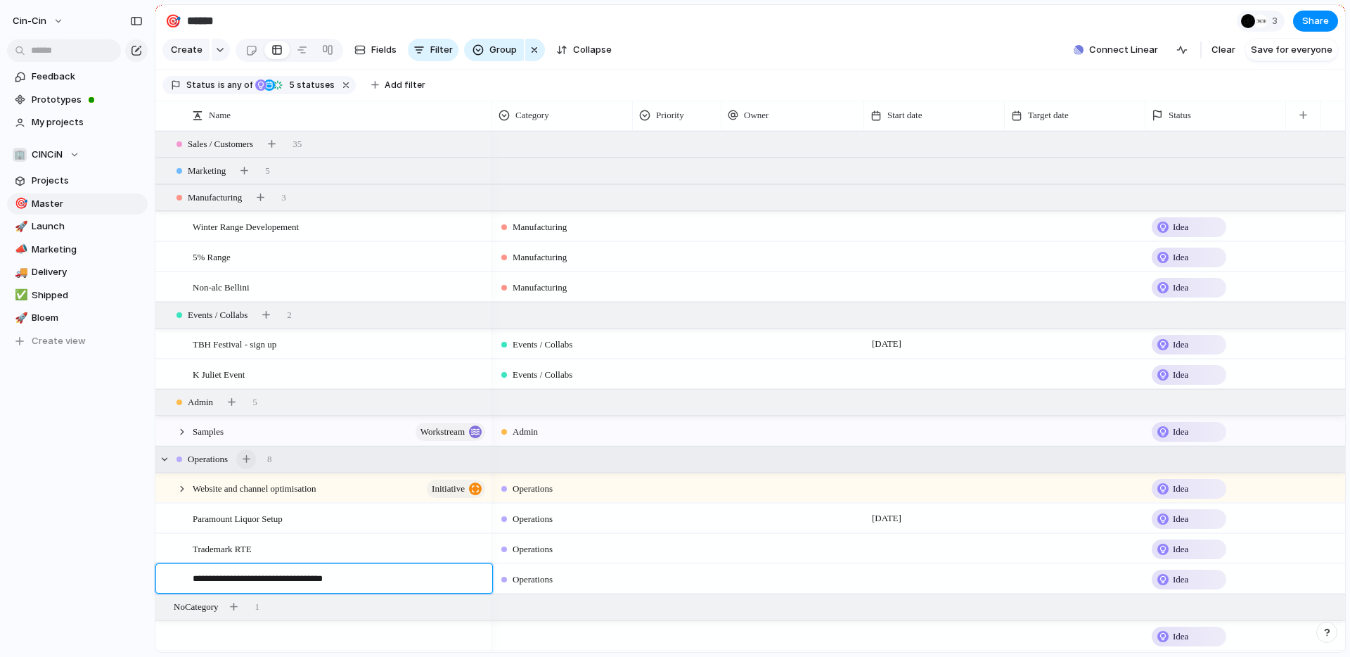
type textarea "**********"
click at [890, 579] on div at bounding box center [934, 578] width 141 height 29
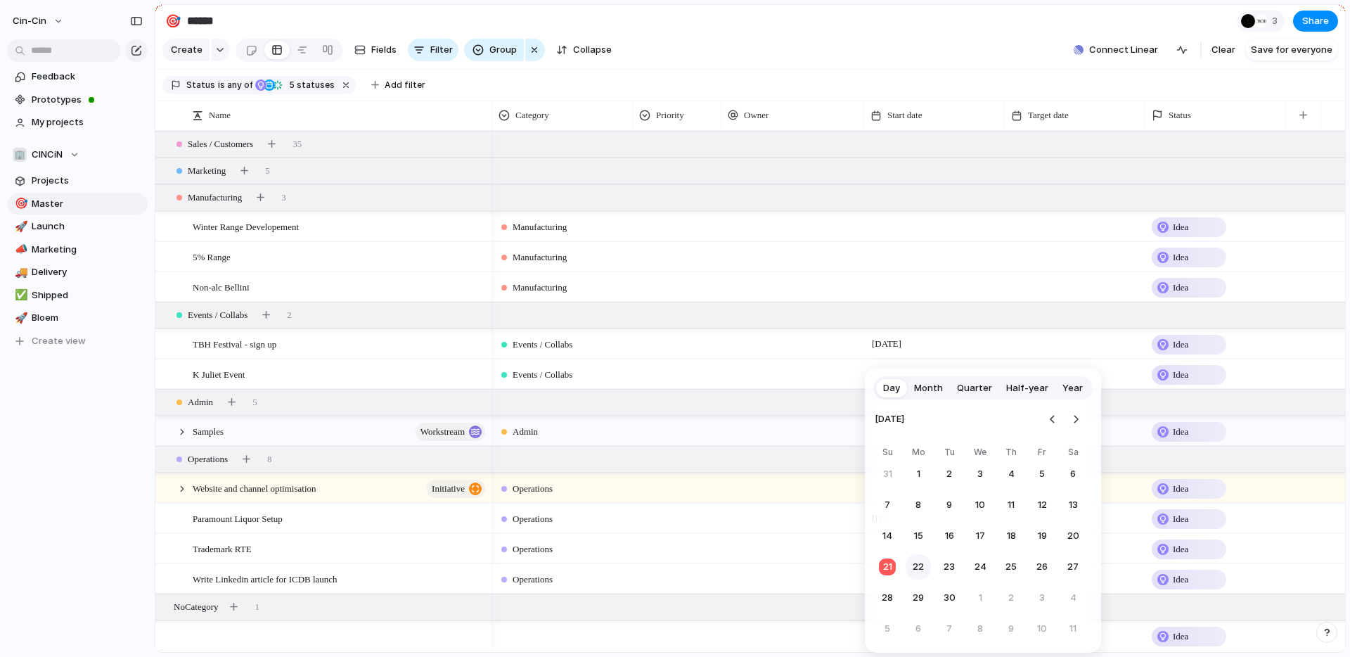
click at [923, 570] on button "22" at bounding box center [918, 566] width 25 height 25
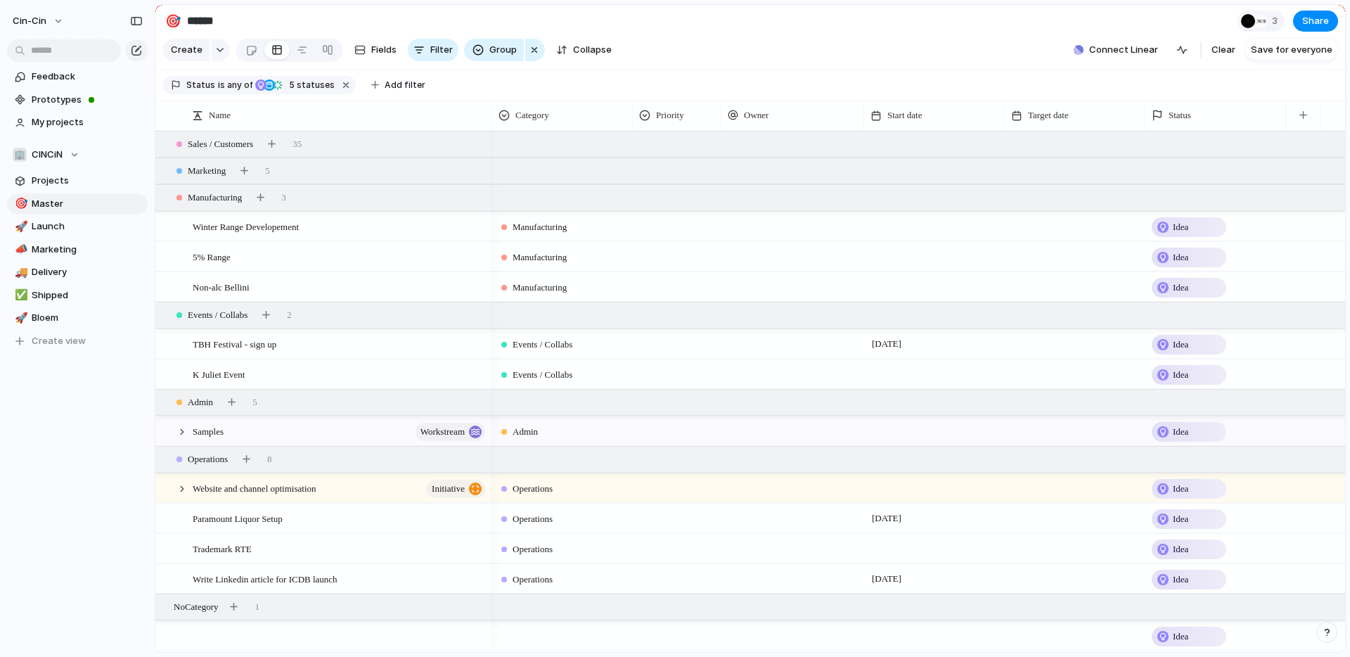
click at [906, 49] on section "Create Fields Filter Group Zoom Collapse Connect Linear Clear Save for everyone" at bounding box center [750, 53] width 1190 height 34
click at [402, 82] on span "Add filter" at bounding box center [405, 85] width 41 height 13
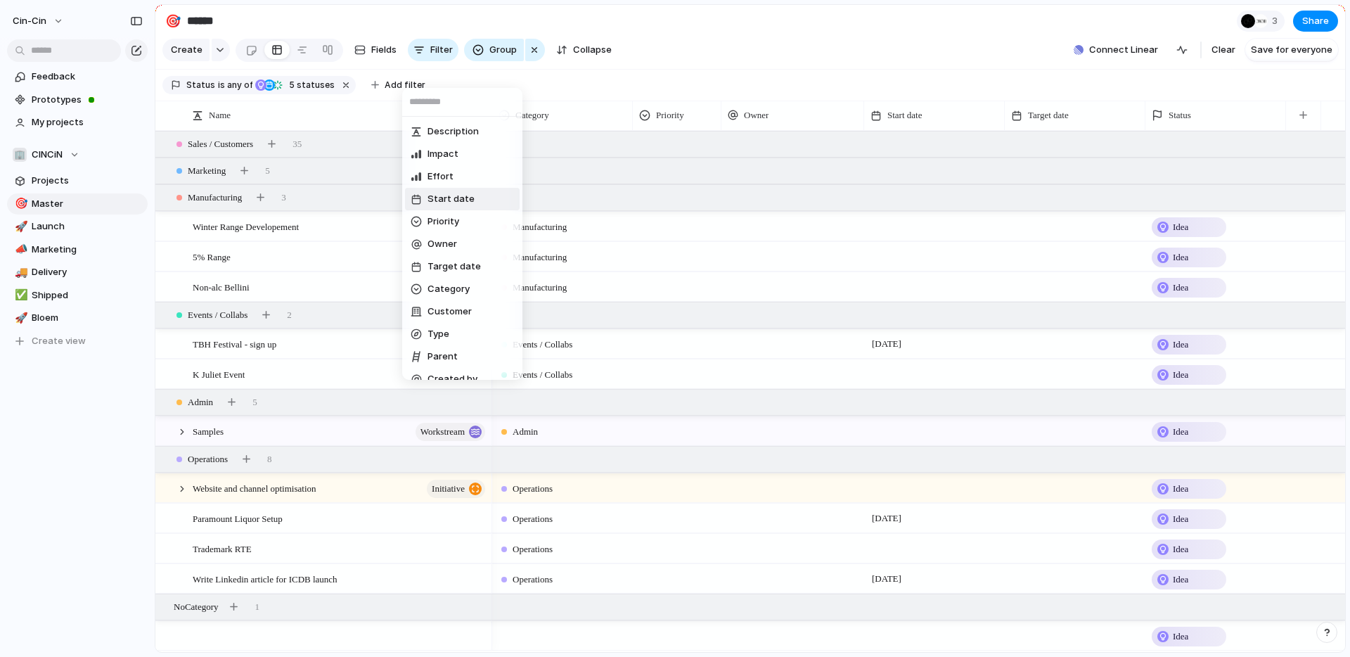
click at [441, 193] on span "Start date" at bounding box center [451, 199] width 47 height 14
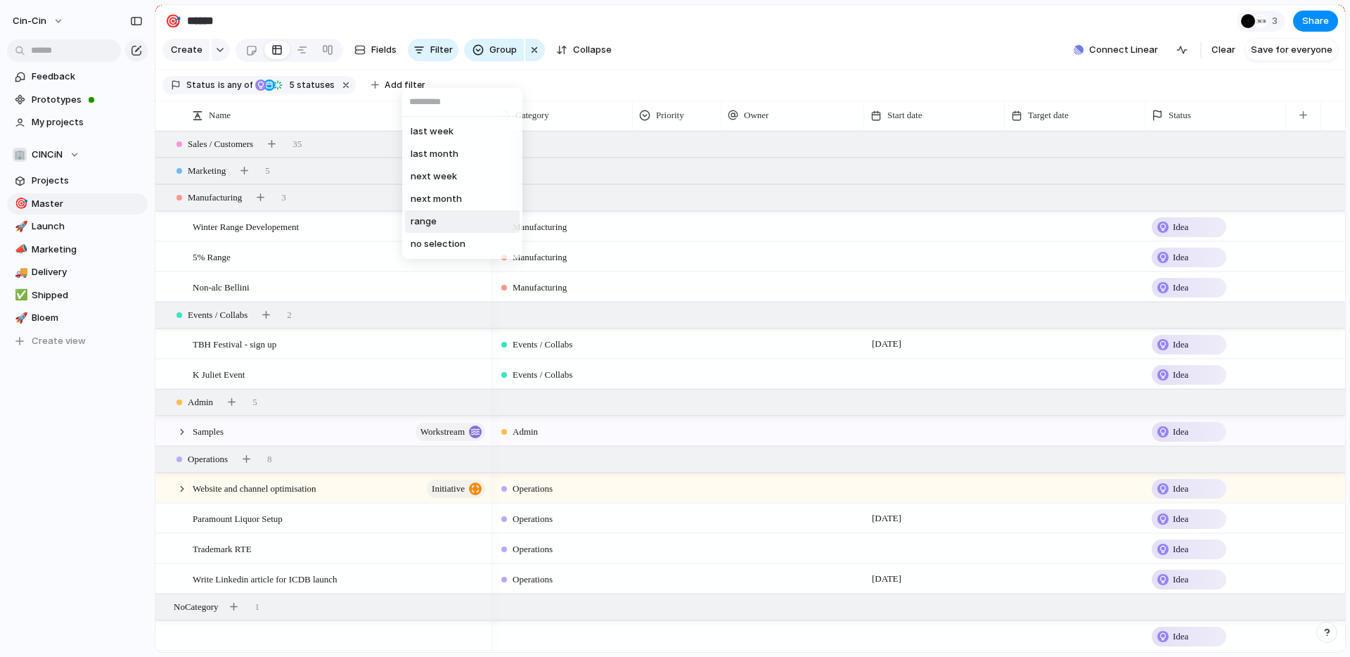
click at [444, 223] on li "range" at bounding box center [462, 221] width 115 height 23
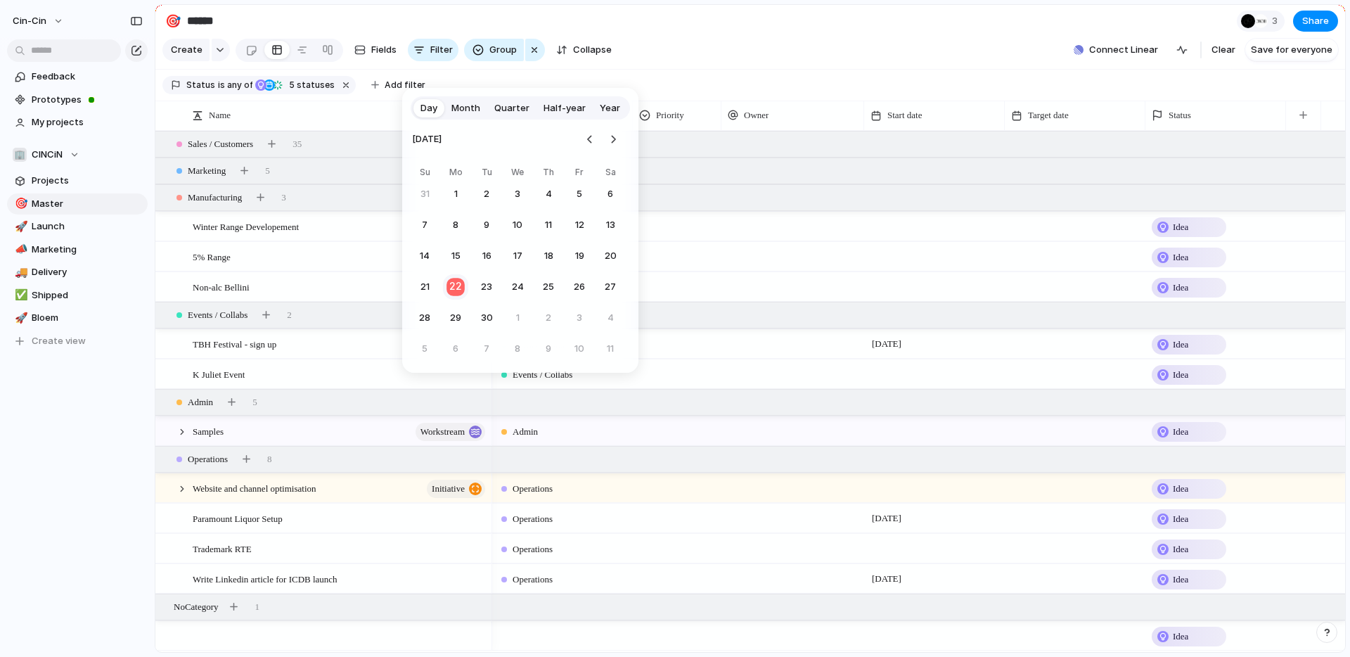
click at [451, 280] on button "22" at bounding box center [455, 287] width 27 height 27
click at [576, 285] on button "26" at bounding box center [579, 286] width 25 height 25
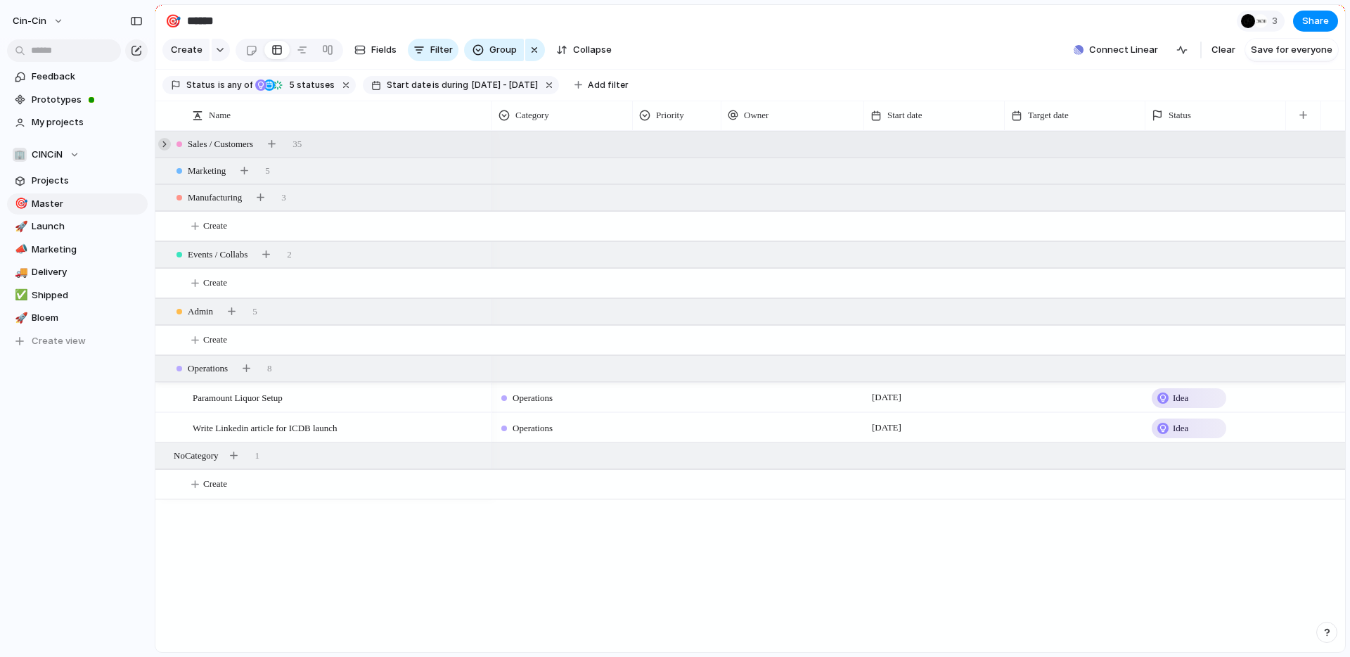
click at [163, 146] on div at bounding box center [164, 144] width 13 height 13
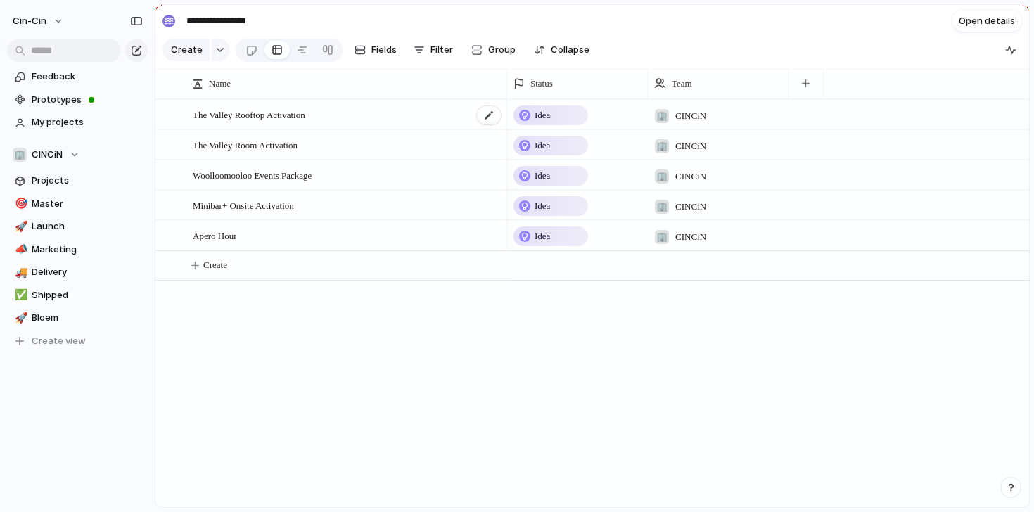
click at [243, 110] on span "The Valley Rooftop Activation" at bounding box center [249, 114] width 113 height 16
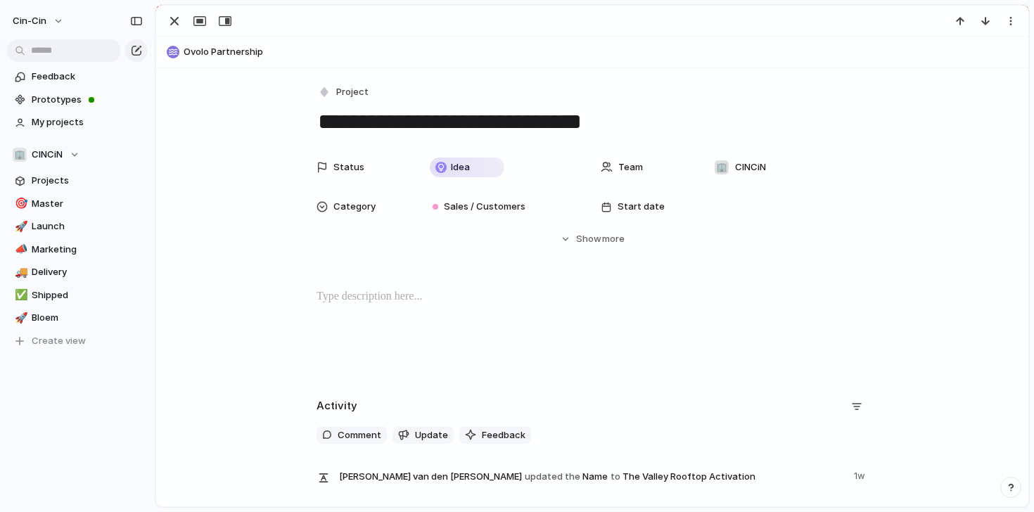
scroll to position [96, 0]
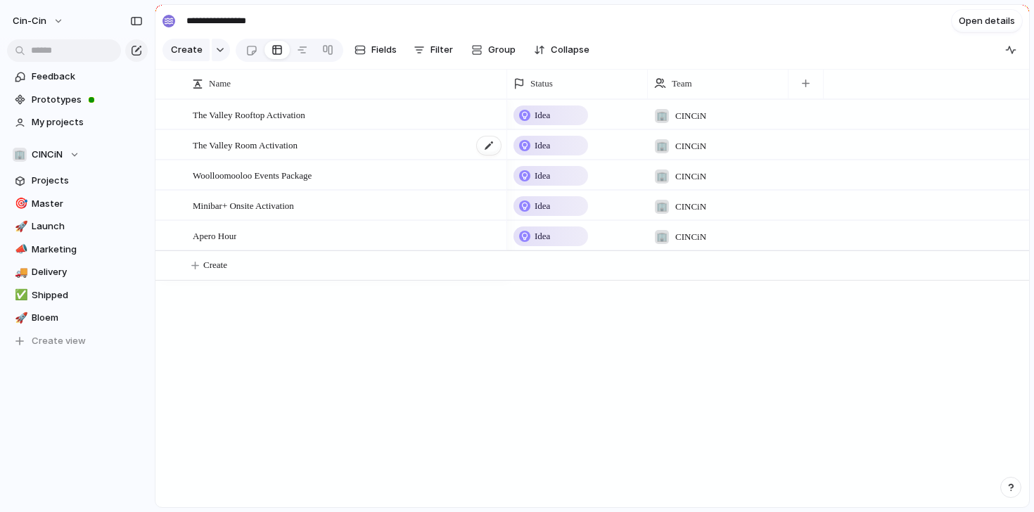
click at [245, 146] on span "The Valley Room Activation" at bounding box center [245, 144] width 105 height 16
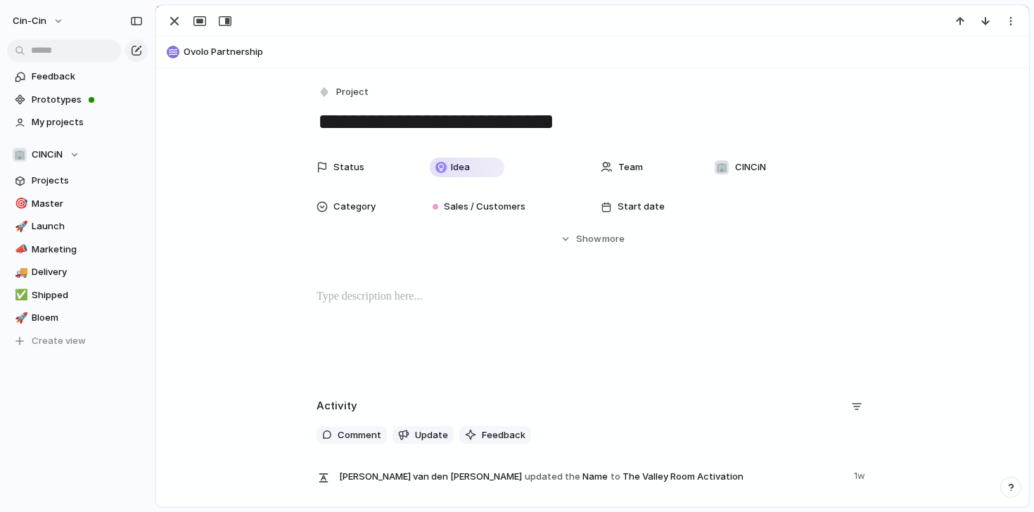
scroll to position [96, 0]
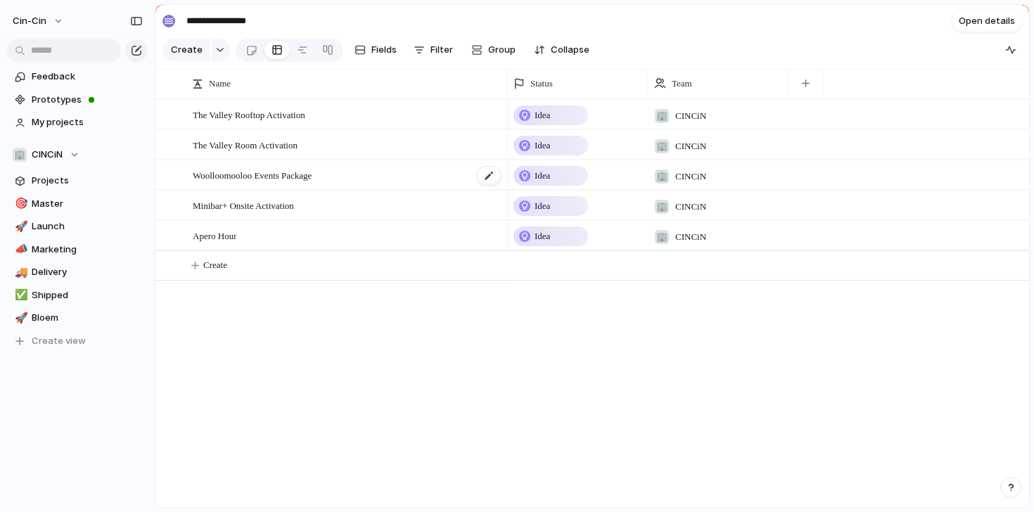
click at [264, 176] on span "Woolloomooloo Events Package" at bounding box center [252, 175] width 119 height 16
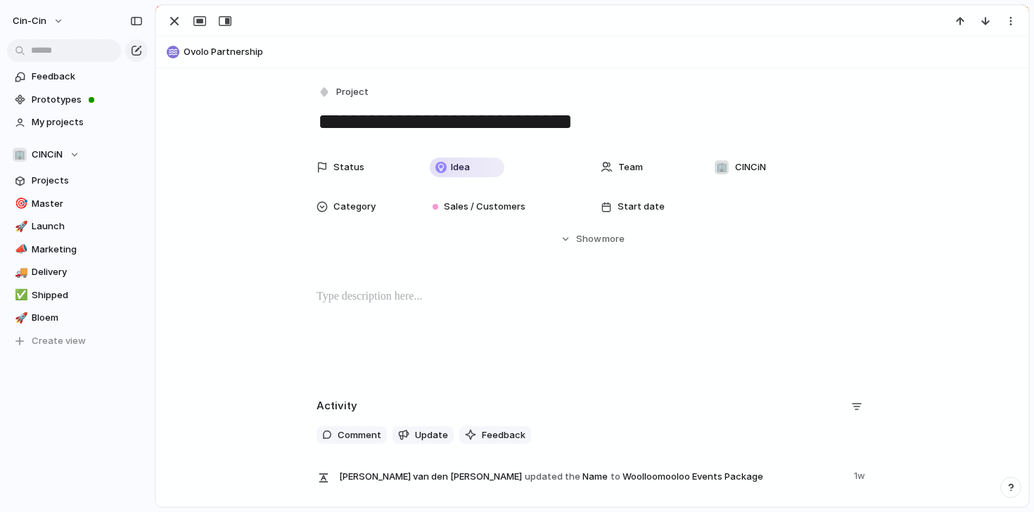
scroll to position [96, 0]
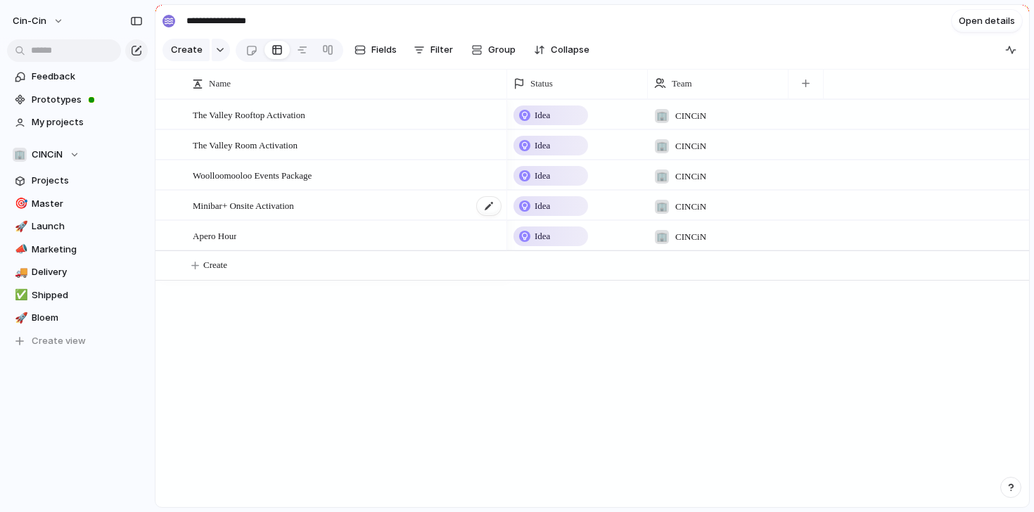
click at [256, 204] on span "Minibar+ Onsite Activation" at bounding box center [243, 205] width 101 height 16
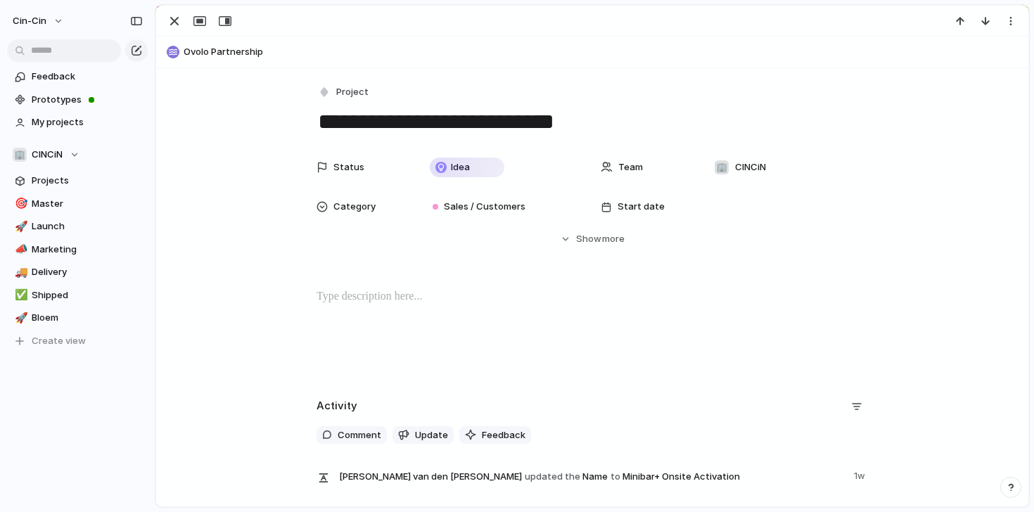
scroll to position [96, 0]
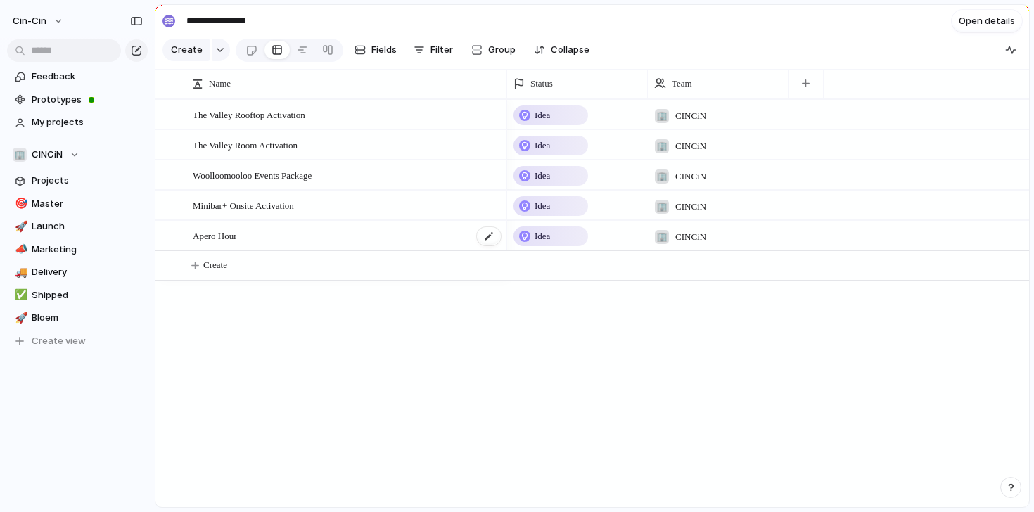
click at [278, 229] on div "Apero Hour" at bounding box center [347, 236] width 309 height 29
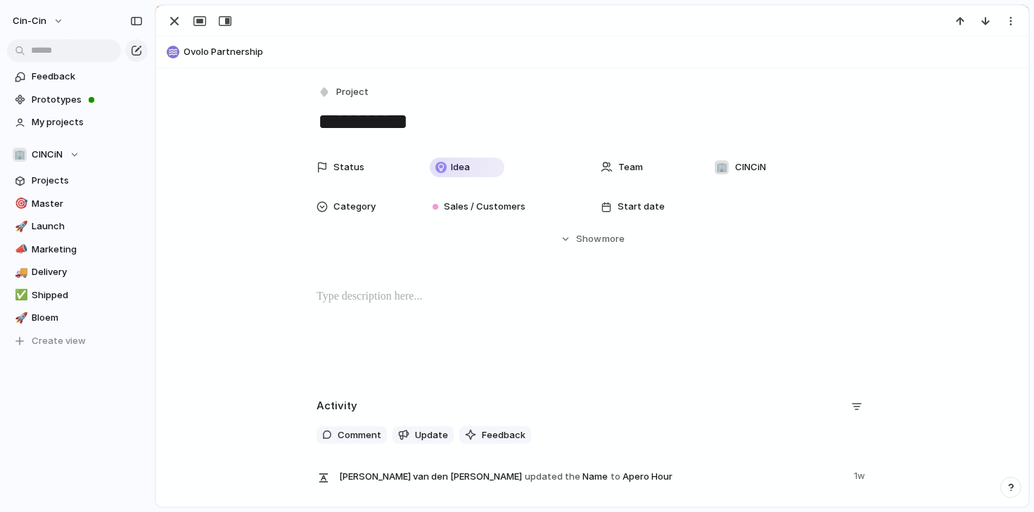
scroll to position [96, 0]
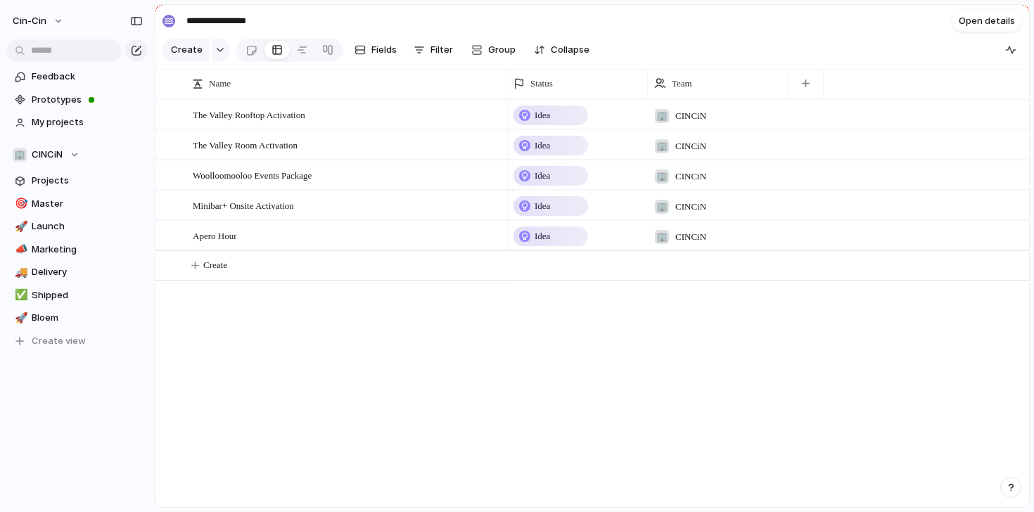
click at [202, 31] on input "**********" at bounding box center [264, 21] width 166 height 23
click at [204, 25] on input "**********" at bounding box center [264, 21] width 166 height 23
drag, startPoint x: 159, startPoint y: 15, endPoint x: 169, endPoint y: 17, distance: 10.8
click at [160, 15] on section "**********" at bounding box center [591, 21] width 873 height 32
click at [170, 17] on div "**********" at bounding box center [254, 21] width 184 height 23
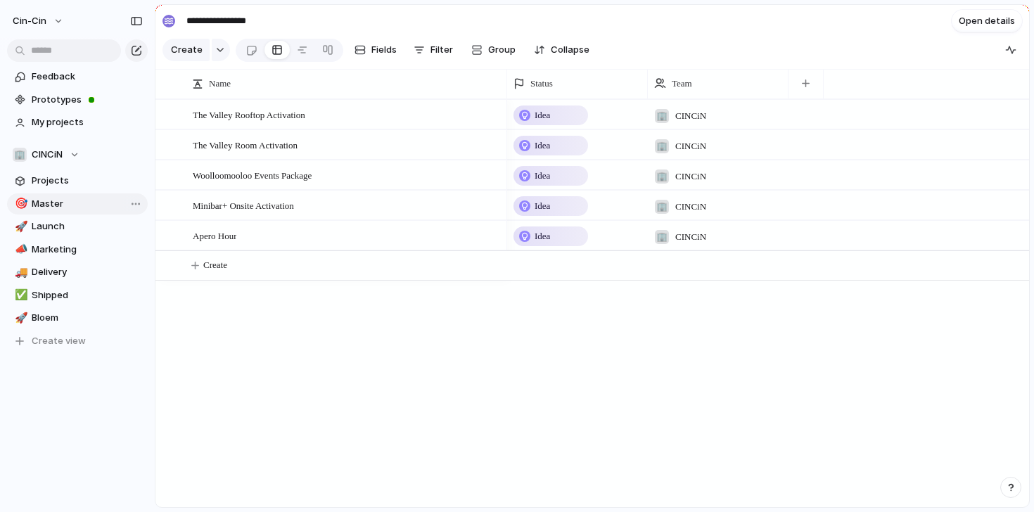
click at [57, 199] on span "Master" at bounding box center [87, 204] width 111 height 14
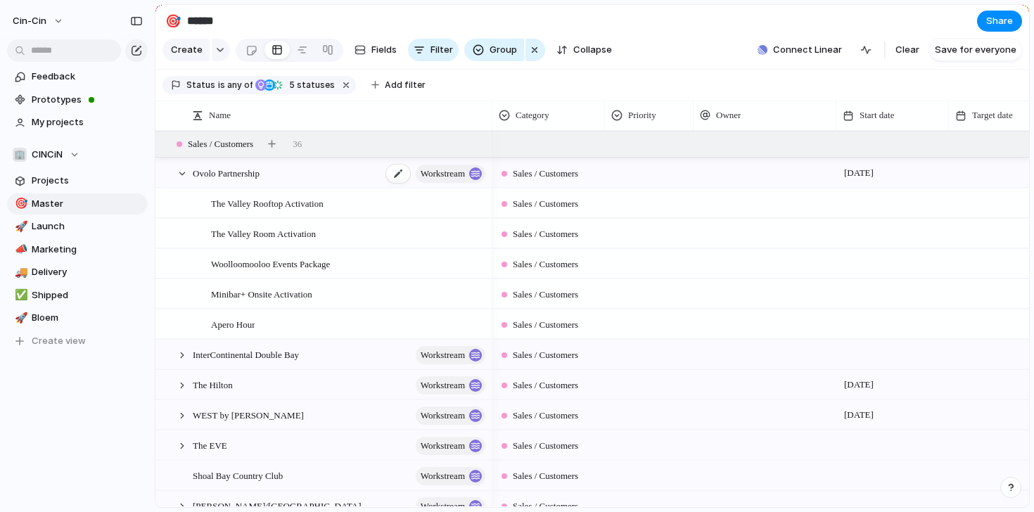
click at [359, 170] on div "Ovolo Partnership workstream" at bounding box center [340, 173] width 295 height 29
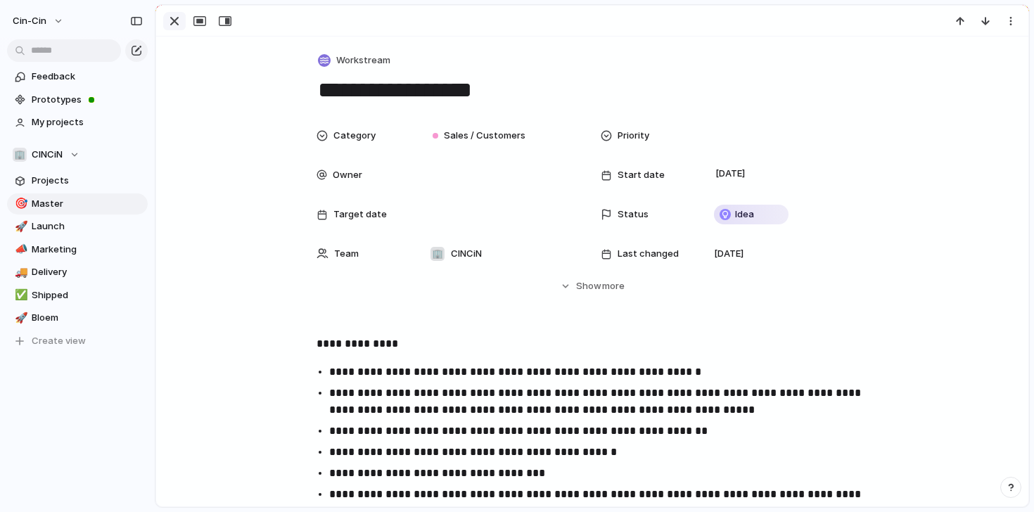
click at [174, 23] on div "button" at bounding box center [174, 21] width 17 height 17
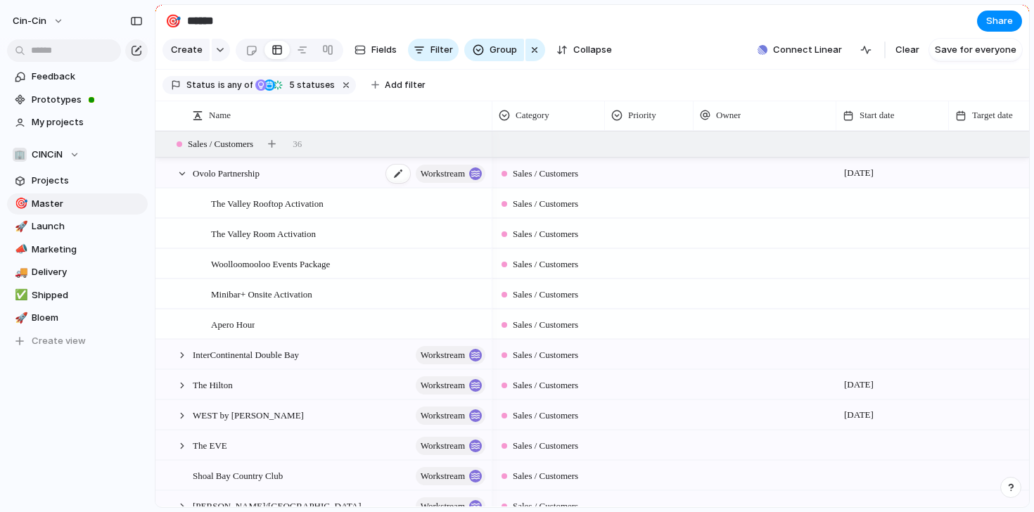
click at [237, 169] on span "Ovolo Partnership" at bounding box center [226, 173] width 67 height 16
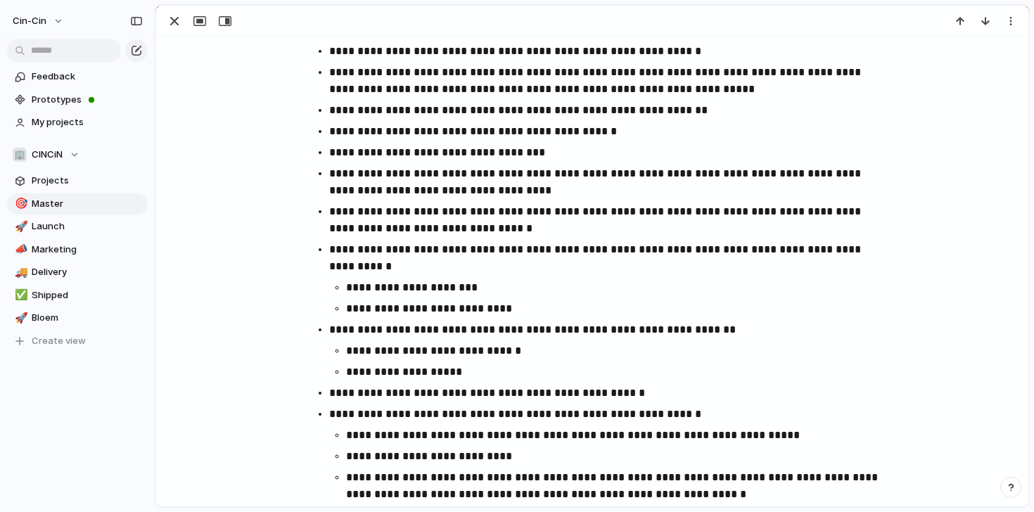
scroll to position [326, 0]
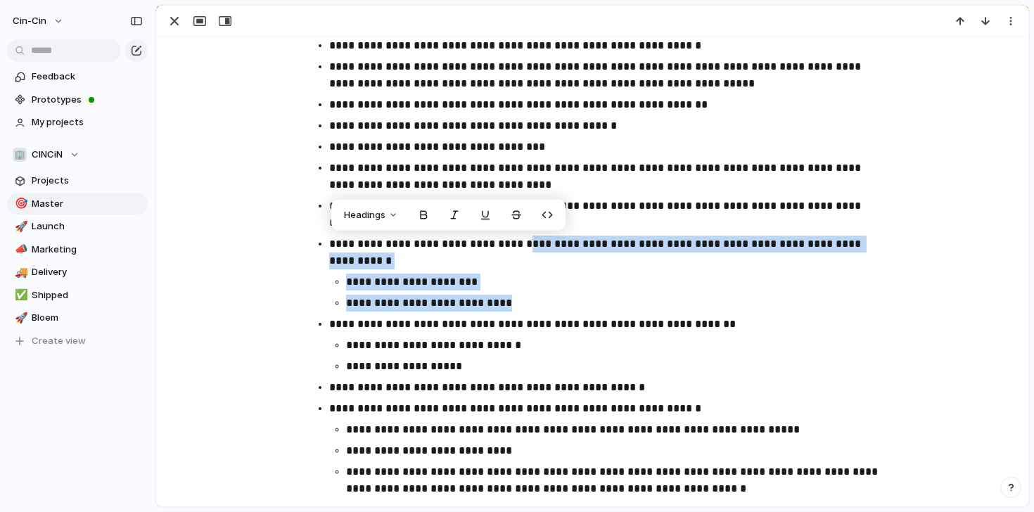
drag, startPoint x: 548, startPoint y: 241, endPoint x: 664, endPoint y: 310, distance: 135.3
click at [664, 310] on li "**********" at bounding box center [604, 274] width 551 height 76
copy li "**********"
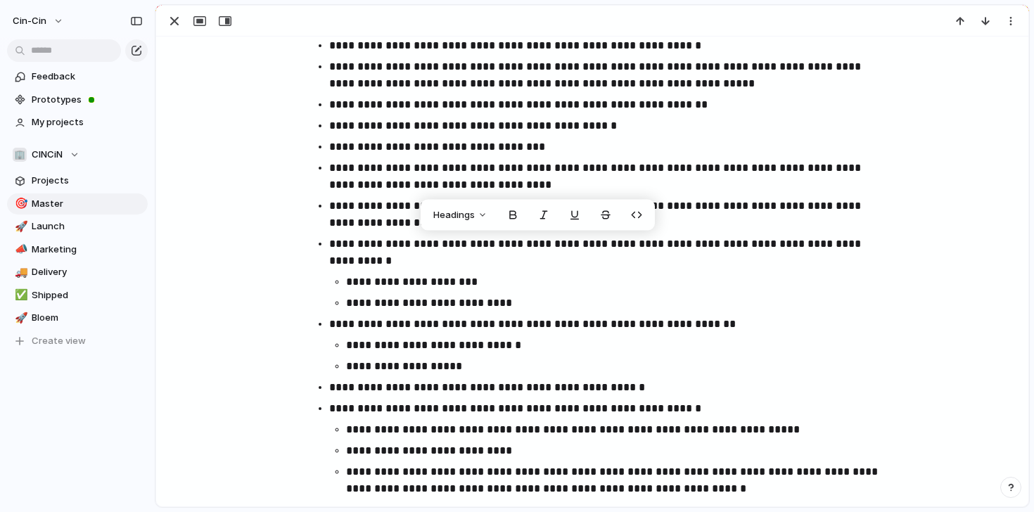
click at [566, 303] on p "**********" at bounding box center [613, 303] width 534 height 17
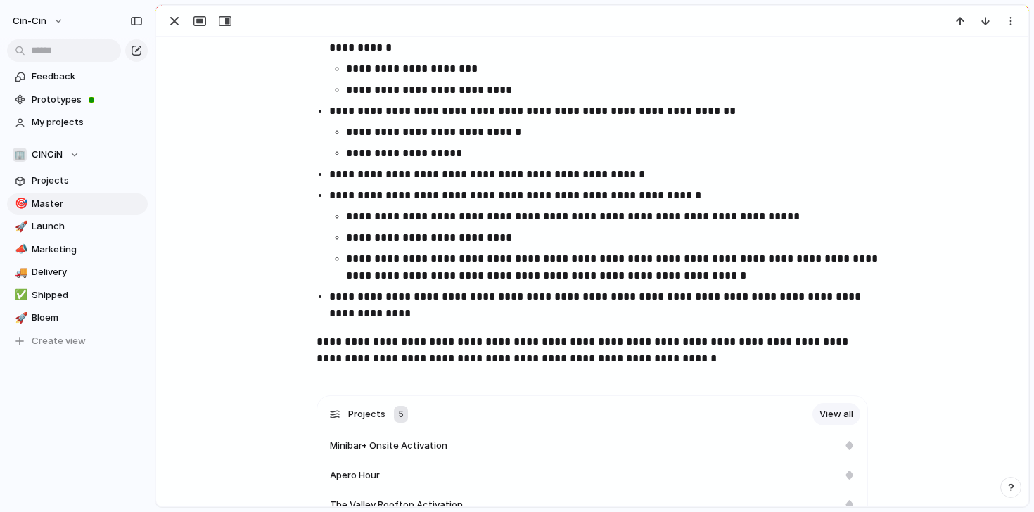
scroll to position [541, 0]
